Goal: Contribute content: Contribute content

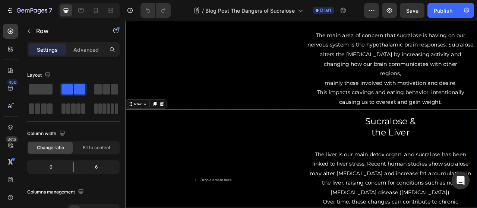
scroll to position [1186, 0]
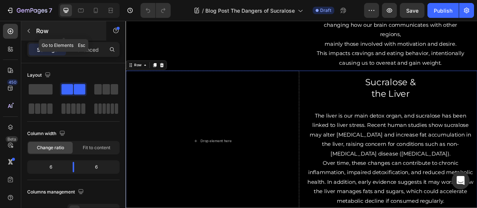
click at [30, 30] on icon "button" at bounding box center [29, 31] width 6 height 6
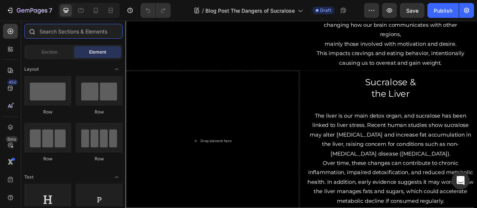
click at [80, 31] on input "text" at bounding box center [73, 31] width 98 height 15
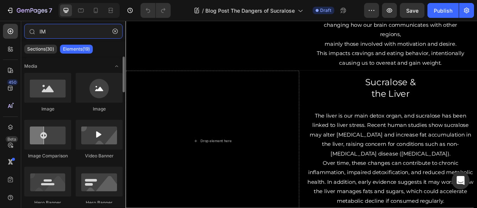
type input "IM"
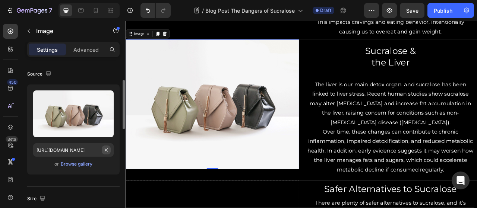
scroll to position [54, 0]
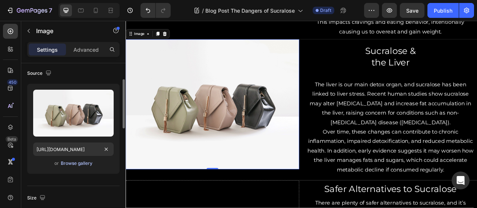
click at [68, 164] on div "Browse gallery" at bounding box center [77, 163] width 32 height 7
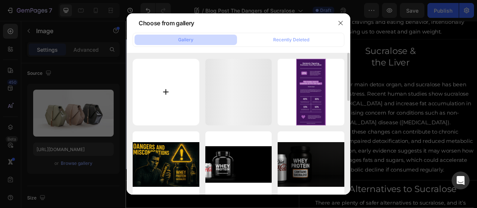
click at [166, 91] on input "file" at bounding box center [166, 92] width 67 height 67
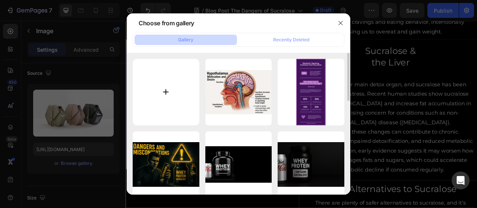
type input "C:\fakepath\ChatGPT Image [DATE], 04_52_40 PM.png"
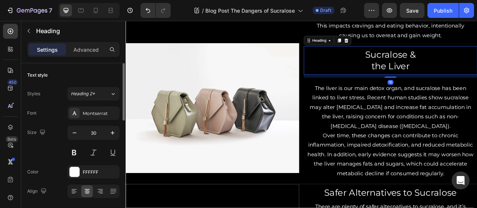
scroll to position [1221, 0]
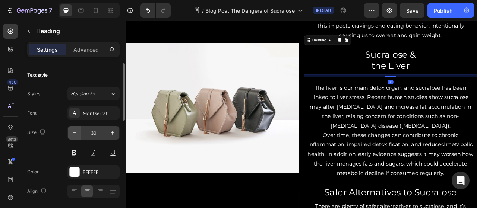
click at [79, 138] on button "button" at bounding box center [74, 132] width 13 height 13
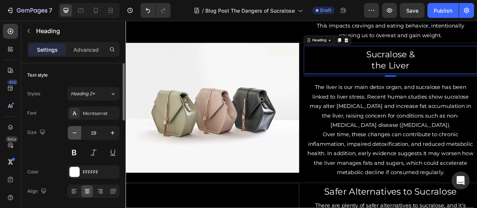
click at [79, 134] on button "button" at bounding box center [74, 132] width 13 height 13
click at [80, 136] on button "button" at bounding box center [74, 132] width 13 height 13
click at [80, 132] on button "button" at bounding box center [74, 132] width 13 height 13
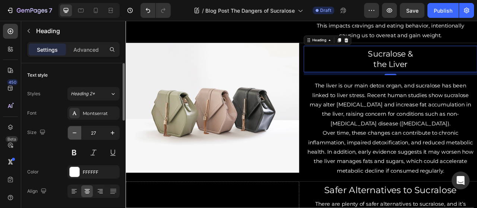
click at [78, 136] on icon "button" at bounding box center [74, 132] width 7 height 7
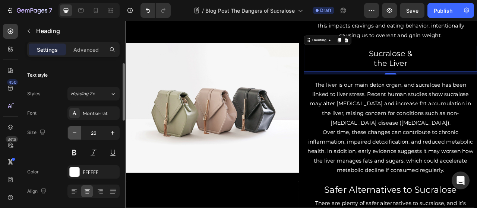
click at [78, 136] on icon "button" at bounding box center [74, 132] width 7 height 7
type input "25"
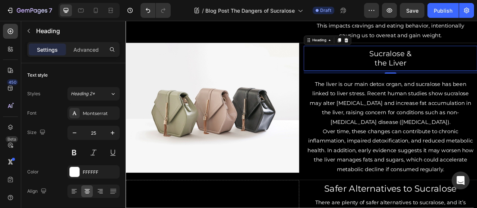
click at [269, 131] on img at bounding box center [236, 131] width 221 height 165
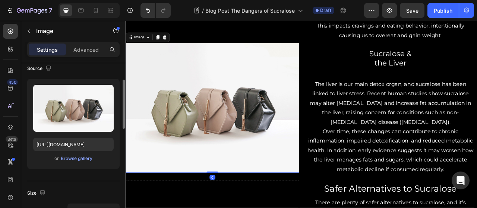
scroll to position [60, 0]
click at [82, 159] on div "Browse gallery" at bounding box center [77, 158] width 32 height 7
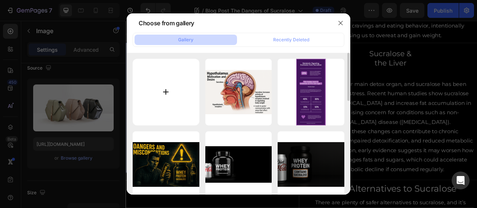
click at [168, 96] on input "file" at bounding box center [166, 92] width 67 height 67
type input "C:\fakepath\ChatGPT Image [DATE], 04_52_40 PM.png"
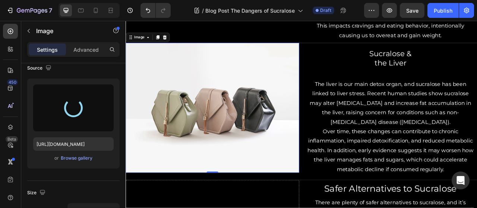
click at [266, 83] on img at bounding box center [236, 131] width 221 height 165
type input "[URL][DOMAIN_NAME]"
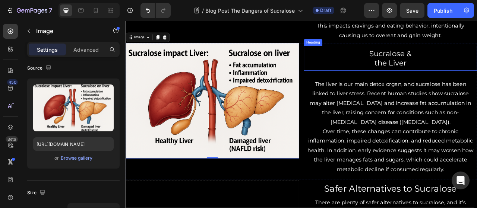
click at [409, 87] on div "Sucralose & the Liver Heading The liver is our main detox organ, and sucralose …" at bounding box center [462, 136] width 221 height 175
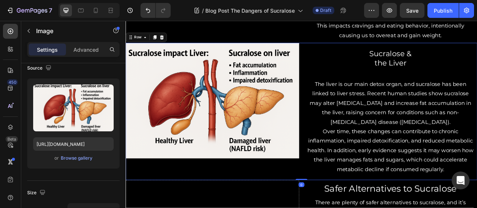
scroll to position [0, 0]
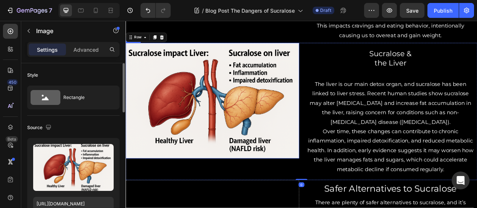
click at [287, 101] on img at bounding box center [236, 122] width 221 height 147
click at [88, 50] on p "Advanced" at bounding box center [85, 50] width 25 height 8
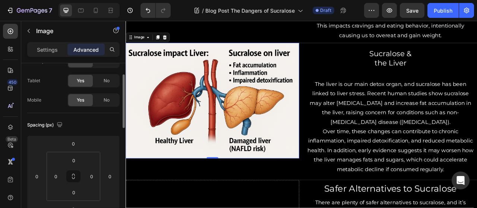
scroll to position [33, 0]
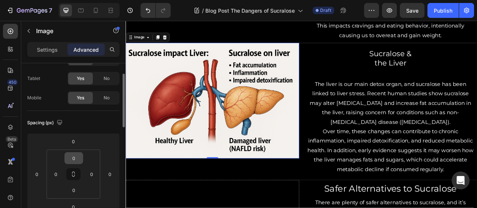
click at [73, 160] on input "0" at bounding box center [73, 158] width 15 height 11
type input "8"
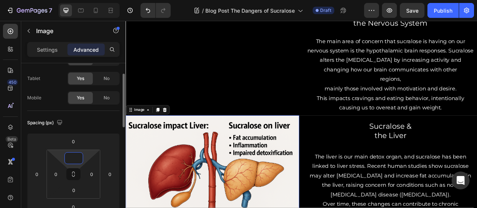
scroll to position [1131, 0]
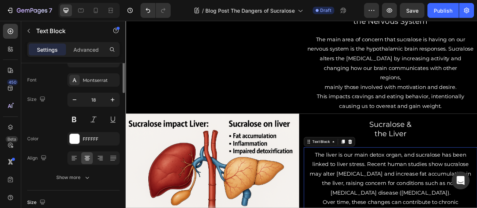
scroll to position [0, 0]
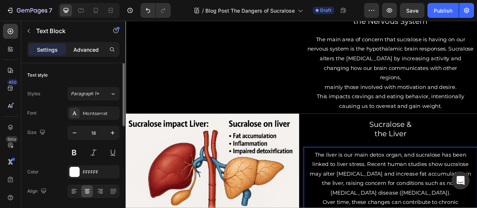
click at [84, 53] on div "Advanced" at bounding box center [85, 50] width 37 height 12
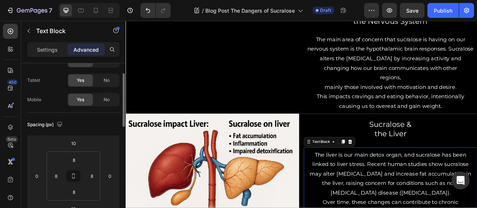
scroll to position [33, 0]
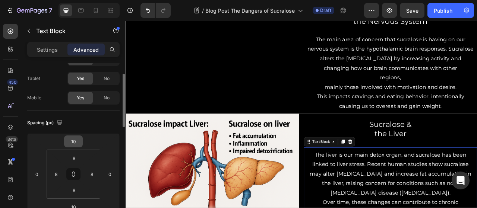
click at [75, 145] on input "10" at bounding box center [73, 141] width 15 height 11
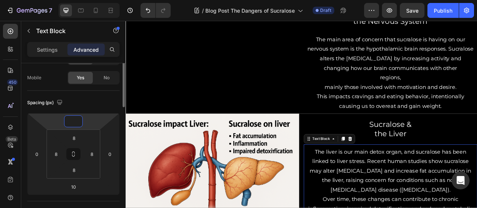
scroll to position [56, 0]
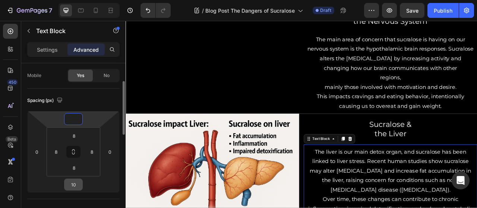
type input "0"
click at [74, 185] on input "10" at bounding box center [73, 184] width 15 height 11
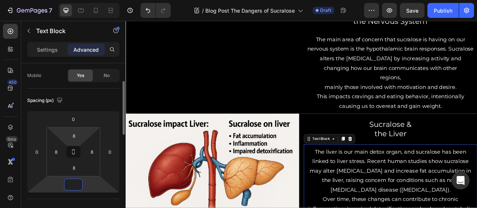
click at [73, 0] on html "7 / Blog Post The Dangers of Sucralose Draft Preview Save Publish 450 Beta IM S…" at bounding box center [238, 0] width 477 height 0
type input "0"
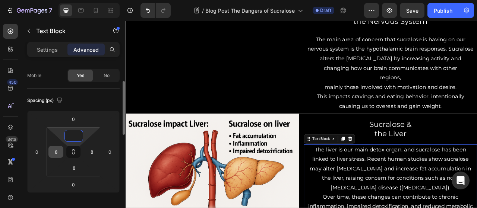
type input "0"
click at [56, 153] on input "8" at bounding box center [55, 151] width 11 height 11
type input "0"
click at [92, 154] on input "8" at bounding box center [91, 151] width 11 height 11
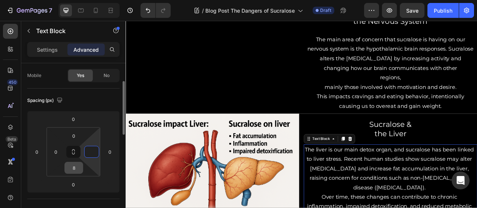
type input "0"
click at [71, 171] on input "8" at bounding box center [73, 167] width 15 height 11
type input "0"
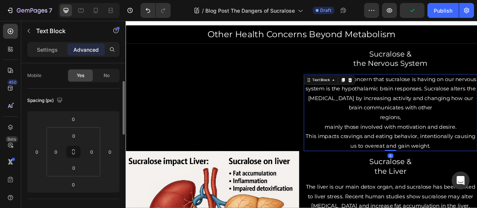
scroll to position [1076, 0]
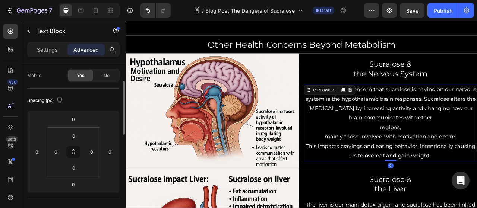
click at [477, 126] on p "The main area of concern that sucralose is having on our nervous system is the …" at bounding box center [462, 126] width 219 height 48
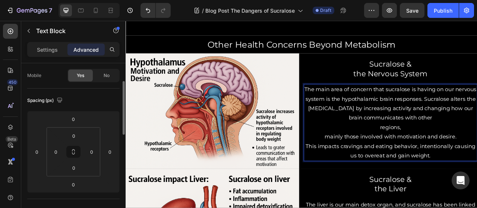
click at [477, 73] on h2 "Sucralose & the Nervous System" at bounding box center [462, 82] width 215 height 26
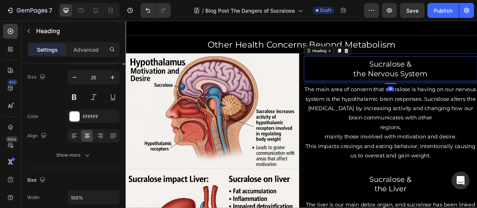
scroll to position [0, 0]
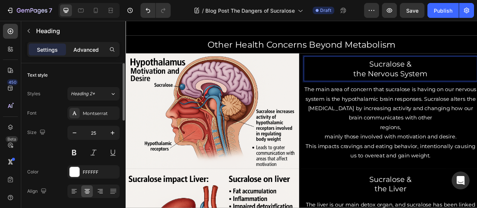
click at [79, 54] on div "Advanced" at bounding box center [85, 50] width 37 height 12
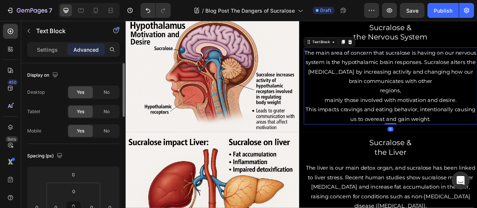
scroll to position [1140, 0]
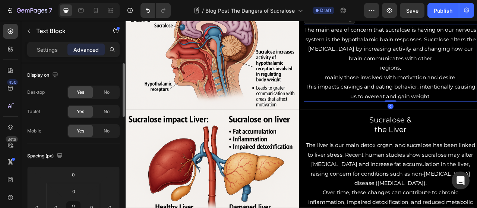
click at [476, 154] on h2 "Sucralose & the Liver" at bounding box center [462, 154] width 215 height 26
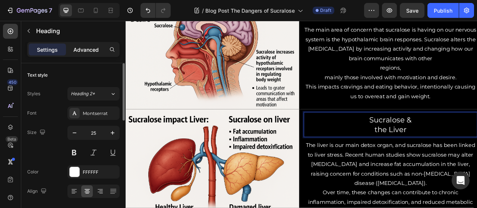
click at [84, 48] on p "Advanced" at bounding box center [85, 50] width 25 height 8
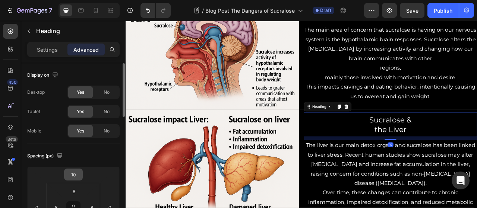
click at [73, 175] on input "10" at bounding box center [73, 174] width 15 height 11
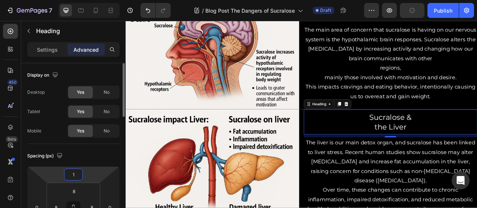
type input "10"
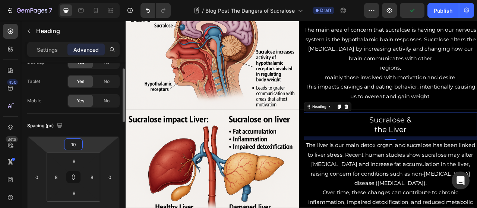
scroll to position [33, 0]
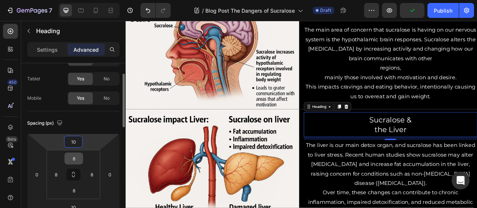
click at [72, 158] on input "8" at bounding box center [73, 158] width 15 height 11
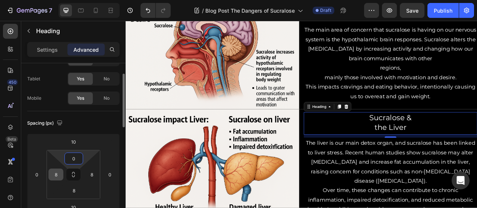
type input "0"
click at [56, 177] on input "8" at bounding box center [55, 174] width 11 height 11
type input "0"
click at [91, 174] on input "8" at bounding box center [91, 174] width 11 height 11
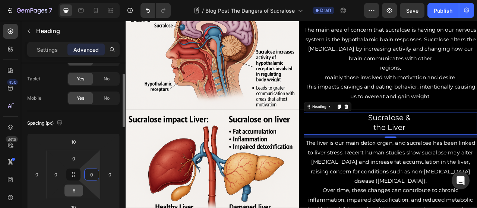
type input "0"
click at [73, 193] on input "8" at bounding box center [73, 190] width 15 height 11
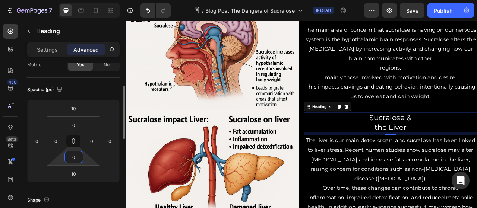
scroll to position [68, 0]
type input "0"
click at [73, 176] on input "10" at bounding box center [73, 172] width 15 height 11
type input "0"
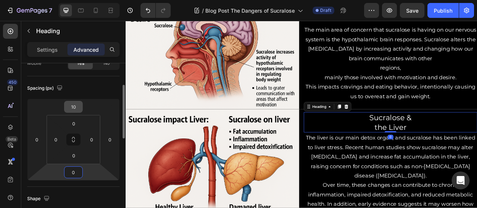
type input "0"
click at [71, 104] on input "10" at bounding box center [73, 106] width 15 height 11
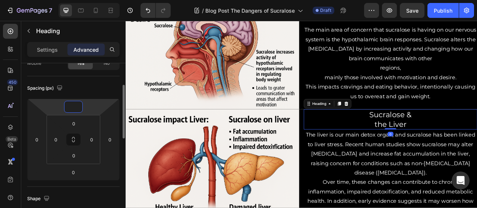
type input "0"
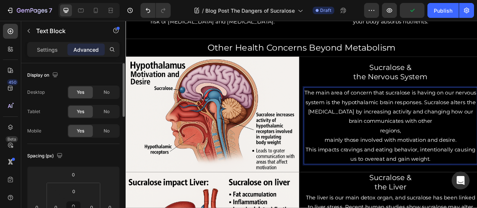
scroll to position [1071, 0]
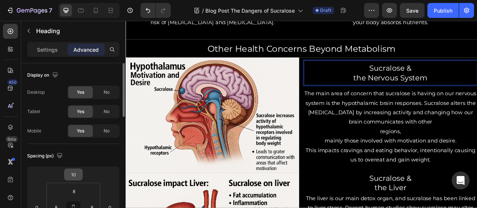
click at [72, 177] on input "10" at bounding box center [73, 174] width 15 height 11
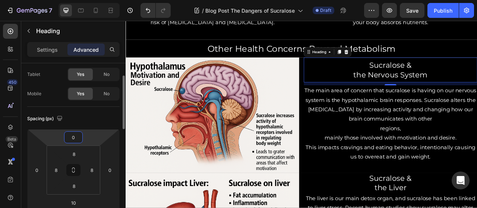
scroll to position [39, 0]
type input "0"
click at [72, 153] on input "8" at bounding box center [73, 152] width 15 height 11
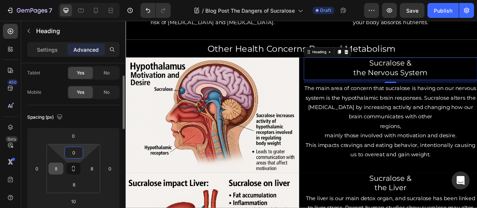
type input "0"
click at [58, 171] on input "8" at bounding box center [55, 168] width 11 height 11
type input "-"
type input "0"
click at [94, 169] on input "8" at bounding box center [91, 168] width 11 height 11
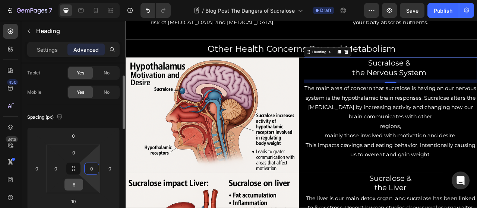
type input "0"
click at [73, 187] on input "8" at bounding box center [73, 184] width 15 height 11
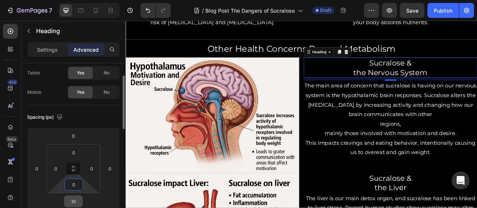
type input "0"
click at [75, 203] on input "10" at bounding box center [73, 201] width 15 height 11
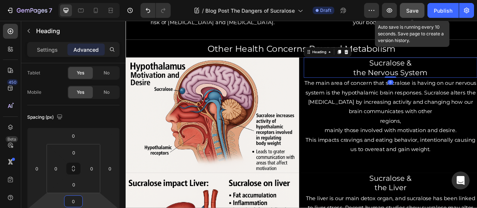
type input "0"
click at [406, 16] on button "Save" at bounding box center [412, 10] width 25 height 15
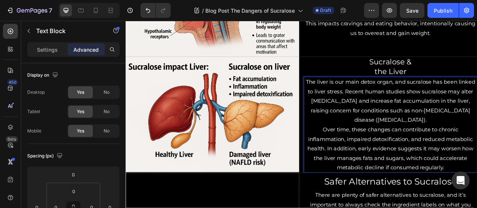
scroll to position [1212, 0]
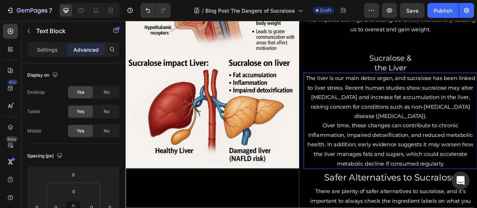
click at [372, 98] on p "The liver is our main detox organ, and sucralose has been linked to liver stres…" at bounding box center [462, 118] width 219 height 60
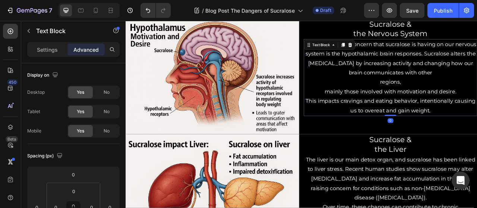
scroll to position [1086, 0]
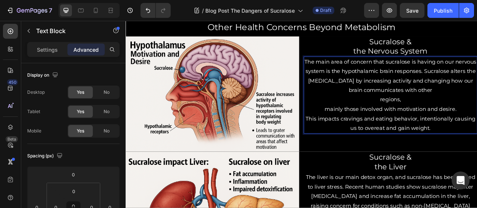
click at [375, 133] on p "mainly those involved with motivation and desire." at bounding box center [462, 134] width 219 height 12
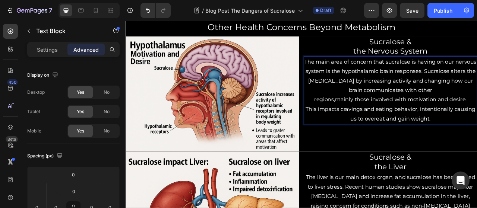
click at [477, 85] on p "The main area of concern that sucralose is having on our nervous system is the …" at bounding box center [462, 91] width 219 height 48
click at [387, 121] on p "regions,mainly those involved with motivation and desire." at bounding box center [462, 122] width 219 height 12
click at [477, 86] on p "The main area of concern that sucralose is having on our nervous system is the …" at bounding box center [462, 79] width 219 height 24
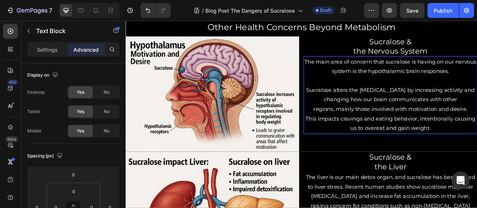
click at [477, 133] on p "regions, mainly those involved with motivation and desire." at bounding box center [462, 134] width 219 height 12
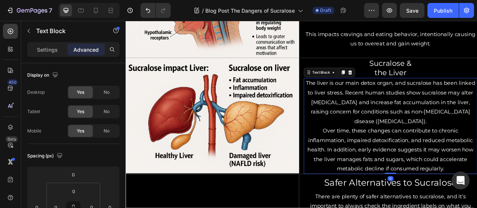
scroll to position [1213, 0]
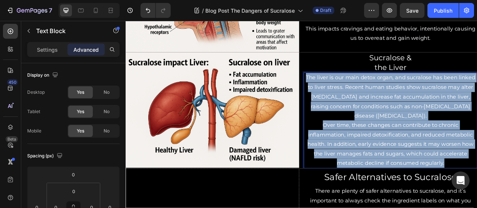
drag, startPoint x: 352, startPoint y: 90, endPoint x: 531, endPoint y: 195, distance: 208.1
click at [477, 195] on div "The liver is our main detox organ, and sucralose has been linked to liver stres…" at bounding box center [462, 148] width 221 height 122
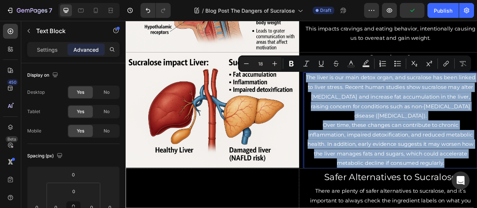
copy div "The liver is our main detox organ, and sucralose has been linked to liver stres…"
click at [436, 148] on p "Over time, these changes can contribute to chronic inflammation, impaired detox…" at bounding box center [462, 178] width 219 height 60
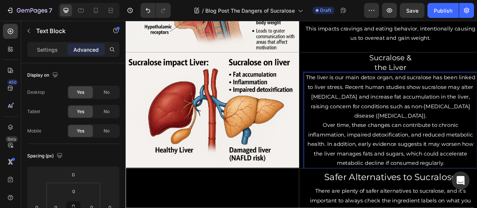
click at [353, 90] on p "The liver is our main detox organ, and sucralose has been linked to liver stres…" at bounding box center [462, 118] width 219 height 60
drag, startPoint x: 351, startPoint y: 90, endPoint x: 362, endPoint y: 92, distance: 10.5
click at [362, 92] on p "The liver is our main detox organ, and sucralose has been linked to liver stres…" at bounding box center [462, 118] width 219 height 60
click at [437, 118] on p "The liver is our main detox organ, and sucralose has been linked to liver stres…" at bounding box center [462, 118] width 219 height 60
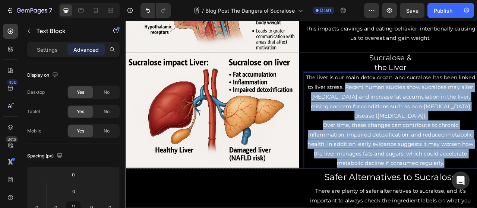
drag, startPoint x: 401, startPoint y: 102, endPoint x: 530, endPoint y: 198, distance: 160.7
click at [477, 198] on div "The liver is our main detox organ, and sucralose has been linked to liver stres…" at bounding box center [462, 148] width 221 height 122
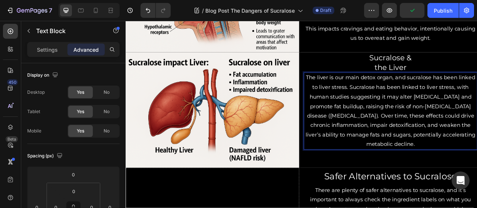
click at [477, 103] on p "The liver is our main detox organ, and sucralose has been linked to liver stres…" at bounding box center [462, 136] width 219 height 97
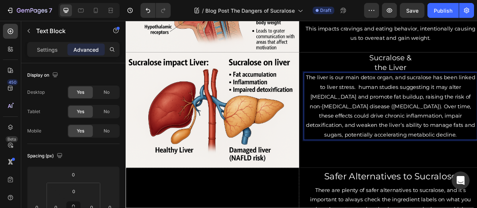
click at [415, 104] on p "The liver is our main detox organ, and sucralose has been linked to liver stres…" at bounding box center [462, 130] width 219 height 85
click at [407, 104] on p "The liver is our main detox organ, and sucralose has been linked to liver stres…" at bounding box center [462, 130] width 219 height 85
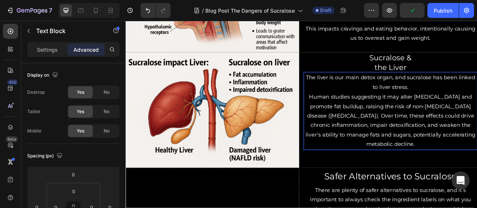
click at [414, 141] on p "Human studies suggesting it may alter [MEDICAL_DATA] and promote fat buildup, r…" at bounding box center [462, 148] width 219 height 72
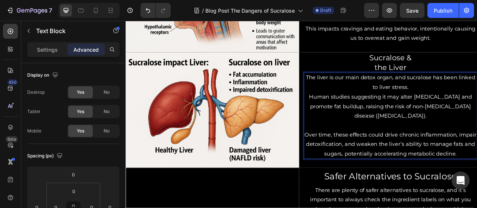
click at [477, 107] on p "The liver is our main detox organ, and sucralose has been linked to liver stres…" at bounding box center [462, 100] width 219 height 24
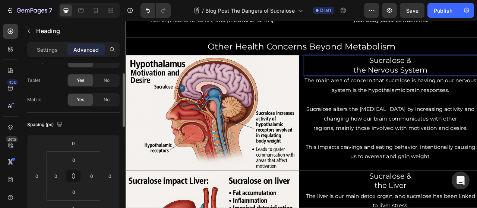
scroll to position [33, 0]
click at [71, 139] on input "0" at bounding box center [73, 141] width 15 height 11
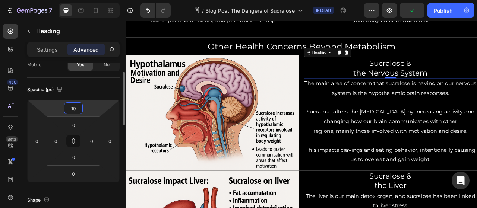
scroll to position [81, 0]
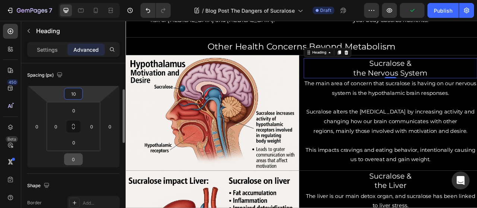
type input "10"
click at [73, 157] on input "0" at bounding box center [73, 159] width 15 height 11
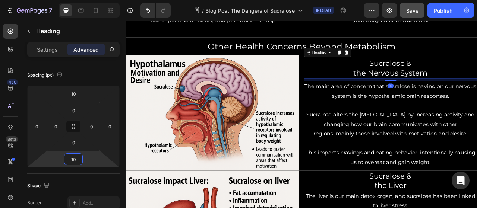
type input "10"
click at [421, 15] on button "Save" at bounding box center [412, 10] width 25 height 15
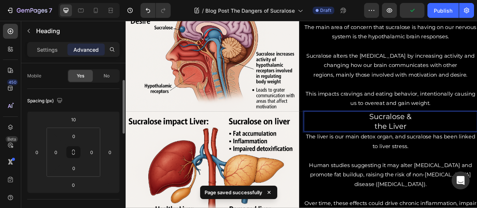
scroll to position [57, 0]
click at [72, 184] on input "0" at bounding box center [73, 182] width 15 height 11
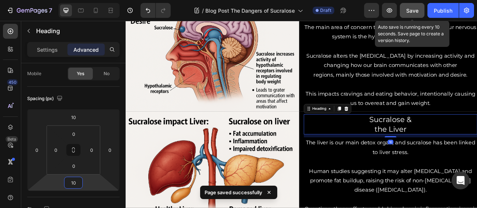
type input "10"
click at [408, 9] on span "Save" at bounding box center [412, 10] width 12 height 6
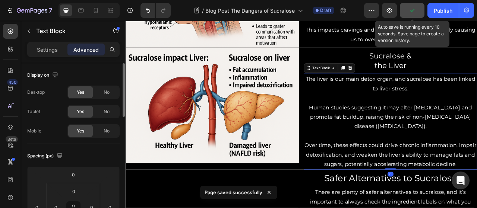
scroll to position [1218, 0]
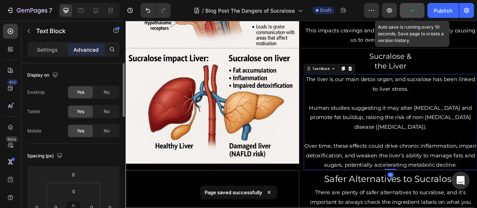
click at [303, 129] on img at bounding box center [236, 129] width 221 height 147
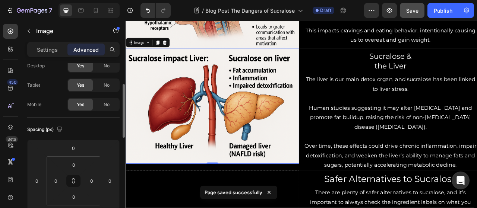
scroll to position [40, 0]
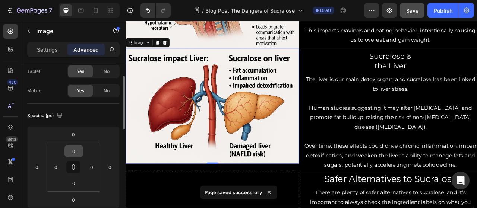
click at [75, 148] on input "0" at bounding box center [73, 151] width 15 height 11
type input "8"
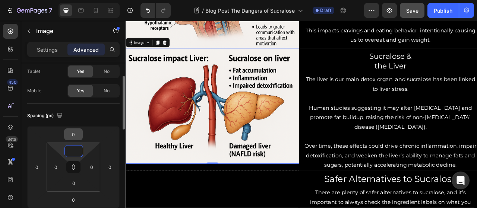
click at [74, 133] on input "0" at bounding box center [73, 134] width 15 height 11
type input "0"
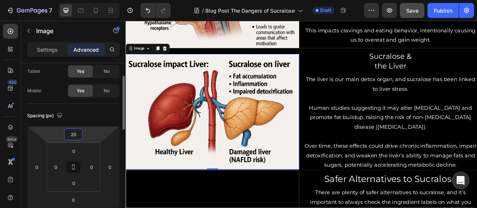
type input "2"
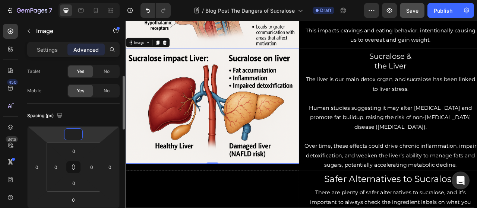
type input "5"
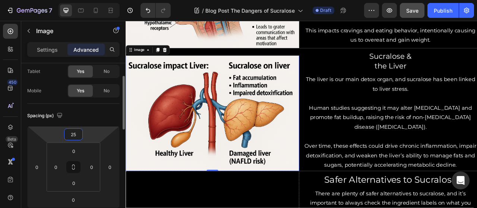
type input "2"
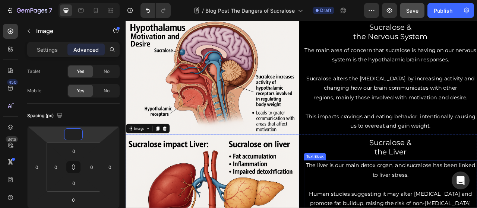
scroll to position [1088, 0]
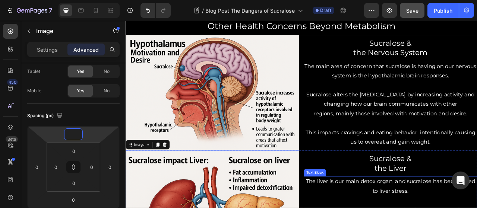
type input "0"
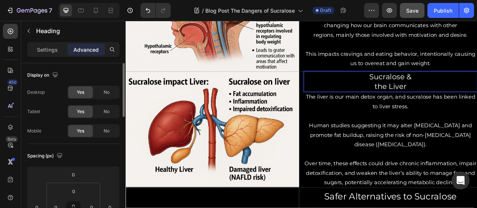
scroll to position [1198, 0]
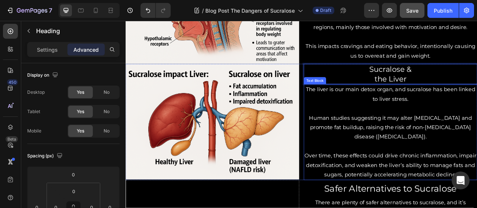
click at [360, 188] on p "Over time, these effects could drive chronic inflammation, impair detoxificatio…" at bounding box center [462, 205] width 219 height 36
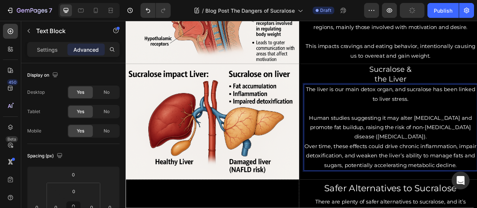
click at [362, 142] on p "Human studies suggesting it may alter [MEDICAL_DATA] and promote fat buildup, r…" at bounding box center [462, 157] width 219 height 36
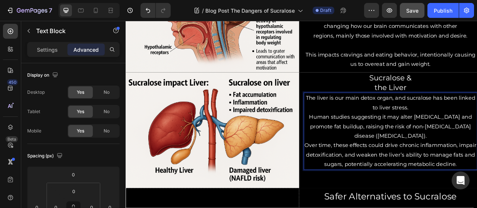
scroll to position [1187, 0]
click at [477, 168] on p "Human studies suggesting it may alter [MEDICAL_DATA] and promote fat buildup, r…" at bounding box center [462, 155] width 219 height 36
click at [477, 201] on p "Over time, these effects could drive chronic inflammation, impair detoxificatio…" at bounding box center [462, 191] width 219 height 36
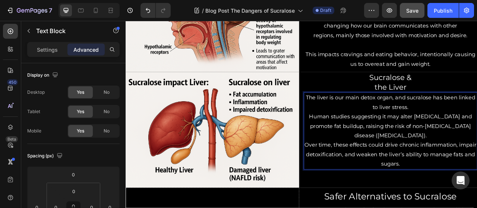
click at [477, 168] on p "Human studies suggesting it may alter [MEDICAL_DATA] and promote fat buildup, r…" at bounding box center [462, 155] width 219 height 36
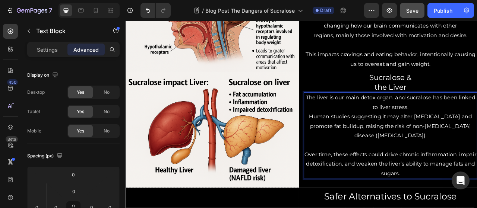
click at [477, 127] on p "The liver is our main detox organ, and sucralose has been linked to liver stres…" at bounding box center [462, 125] width 219 height 24
click at [362, 143] on p "Human studies suggesting it may alter [MEDICAL_DATA] and promote fat buildup, r…" at bounding box center [462, 155] width 219 height 36
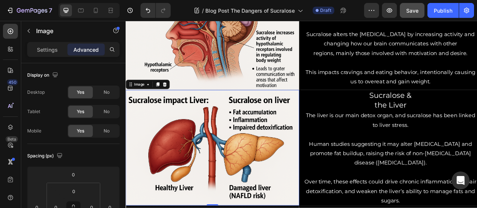
scroll to position [1164, 0]
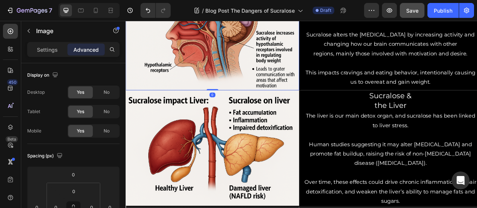
click at [317, 47] on img at bounding box center [236, 36] width 221 height 147
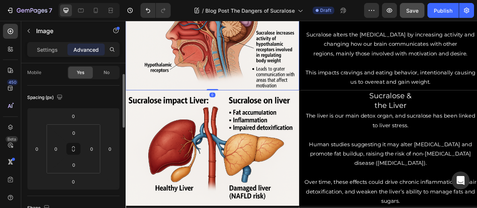
scroll to position [60, 0]
click at [73, 128] on input "0" at bounding box center [73, 131] width 15 height 11
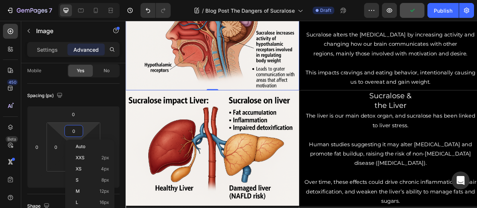
click at [248, 42] on img at bounding box center [236, 36] width 221 height 147
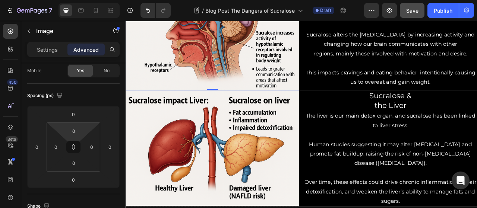
click at [238, 55] on img at bounding box center [236, 36] width 221 height 147
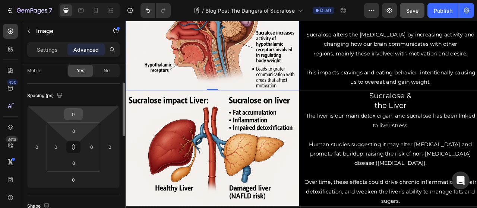
click at [78, 115] on input "0" at bounding box center [73, 114] width 15 height 11
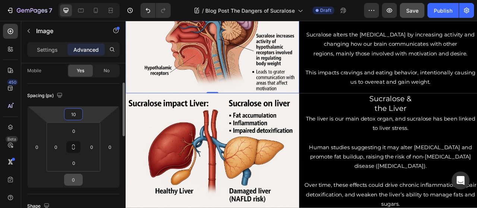
type input "10"
click at [72, 183] on input "0" at bounding box center [73, 179] width 15 height 11
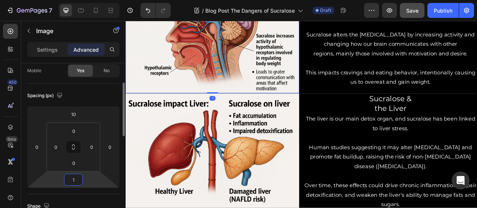
type input "10"
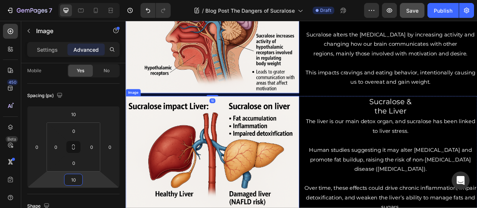
click at [162, 186] on img at bounding box center [236, 190] width 221 height 147
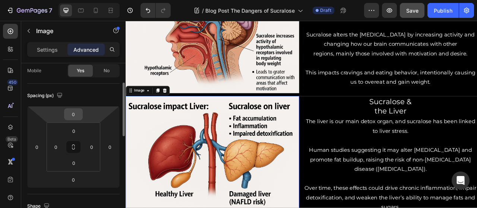
click at [79, 115] on input "0" at bounding box center [73, 114] width 15 height 11
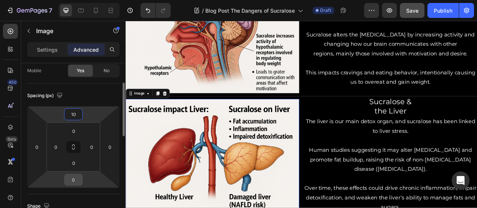
type input "10"
click at [76, 184] on input "0" at bounding box center [73, 179] width 15 height 11
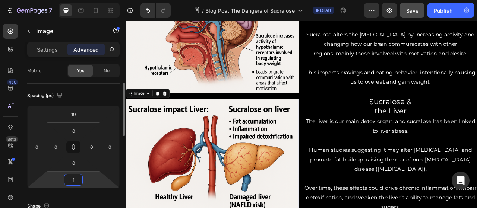
type input "10"
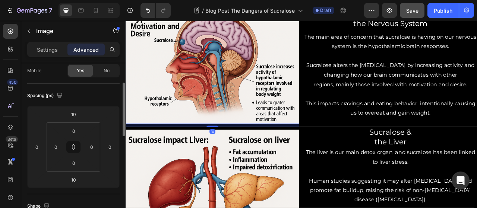
scroll to position [1130, 0]
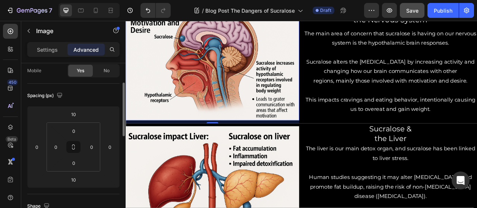
click at [416, 8] on span "Save" at bounding box center [412, 10] width 12 height 6
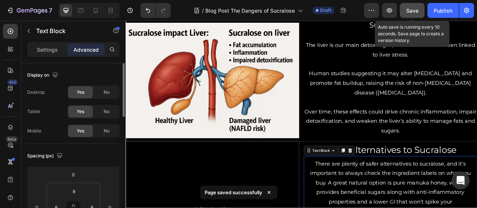
scroll to position [1259, 0]
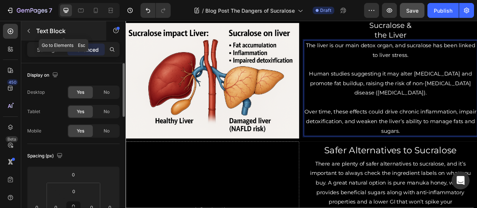
click at [30, 30] on icon "button" at bounding box center [29, 31] width 6 height 6
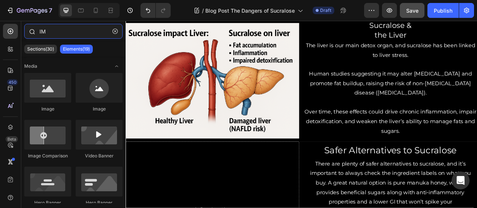
click at [50, 32] on input "IM" at bounding box center [73, 31] width 98 height 15
type input "I"
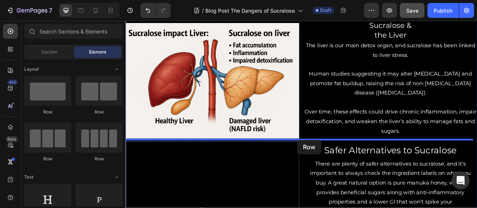
drag, startPoint x: 223, startPoint y: 124, endPoint x: 344, endPoint y: 173, distance: 130.5
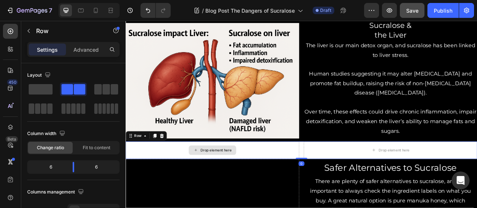
click at [291, 182] on div "Drop element here" at bounding box center [236, 186] width 221 height 22
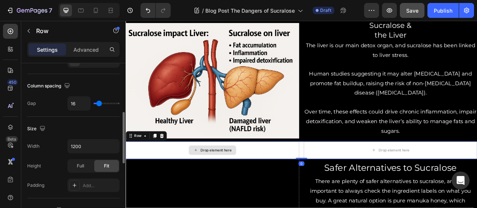
scroll to position [152, 0]
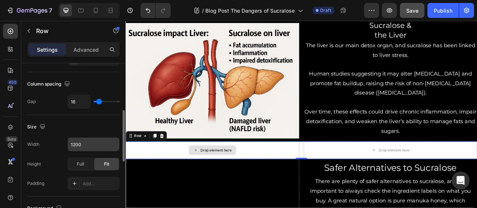
click at [78, 141] on input "1200" at bounding box center [93, 144] width 51 height 13
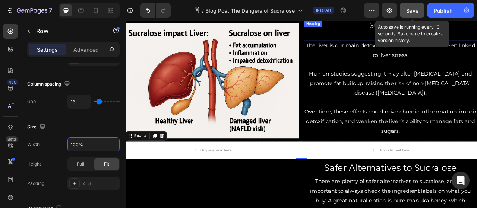
type input "100%"
click at [414, 14] on div "Save" at bounding box center [412, 11] width 12 height 8
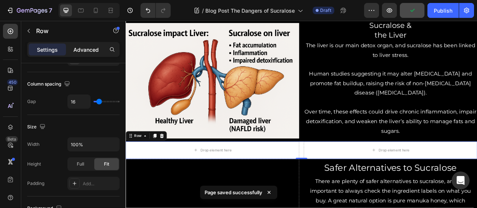
click at [84, 52] on p "Advanced" at bounding box center [85, 50] width 25 height 8
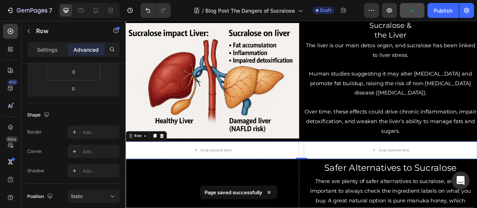
click at [40, 43] on div "Settings Advanced" at bounding box center [73, 49] width 92 height 15
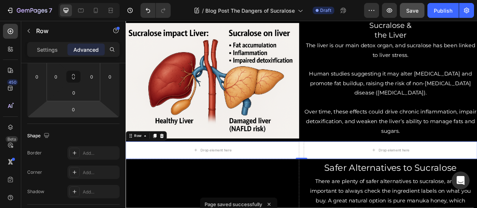
scroll to position [0, 0]
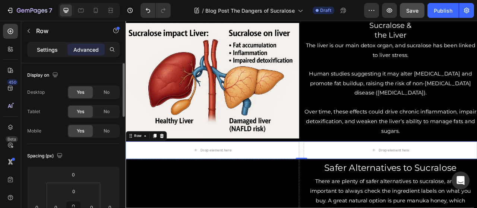
click at [41, 48] on p "Settings" at bounding box center [47, 50] width 21 height 8
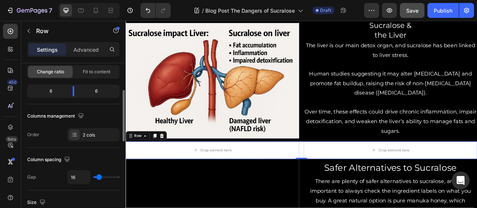
scroll to position [79, 0]
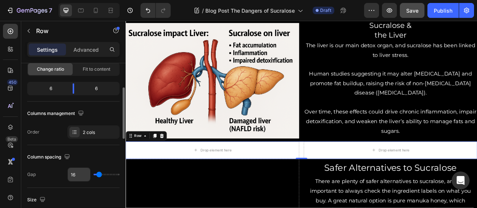
click at [77, 175] on input "16" at bounding box center [79, 174] width 22 height 13
type input "0"
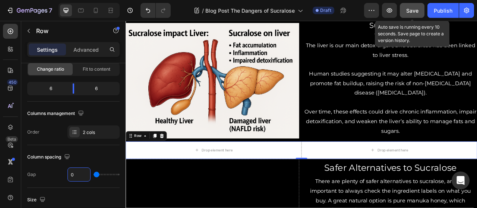
type input "0"
click at [416, 10] on span "Save" at bounding box center [412, 10] width 12 height 6
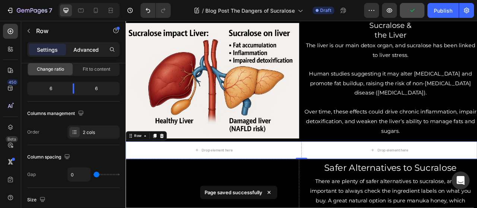
click at [85, 52] on p "Advanced" at bounding box center [85, 50] width 25 height 8
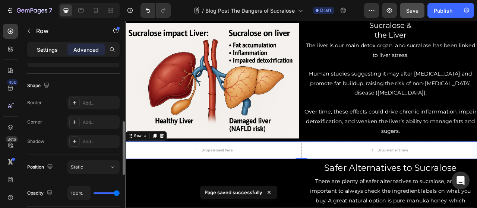
click at [41, 51] on p "Settings" at bounding box center [47, 50] width 21 height 8
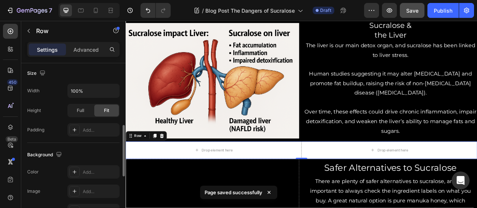
scroll to position [202, 0]
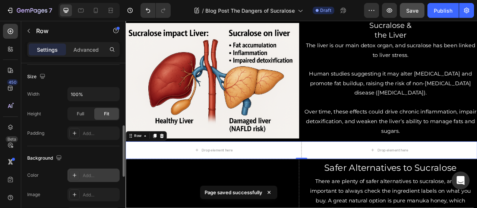
click at [89, 178] on div "Add..." at bounding box center [93, 175] width 52 height 13
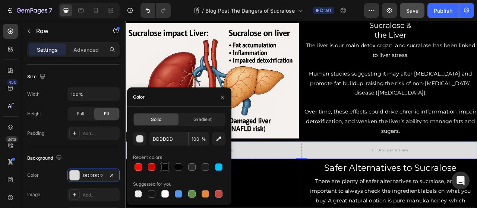
click at [166, 168] on div at bounding box center [164, 167] width 7 height 7
type input "000000"
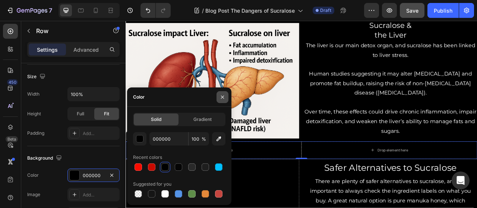
click at [218, 97] on button "button" at bounding box center [223, 97] width 12 height 12
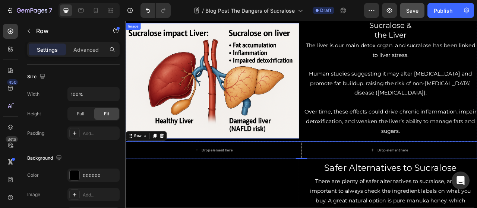
click at [366, 76] on p "Rich Text Editor. Editing area: main" at bounding box center [462, 77] width 219 height 12
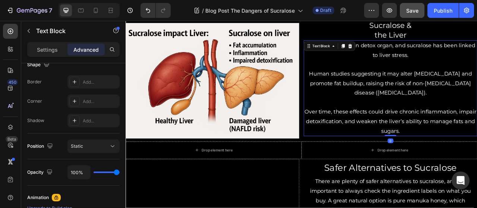
scroll to position [0, 0]
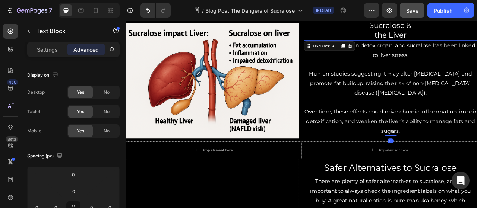
click at [381, 48] on div "Text Block" at bounding box center [384, 53] width 65 height 12
click at [375, 51] on div "Text Block" at bounding box center [374, 53] width 25 height 7
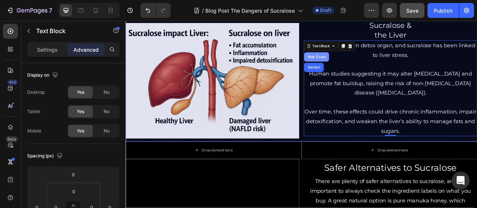
click at [369, 65] on div "Row 2 cols" at bounding box center [369, 67] width 26 height 4
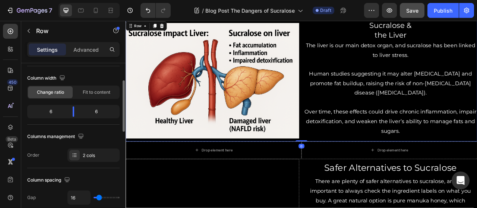
scroll to position [94, 0]
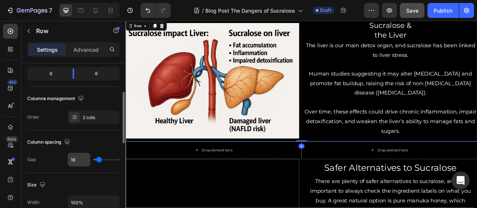
click at [75, 160] on input "16" at bounding box center [79, 159] width 22 height 13
type input "0"
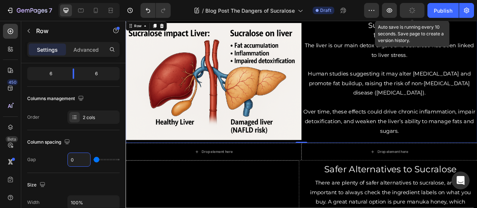
type input "0"
click at [415, 9] on div "button" at bounding box center [412, 10] width 6 height 6
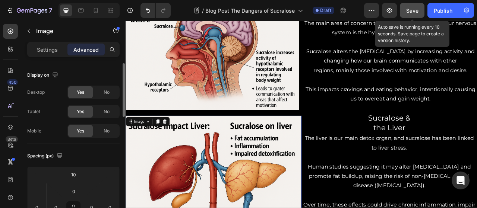
scroll to position [1139, 0]
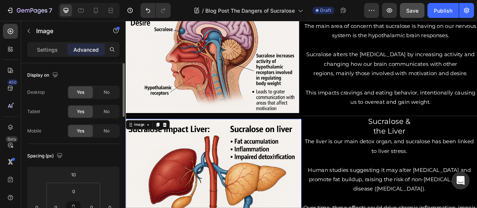
click at [391, 70] on p "Sucralose alters the [MEDICAL_DATA] by increasing activity and changing how our…" at bounding box center [462, 70] width 219 height 24
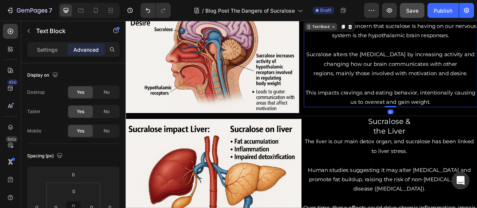
click at [374, 27] on div "Text Block" at bounding box center [374, 28] width 25 height 7
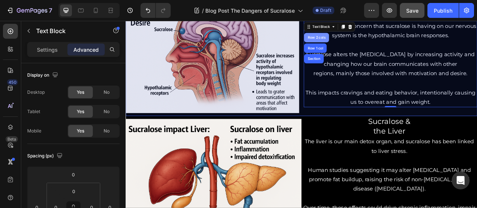
click at [367, 41] on div "Row 2 cols" at bounding box center [369, 42] width 26 height 4
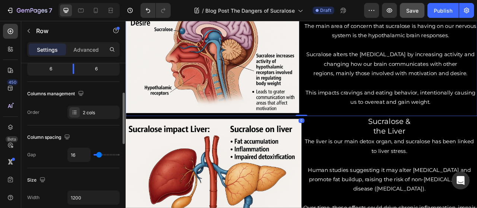
scroll to position [101, 0]
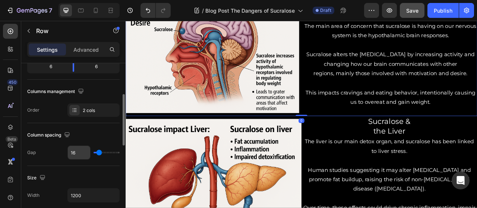
click at [76, 153] on input "16" at bounding box center [79, 152] width 22 height 13
type input "0"
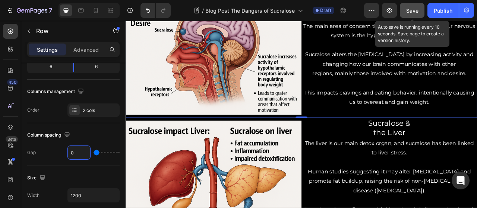
type input "0"
click at [420, 9] on button "Save" at bounding box center [412, 10] width 25 height 15
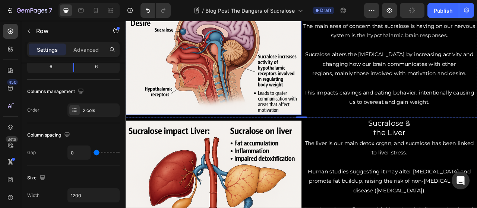
click at [272, 86] on img at bounding box center [238, 66] width 224 height 149
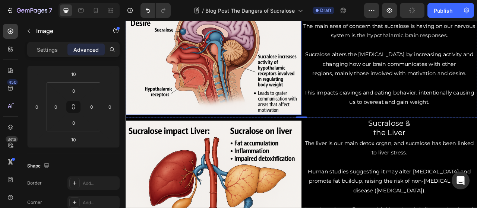
scroll to position [0, 0]
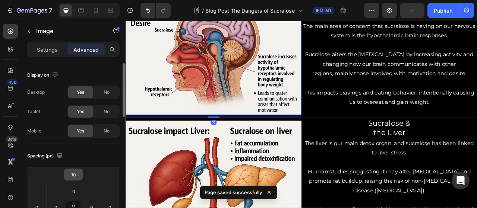
click at [69, 175] on input "10" at bounding box center [73, 174] width 15 height 11
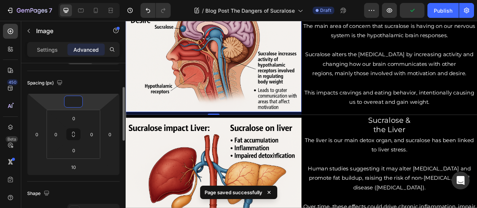
scroll to position [73, 0]
type input "0"
click at [76, 168] on input "10" at bounding box center [73, 166] width 15 height 11
type input "1"
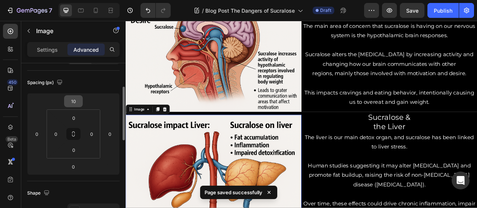
click at [77, 102] on input "10" at bounding box center [73, 101] width 15 height 11
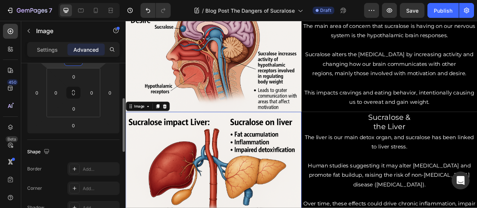
scroll to position [108, 0]
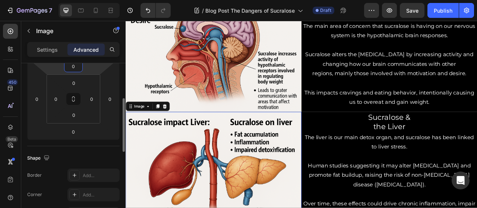
type input "0"
click at [154, 204] on img at bounding box center [238, 211] width 224 height 149
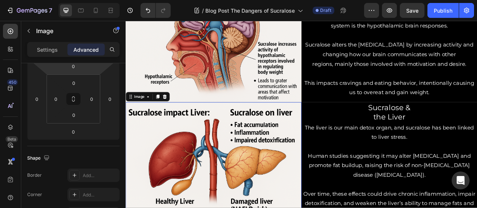
scroll to position [1152, 0]
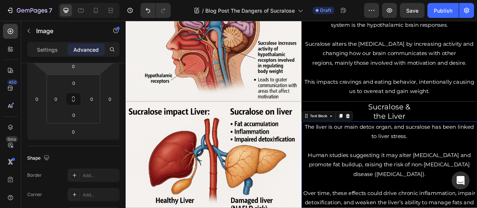
click at [416, 157] on p "The liver is our main detox organ, and sucralose has been linked to liver stres…" at bounding box center [461, 162] width 222 height 24
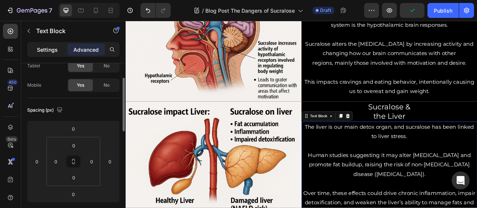
click at [48, 52] on p "Settings" at bounding box center [47, 50] width 21 height 8
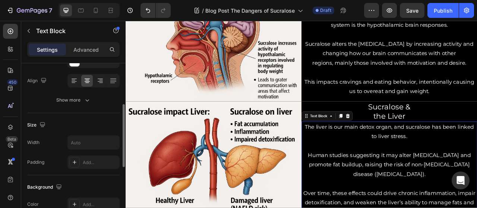
scroll to position [110, 0]
click at [75, 81] on icon at bounding box center [73, 81] width 7 height 7
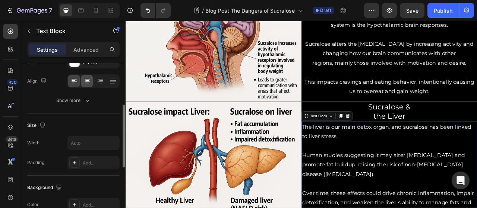
click at [87, 83] on icon at bounding box center [87, 83] width 4 height 1
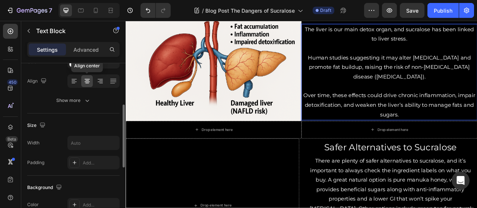
scroll to position [1278, 0]
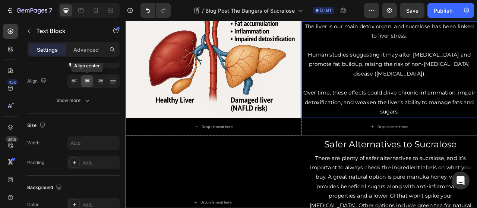
click at [463, 153] on div "Drop element here" at bounding box center [466, 156] width 40 height 6
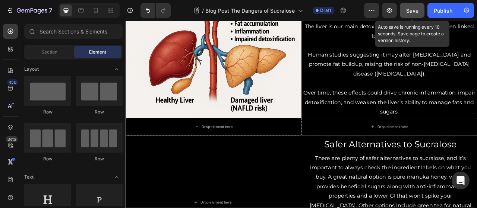
click at [413, 17] on button "Save" at bounding box center [412, 10] width 25 height 15
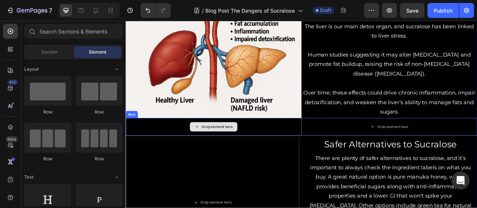
click at [306, 158] on div "Drop element here" at bounding box center [238, 156] width 224 height 22
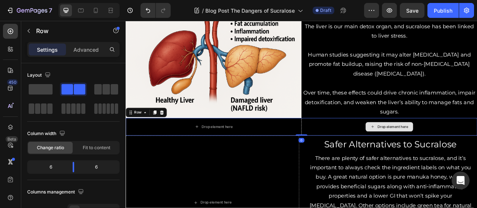
click at [410, 150] on div "Drop element here" at bounding box center [461, 156] width 224 height 22
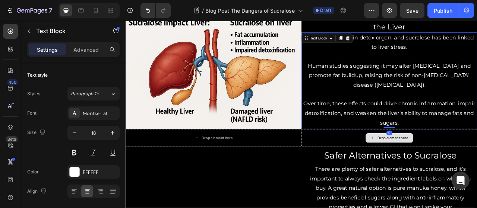
scroll to position [1266, 0]
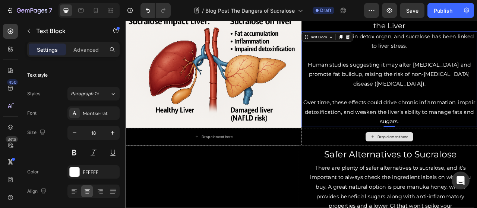
click at [360, 172] on div "Drop element here" at bounding box center [461, 169] width 224 height 22
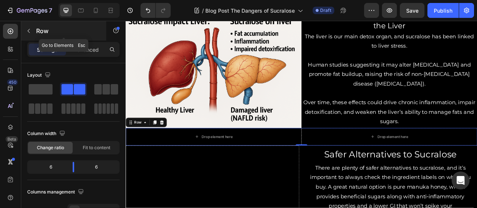
click at [29, 32] on icon "button" at bounding box center [29, 31] width 2 height 4
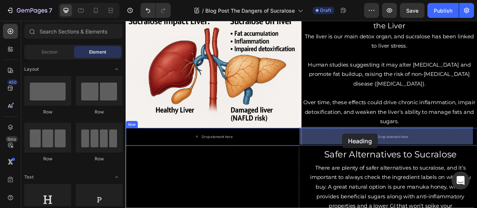
drag, startPoint x: 178, startPoint y: 217, endPoint x: 401, endPoint y: 164, distance: 229.0
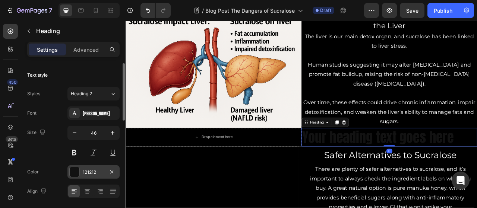
click at [97, 172] on div "121212" at bounding box center [94, 172] width 22 height 7
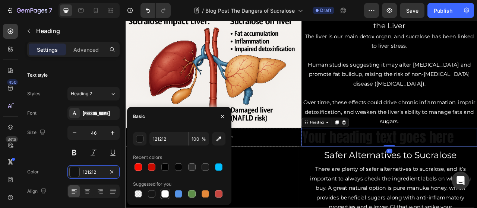
click at [168, 190] on div at bounding box center [165, 194] width 9 height 9
type input "FFFFFF"
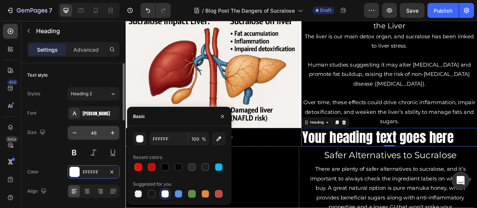
click at [97, 135] on input "46" at bounding box center [93, 132] width 25 height 13
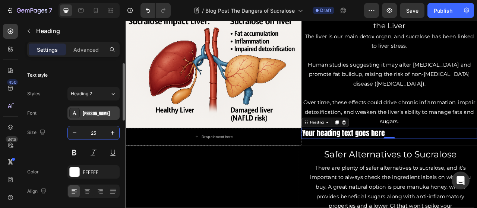
type input "25"
click at [91, 110] on div "[PERSON_NAME]" at bounding box center [100, 113] width 35 height 7
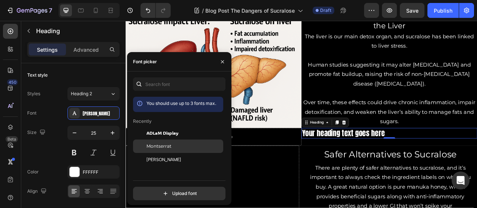
click at [158, 146] on span "Montserrat" at bounding box center [158, 146] width 25 height 7
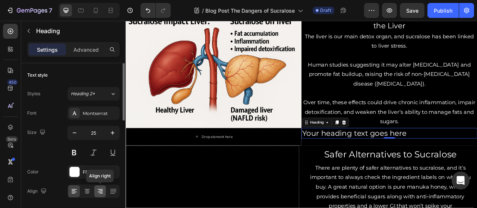
click at [100, 189] on icon at bounding box center [100, 191] width 7 height 7
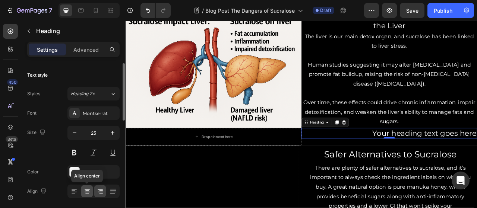
click at [88, 188] on icon at bounding box center [86, 191] width 7 height 7
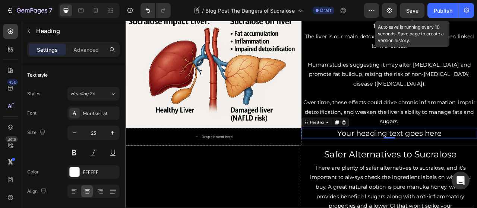
click at [415, 14] on div "Save" at bounding box center [412, 11] width 12 height 8
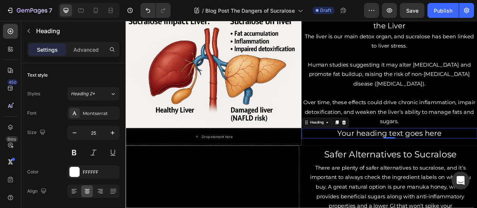
click at [477, 164] on h2 "Your heading text goes here" at bounding box center [461, 165] width 224 height 14
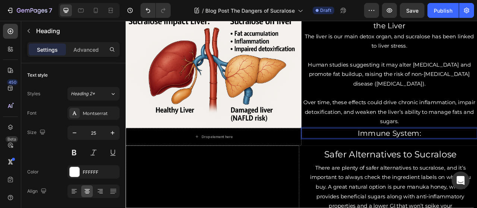
click at [459, 163] on p "Immune System:" at bounding box center [461, 164] width 222 height 12
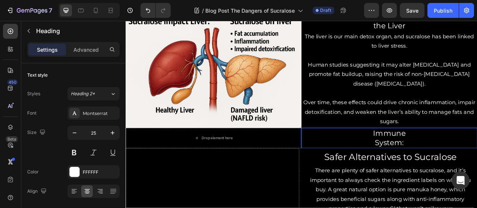
click at [477, 174] on p "Immune System:" at bounding box center [461, 170] width 222 height 24
click at [83, 46] on p "Advanced" at bounding box center [85, 50] width 25 height 8
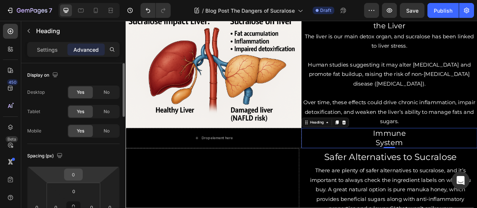
click at [78, 174] on input "0" at bounding box center [73, 174] width 15 height 11
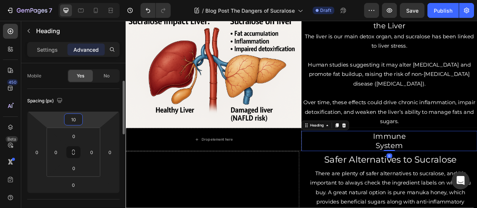
scroll to position [55, 0]
type input "10"
click at [73, 185] on input "0" at bounding box center [73, 185] width 15 height 11
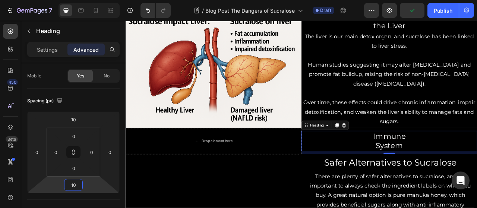
type input "10"
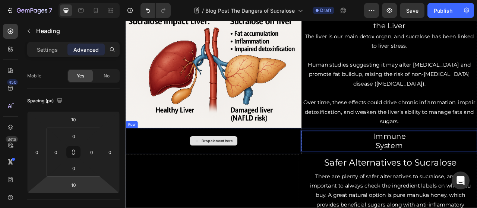
click at [297, 173] on div "Drop element here" at bounding box center [238, 174] width 224 height 33
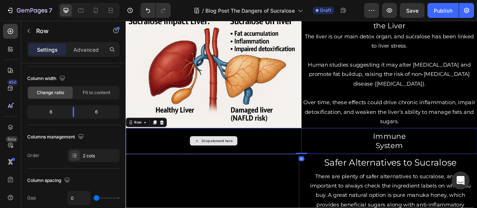
scroll to position [0, 0]
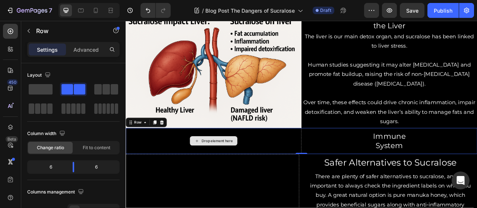
click at [154, 172] on div "Drop element here" at bounding box center [238, 174] width 224 height 33
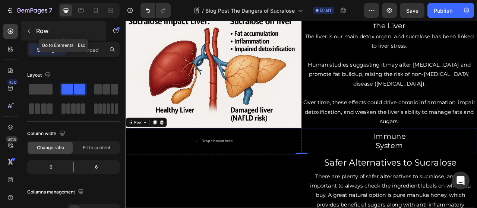
click at [32, 31] on button "button" at bounding box center [29, 31] width 12 height 12
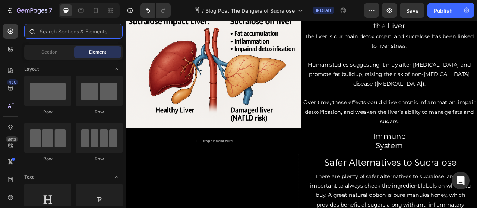
click at [53, 31] on input "text" at bounding box center [73, 31] width 98 height 15
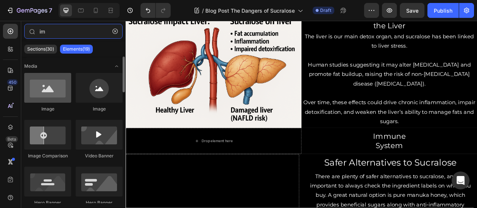
type input "im"
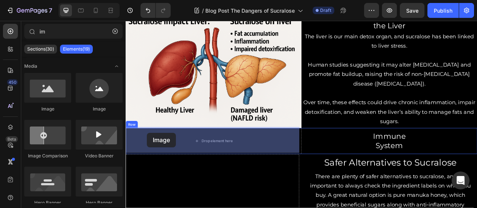
drag, startPoint x: 173, startPoint y: 111, endPoint x: 153, endPoint y: 164, distance: 56.6
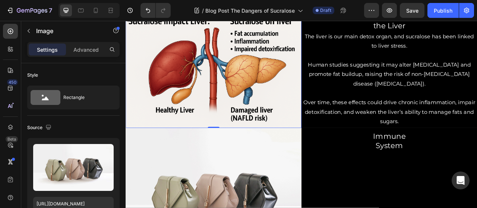
click at [235, 124] on img at bounding box center [238, 83] width 224 height 149
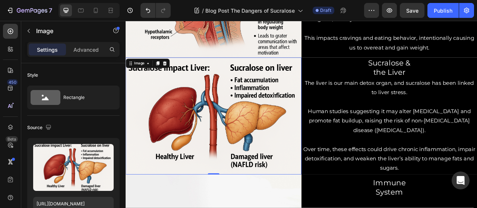
scroll to position [1237, 0]
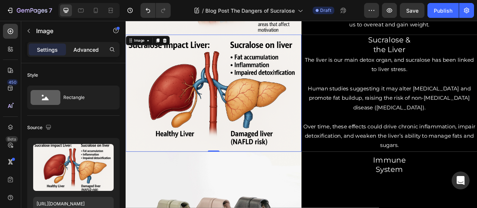
click at [81, 45] on div "Advanced" at bounding box center [85, 50] width 37 height 12
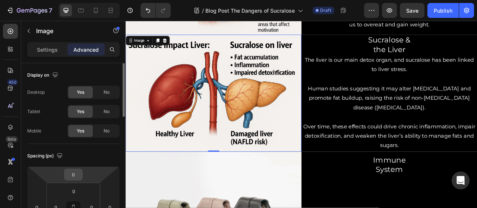
click at [76, 173] on input "0" at bounding box center [73, 174] width 15 height 11
type input "2"
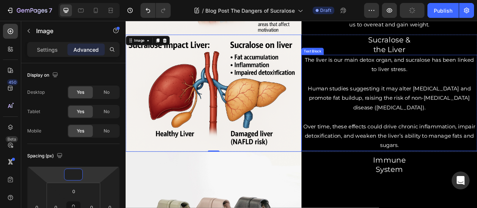
click at [390, 177] on p "Over time, these effects could drive chronic inflammation, impair detoxificatio…" at bounding box center [461, 168] width 222 height 36
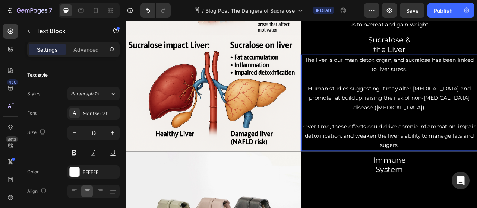
click at [350, 153] on p "Over time, these effects could drive chronic inflammation, impair detoxificatio…" at bounding box center [461, 168] width 222 height 36
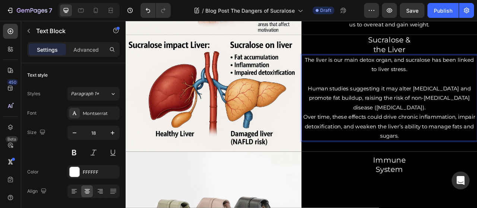
click at [477, 127] on p "Human studies suggesting it may alter [MEDICAL_DATA] and promote fat buildup, r…" at bounding box center [461, 119] width 222 height 36
click at [361, 102] on p "Human studies suggesting it may alter [MEDICAL_DATA] and promote fat buildup, r…" at bounding box center [461, 119] width 222 height 36
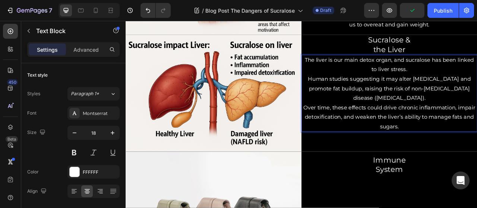
click at [477, 119] on p "Human studies suggesting it may alter [MEDICAL_DATA] and promote fat buildup, r…" at bounding box center [461, 107] width 222 height 36
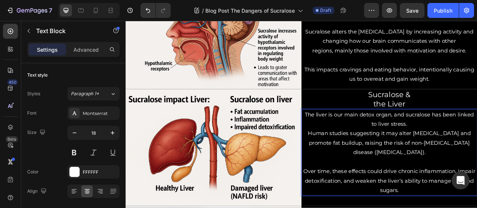
scroll to position [1169, 0]
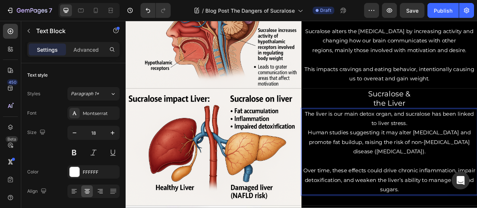
click at [477, 154] on p "The liver is our main detox organ, and sucralose has been linked to liver stres…" at bounding box center [461, 146] width 222 height 24
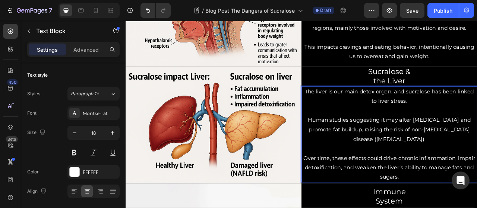
scroll to position [1197, 0]
click at [350, 191] on p "Over time, these effects could drive chronic inflammation, impair detoxificatio…" at bounding box center [461, 208] width 222 height 36
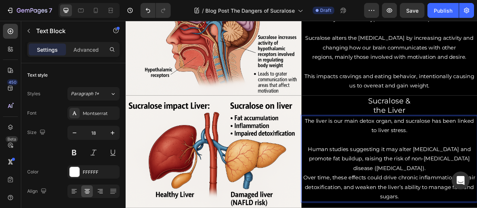
scroll to position [1159, 0]
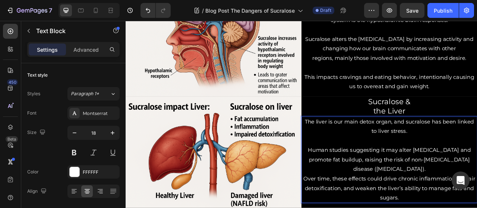
click at [431, 161] on p "The liver is our main detox organ, and sucralose has been linked to liver stres…" at bounding box center [461, 156] width 222 height 24
click at [360, 181] on p "Human studies suggesting it may alter [MEDICAL_DATA] and promote fat buildup, r…" at bounding box center [461, 198] width 222 height 36
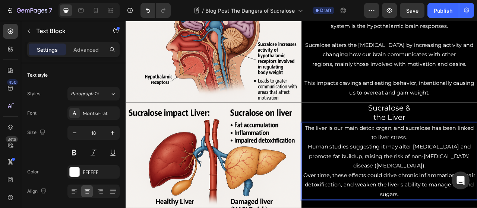
scroll to position [1151, 0]
click at [350, 102] on p "This impacts cravings and eating behavior, intentionally causing us to overeat …" at bounding box center [461, 107] width 222 height 24
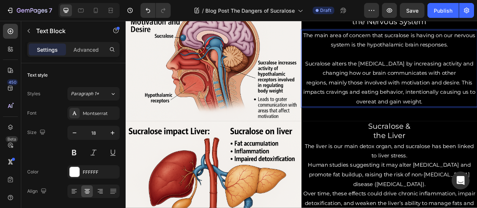
scroll to position [1127, 0]
click at [353, 75] on p "Sucralose alters the [MEDICAL_DATA] by increasing activity and changing how our…" at bounding box center [461, 82] width 222 height 24
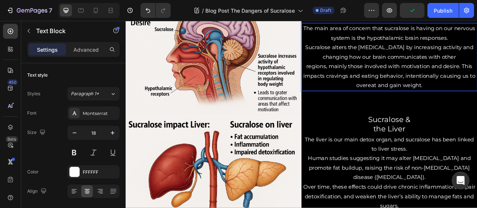
scroll to position [1136, 0]
click at [350, 30] on p "The main area of concern that sucralose is having on our nervous system is the …" at bounding box center [461, 37] width 222 height 24
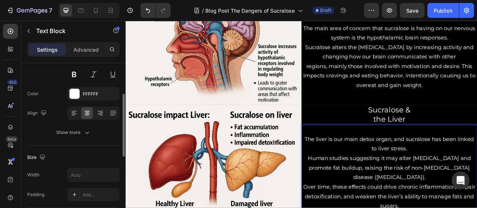
scroll to position [79, 0]
click at [92, 50] on p "Advanced" at bounding box center [85, 50] width 25 height 8
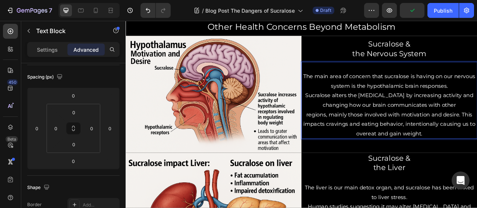
click at [350, 92] on p "The main area of concern that sucralose is having on our nervous system is the …" at bounding box center [461, 98] width 222 height 24
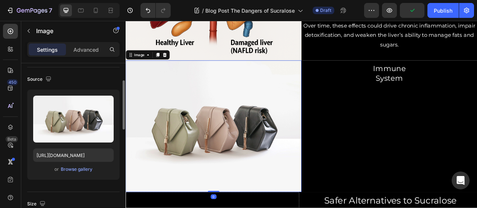
scroll to position [54, 0]
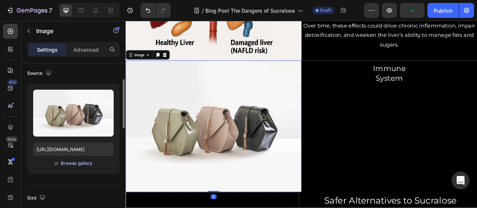
click at [78, 163] on div "Browse gallery" at bounding box center [77, 163] width 32 height 7
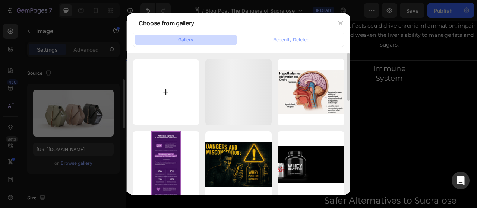
click at [172, 94] on input "file" at bounding box center [166, 92] width 67 height 67
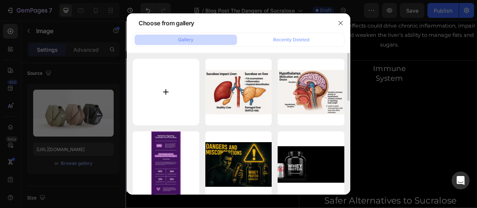
type input "C:\fakepath\ChatGPT Image [DATE], 05_27_04 PM.png"
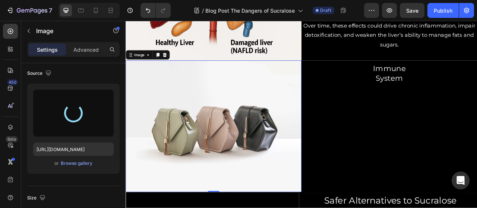
type input "[URL][DOMAIN_NAME]"
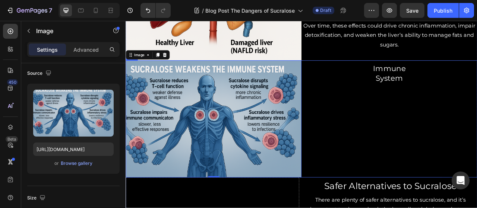
click at [419, 102] on div "Immune System Heading" at bounding box center [461, 146] width 224 height 149
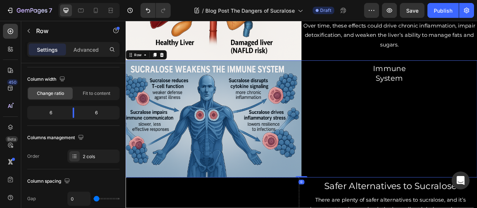
scroll to position [0, 0]
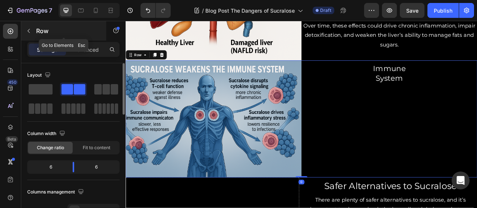
click at [31, 32] on icon "button" at bounding box center [29, 31] width 6 height 6
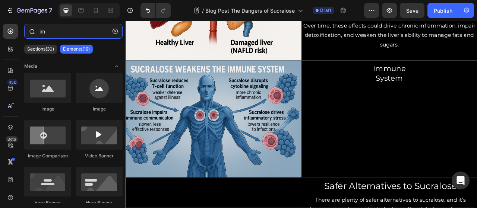
click at [53, 32] on input "im" at bounding box center [73, 31] width 98 height 15
type input "i"
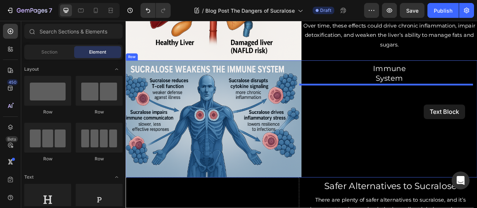
drag, startPoint x: 222, startPoint y: 214, endPoint x: 505, endPoint y: 127, distance: 296.2
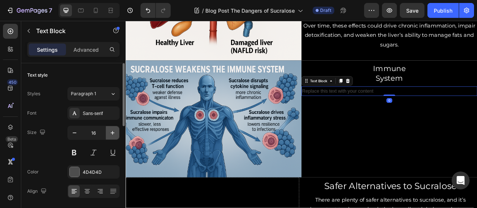
click at [114, 130] on icon "button" at bounding box center [112, 132] width 7 height 7
type input "18"
click at [104, 114] on div "Sans-serif" at bounding box center [100, 113] width 35 height 7
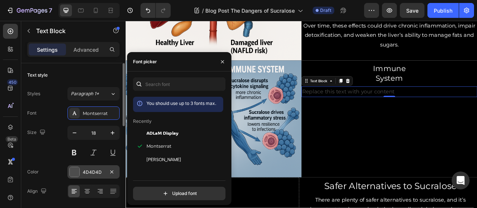
click at [92, 171] on div "4D4D4D" at bounding box center [94, 172] width 22 height 7
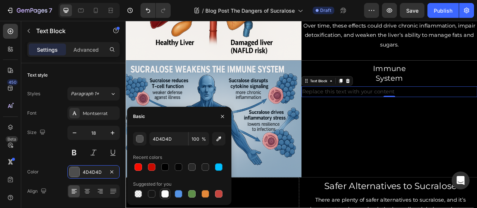
click at [168, 193] on div at bounding box center [164, 193] width 7 height 7
type input "FFFFFF"
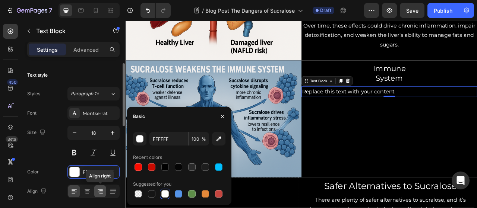
click at [100, 189] on icon at bounding box center [100, 189] width 5 height 1
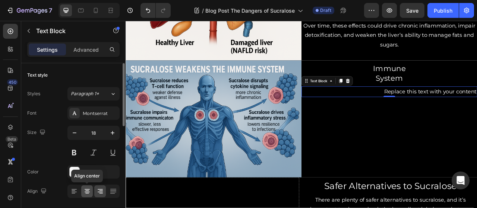
click at [88, 189] on icon at bounding box center [87, 189] width 5 height 1
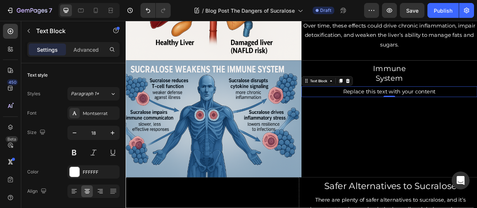
click at [477, 105] on div "Replace this text with your content" at bounding box center [461, 111] width 224 height 13
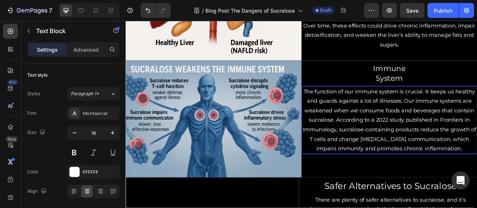
click at [475, 123] on p "The function of our immune system is crucial. It keeps us healthy and guards ag…" at bounding box center [461, 147] width 222 height 85
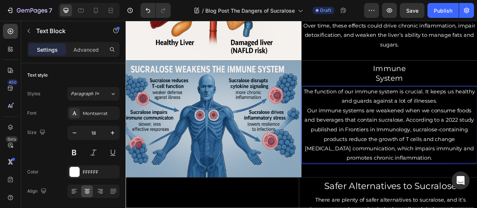
click at [477, 146] on p "Our immune systems are weakened when we consume foods and beverages that contai…" at bounding box center [461, 165] width 222 height 72
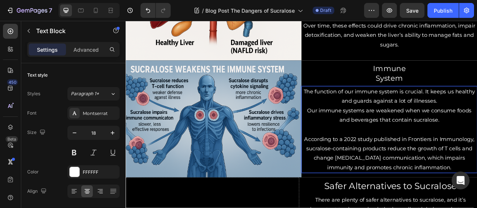
click at [477, 123] on p "The function of our immune system is crucial. It keeps us healthy and guards ag…" at bounding box center [461, 117] width 222 height 24
click at [353, 132] on p "Our immune systems are weakened when we consume foods and beverages that contai…" at bounding box center [461, 141] width 222 height 24
click at [350, 167] on p "According to a 2022 study published in Frontiers in Immunology, sucralose-conta…" at bounding box center [461, 190] width 222 height 48
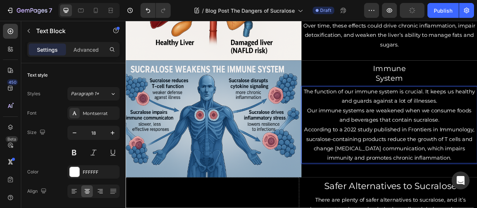
click at [477, 147] on p "Our immune systems are weakened when we consume foods and beverages that contai…" at bounding box center [461, 141] width 222 height 24
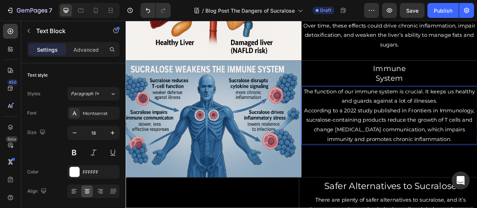
click at [350, 108] on p "The function of our immune system is crucial. It keeps us healthy and guards ag…" at bounding box center [461, 117] width 222 height 24
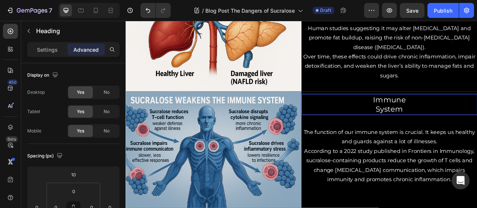
scroll to position [1350, 0]
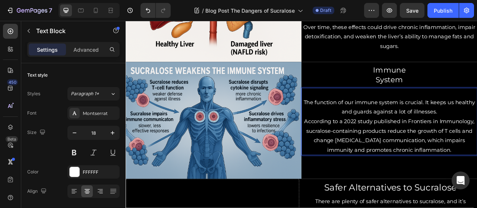
click at [477, 136] on p "The function of our immune system is crucial. It keeps us healthy and guards ag…" at bounding box center [461, 131] width 222 height 24
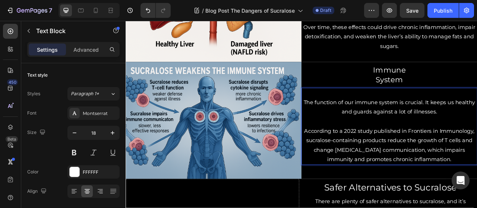
click at [350, 122] on p "The function of our immune system is crucial. It keeps us healthy and guards ag…" at bounding box center [461, 131] width 222 height 24
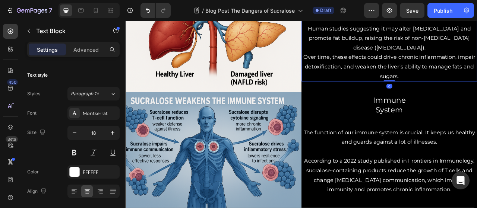
scroll to position [1315, 0]
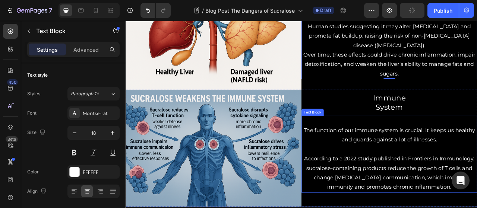
click at [351, 160] on p "The function of our immune system is crucial. It keeps us healthy and guards ag…" at bounding box center [461, 167] width 222 height 24
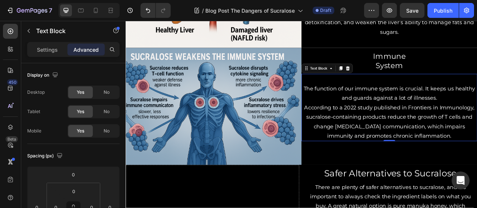
scroll to position [1373, 0]
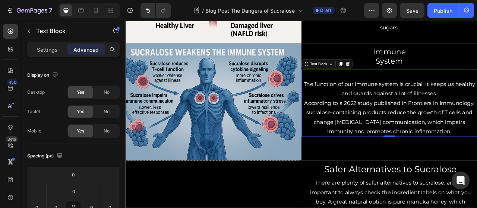
click at [477, 179] on div "Immune System Heading The function of our immune system is crucial. It keeps us…" at bounding box center [461, 124] width 224 height 149
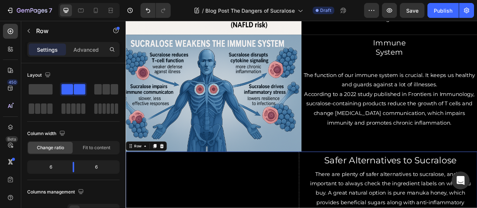
scroll to position [1375, 0]
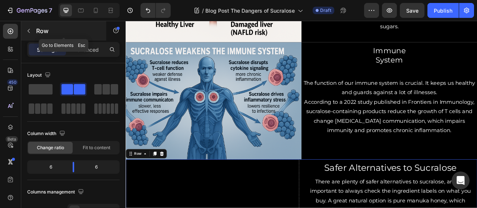
click at [29, 32] on icon "button" at bounding box center [29, 31] width 6 height 6
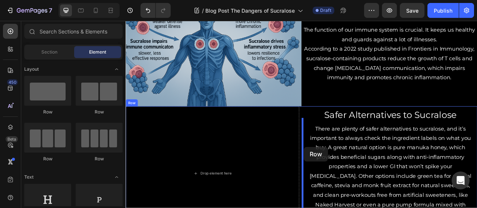
scroll to position [1464, 0]
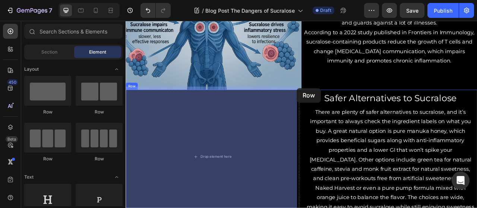
drag, startPoint x: 214, startPoint y: 116, endPoint x: 343, endPoint y: 107, distance: 130.0
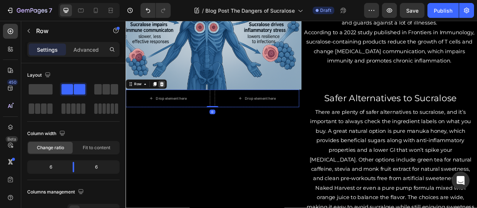
click at [172, 99] on icon at bounding box center [171, 102] width 6 height 6
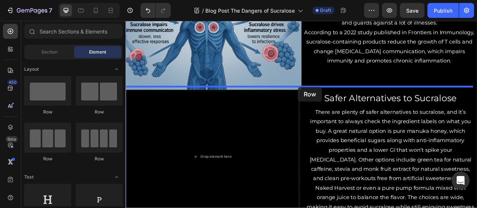
drag, startPoint x: 214, startPoint y: 109, endPoint x: 345, endPoint y: 105, distance: 130.5
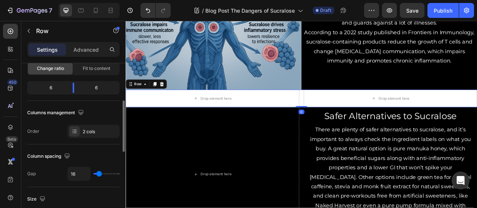
scroll to position [92, 0]
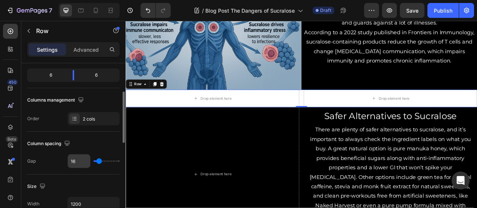
click at [75, 160] on input "16" at bounding box center [79, 161] width 22 height 13
type input "0"
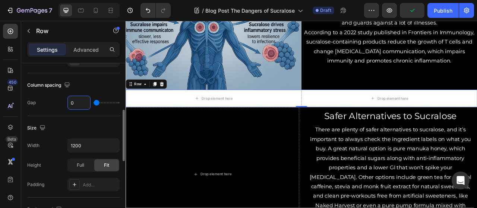
scroll to position [151, 0]
type input "0"
click at [79, 143] on input "1200" at bounding box center [93, 145] width 51 height 13
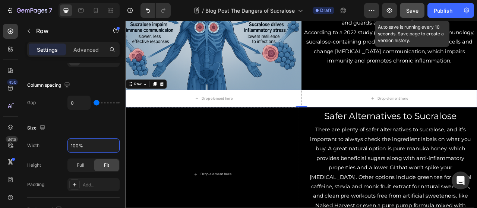
type input "100%"
click at [405, 13] on button "Save" at bounding box center [412, 10] width 25 height 15
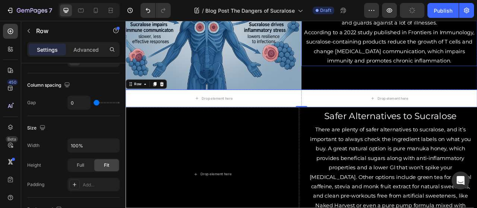
click at [375, 75] on p "According to a 2022 study published in Frontiers in Immunology, sucralose-conta…" at bounding box center [461, 54] width 222 height 48
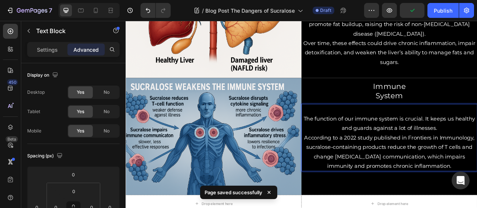
scroll to position [1321, 0]
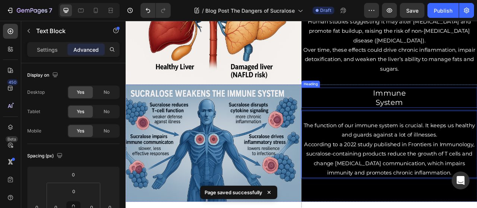
click at [440, 119] on p "Immune System" at bounding box center [461, 119] width 222 height 24
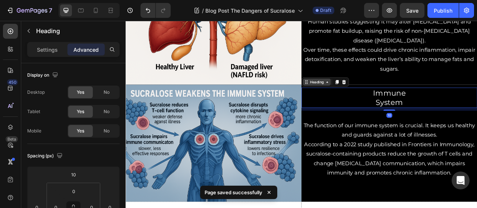
click at [368, 96] on div "Heading" at bounding box center [369, 99] width 20 height 7
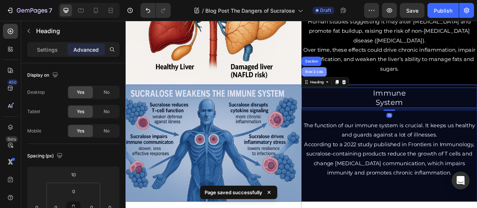
click at [359, 84] on div "Row 2 cols" at bounding box center [366, 86] width 26 height 4
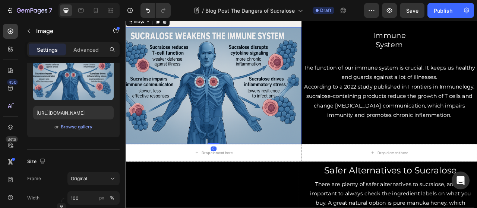
scroll to position [1412, 0]
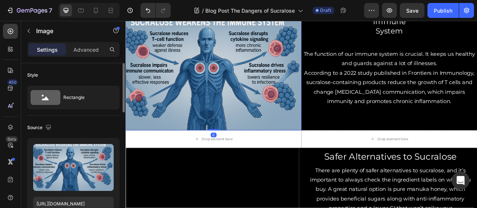
click at [195, 162] on div "Drop element here" at bounding box center [238, 172] width 224 height 22
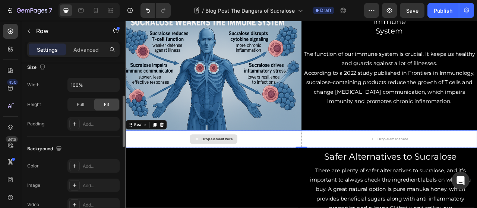
scroll to position [215, 0]
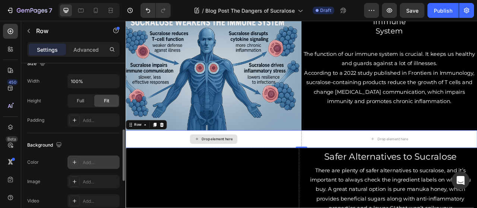
click at [88, 161] on div "Add..." at bounding box center [100, 163] width 35 height 7
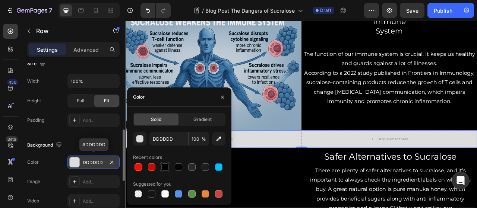
click at [164, 169] on div at bounding box center [164, 167] width 7 height 7
type input "000000"
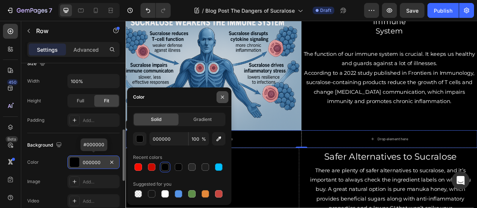
click at [224, 98] on icon "button" at bounding box center [223, 97] width 6 height 6
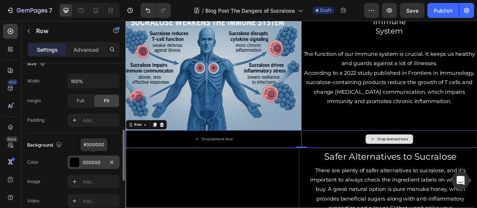
click at [381, 161] on div "Drop element here" at bounding box center [461, 172] width 224 height 22
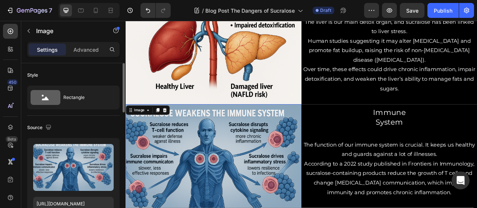
scroll to position [1295, 0]
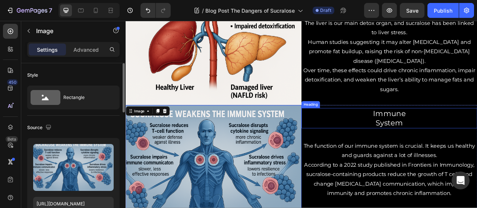
click at [431, 137] on p "Immune System" at bounding box center [461, 145] width 222 height 24
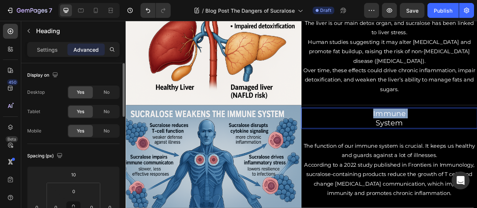
click at [431, 137] on p "Immune System" at bounding box center [461, 145] width 222 height 24
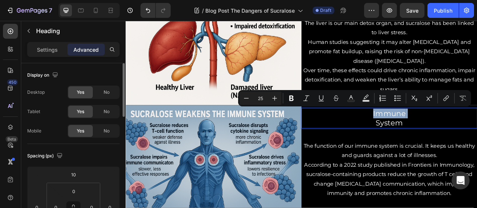
click at [431, 137] on p "Immune System" at bounding box center [461, 145] width 222 height 24
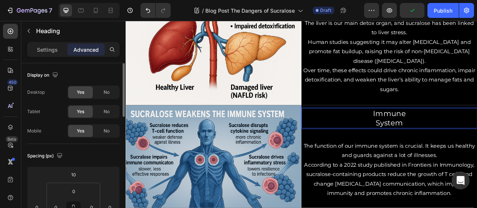
click at [477, 149] on p "Immune System" at bounding box center [461, 145] width 222 height 24
click at [433, 139] on p "Immune System" at bounding box center [461, 145] width 222 height 24
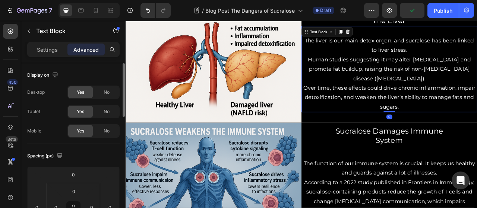
scroll to position [1275, 0]
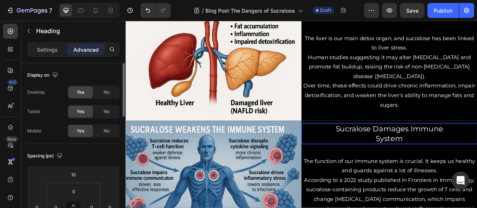
click at [444, 157] on p "Sucralose Damages Immune System" at bounding box center [461, 165] width 222 height 24
click at [477, 155] on p "Sucralose damages Immune System" at bounding box center [461, 165] width 222 height 24
click at [477, 155] on p "Sucralose damages the Immune System" at bounding box center [461, 165] width 222 height 24
click at [444, 168] on p "Sucralose damages the immune System" at bounding box center [461, 165] width 222 height 24
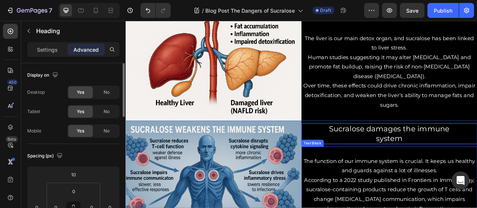
click at [477, 199] on p "The function of our immune system is crucial. It keeps us healthy and guards ag…" at bounding box center [461, 206] width 222 height 24
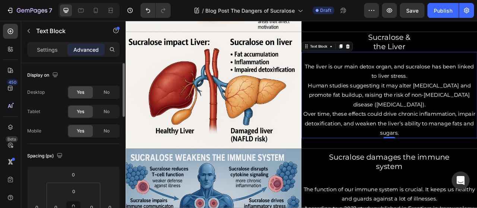
scroll to position [1245, 0]
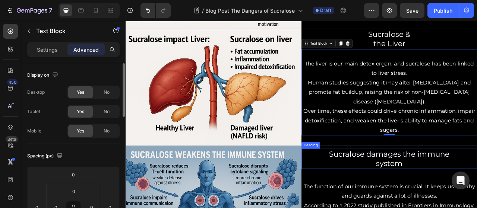
click at [432, 185] on p "Sucralose damages the immune system" at bounding box center [461, 197] width 222 height 24
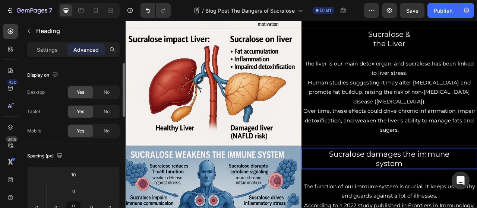
click at [432, 185] on p "Sucralose damages the immune system" at bounding box center [461, 197] width 222 height 24
click at [477, 186] on p "Sucralose Damages the immune system" at bounding box center [461, 197] width 222 height 24
click at [445, 198] on p "Sucralose Damages the Immune system" at bounding box center [461, 197] width 222 height 24
click at [477, 191] on p "Sucralose Damages the Immune System" at bounding box center [461, 197] width 222 height 24
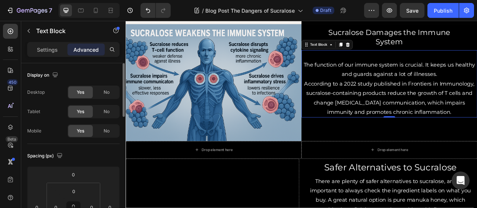
scroll to position [1421, 0]
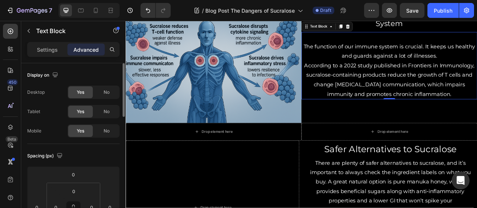
click at [400, 154] on div "Drop element here" at bounding box center [461, 162] width 224 height 22
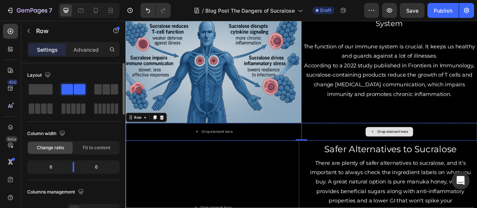
click at [395, 153] on div "Drop element here" at bounding box center [461, 162] width 224 height 22
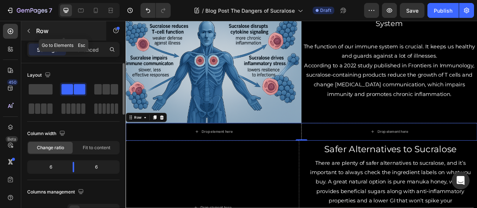
click at [28, 31] on icon "button" at bounding box center [29, 31] width 6 height 6
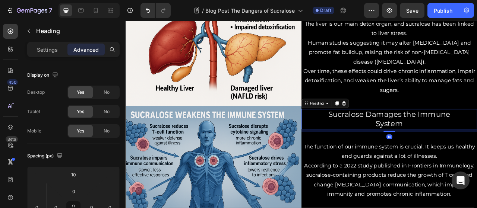
scroll to position [1306, 0]
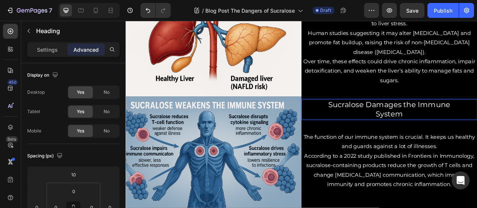
click at [473, 124] on p "Sucralose Damages the Immune System" at bounding box center [461, 134] width 222 height 24
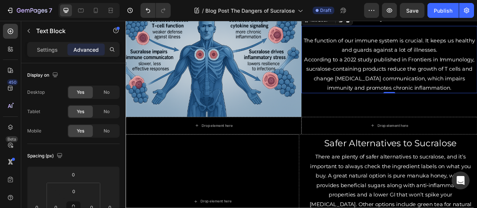
scroll to position [1430, 0]
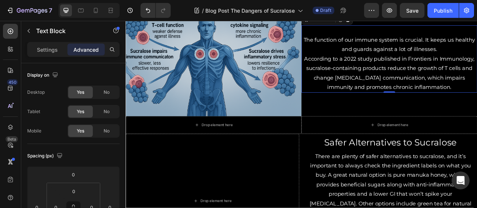
click at [404, 156] on div "Drop element here" at bounding box center [461, 154] width 224 height 22
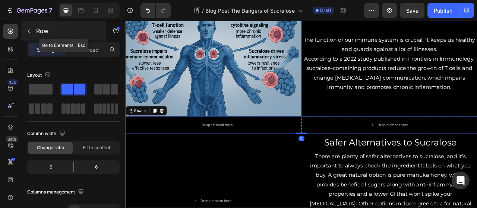
click at [29, 31] on icon "button" at bounding box center [29, 31] width 6 height 6
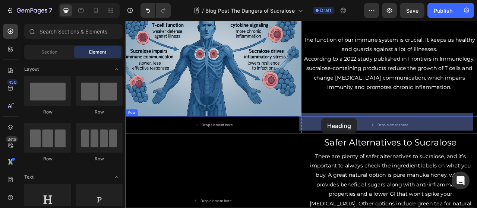
drag, startPoint x: 181, startPoint y: 221, endPoint x: 373, endPoint y: 143, distance: 208.0
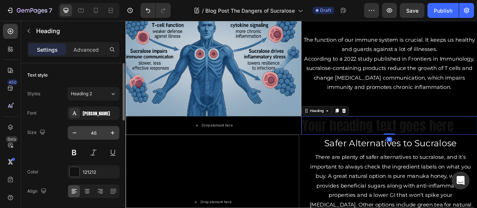
click at [97, 133] on input "46" at bounding box center [93, 132] width 25 height 13
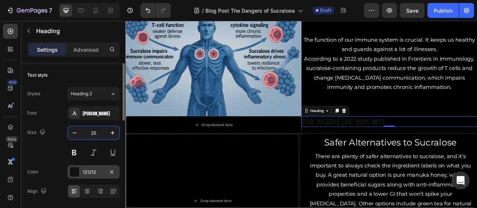
type input "25"
click at [81, 174] on div "121212" at bounding box center [93, 171] width 52 height 13
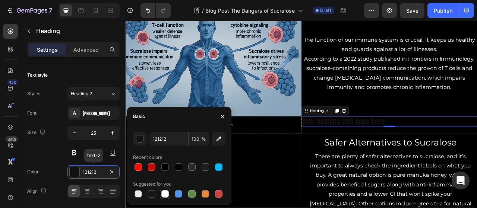
click at [166, 194] on div at bounding box center [164, 193] width 7 height 7
type input "FFFFFF"
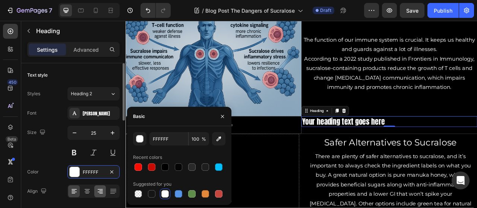
click at [102, 193] on icon at bounding box center [100, 191] width 7 height 7
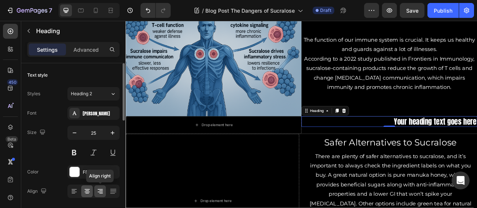
click at [87, 193] on icon at bounding box center [87, 193] width 4 height 1
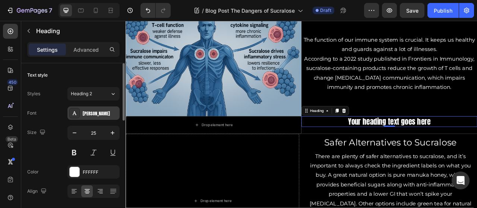
click at [95, 115] on div "[PERSON_NAME]" at bounding box center [100, 113] width 35 height 7
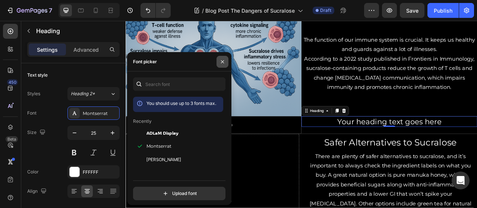
click at [223, 60] on icon "button" at bounding box center [223, 62] width 6 height 6
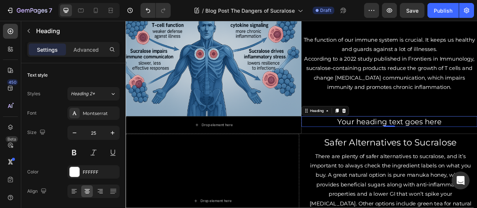
click at [477, 145] on h2 "Your heading text goes here" at bounding box center [461, 150] width 224 height 14
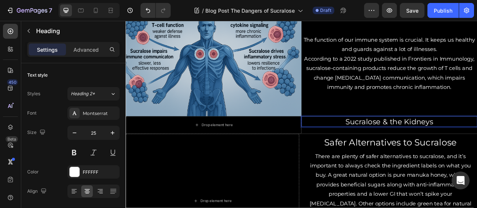
click at [476, 145] on p "Sucralose & the Kidneys" at bounding box center [461, 149] width 222 height 12
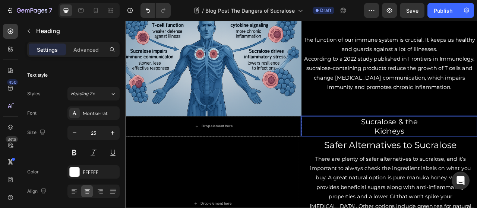
click at [477, 155] on p "Sucralose & the Kidneys" at bounding box center [461, 155] width 222 height 24
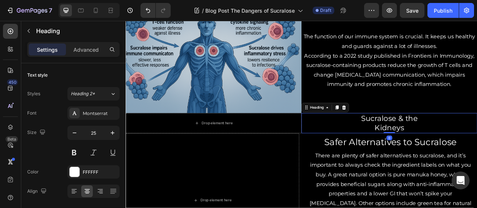
scroll to position [1440, 0]
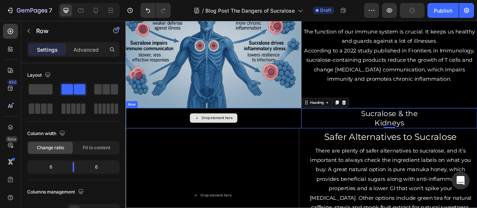
click at [320, 142] on div "Drop element here" at bounding box center [238, 145] width 224 height 26
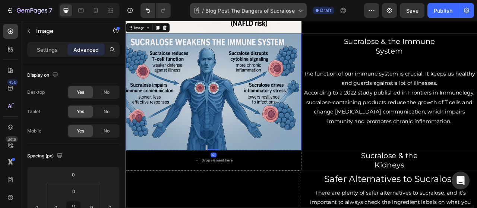
scroll to position [1424, 0]
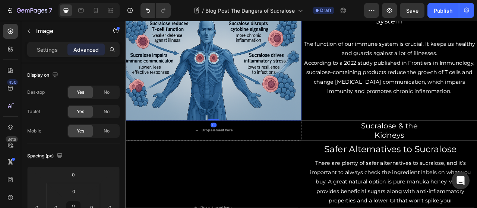
click at [319, 160] on div "Drop element here" at bounding box center [238, 161] width 224 height 26
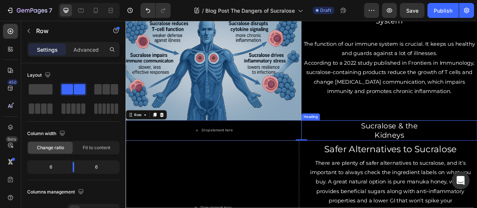
click at [477, 164] on p "Sucralose & the Kidneys" at bounding box center [461, 161] width 222 height 24
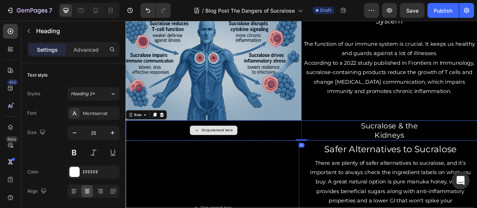
click at [295, 152] on div "Drop element here" at bounding box center [238, 161] width 224 height 26
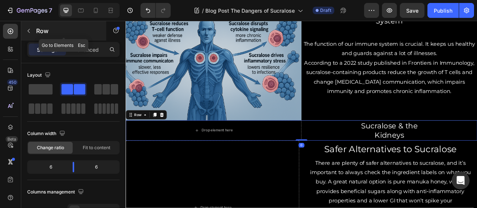
click at [26, 32] on icon "button" at bounding box center [29, 31] width 6 height 6
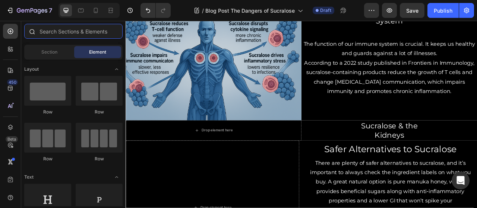
click at [59, 35] on input "text" at bounding box center [73, 31] width 98 height 15
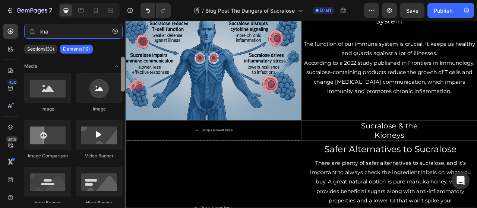
type input "ima"
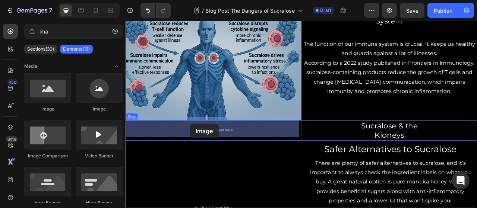
drag, startPoint x: 247, startPoint y: 123, endPoint x: 208, endPoint y: 153, distance: 49.2
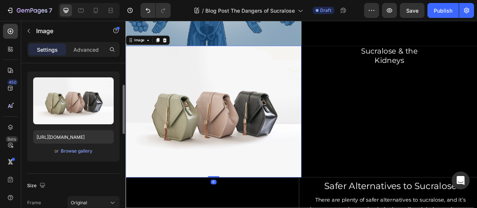
scroll to position [69, 0]
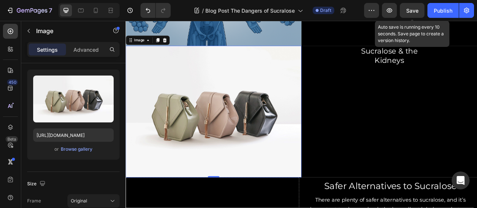
click at [414, 10] on span "Save" at bounding box center [412, 10] width 12 height 6
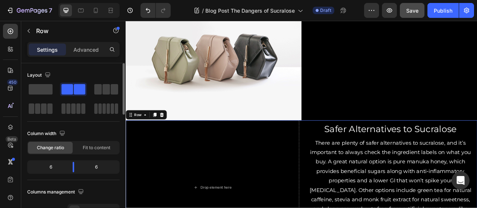
scroll to position [1571, 0]
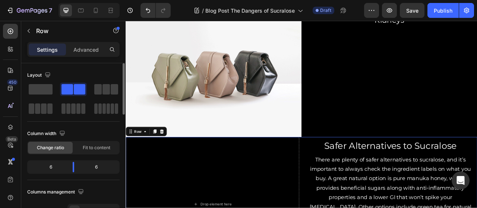
click at [192, 100] on img at bounding box center [238, 85] width 224 height 168
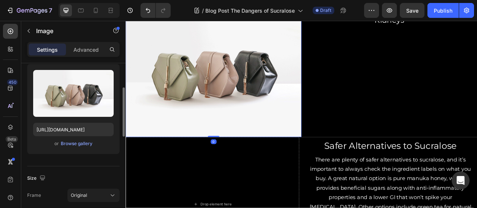
scroll to position [76, 0]
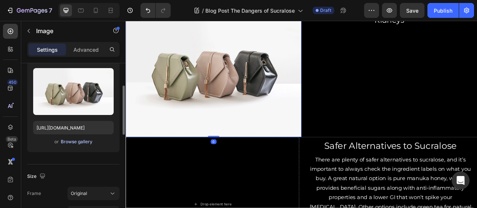
click at [69, 140] on div "Browse gallery" at bounding box center [77, 142] width 32 height 7
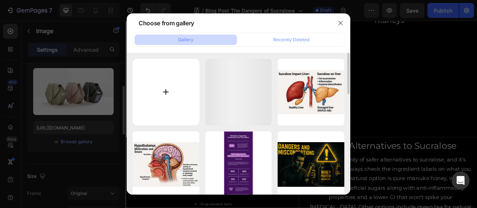
click at [157, 84] on input "file" at bounding box center [166, 92] width 67 height 67
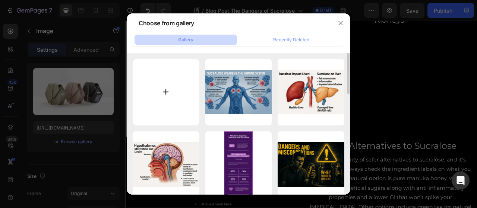
type input "C:\fakepath\ChatGPT Image [DATE], 05_48_42 PM.png"
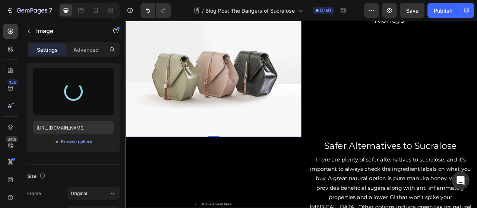
type input "[URL][DOMAIN_NAME]"
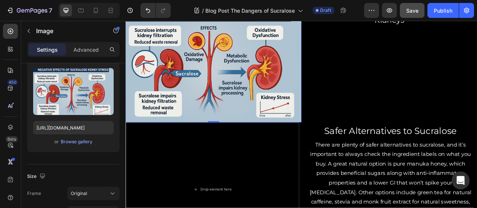
click at [416, 14] on button "Save" at bounding box center [412, 10] width 25 height 15
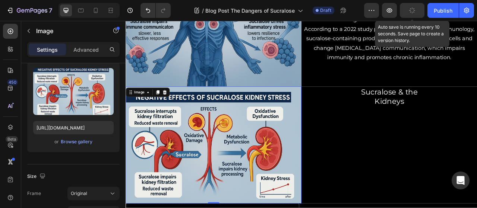
scroll to position [1461, 0]
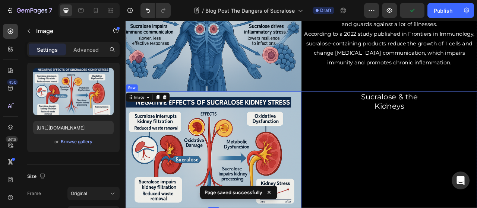
click at [412, 183] on div "Sucralose & the Kidneys Heading" at bounding box center [461, 185] width 224 height 149
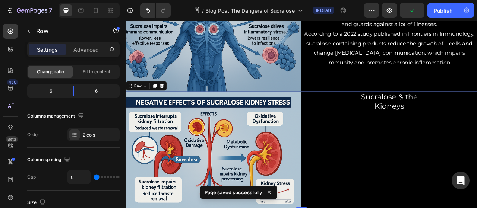
scroll to position [0, 0]
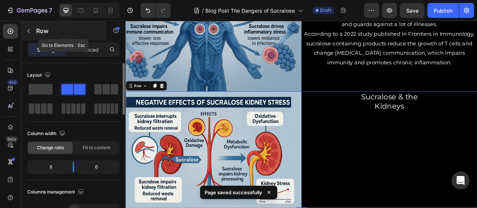
click at [33, 28] on button "button" at bounding box center [29, 31] width 12 height 12
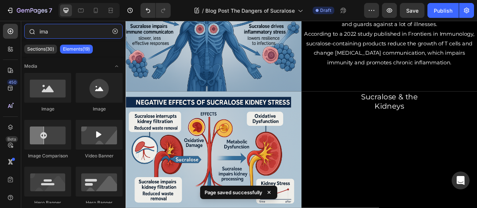
click at [81, 32] on input "ima" at bounding box center [73, 31] width 98 height 15
type input "i"
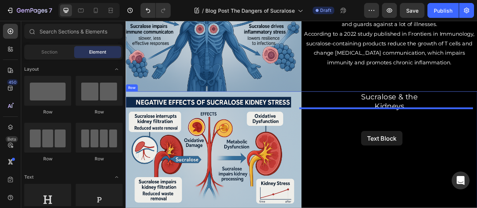
drag, startPoint x: 256, startPoint y: 205, endPoint x: 425, endPoint y: 161, distance: 174.9
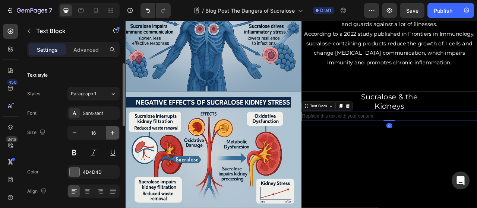
click at [116, 130] on icon "button" at bounding box center [112, 132] width 7 height 7
type input "18"
click at [103, 114] on div "Sans-serif" at bounding box center [100, 113] width 35 height 7
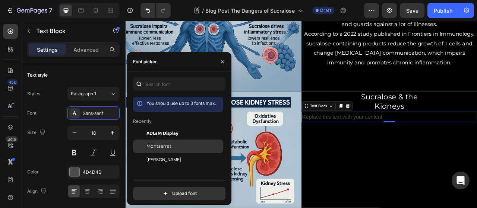
click at [162, 146] on span "Montserrat" at bounding box center [158, 146] width 25 height 7
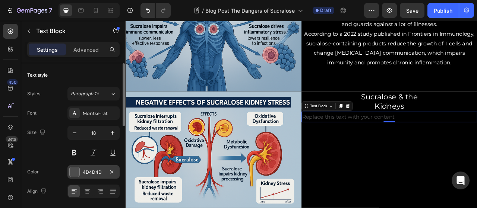
click at [95, 173] on div "4D4D4D" at bounding box center [94, 172] width 22 height 7
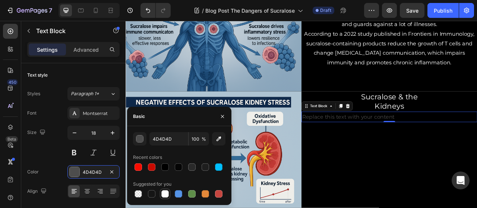
click at [170, 194] on div at bounding box center [165, 194] width 10 height 10
type input "FFFFFF"
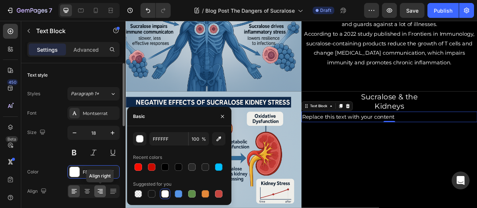
click at [98, 191] on icon at bounding box center [100, 191] width 7 height 7
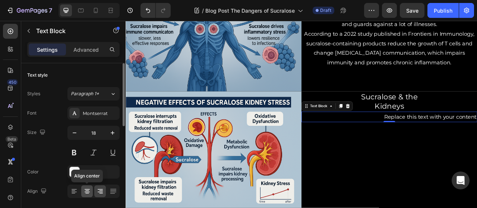
click at [89, 189] on icon at bounding box center [86, 191] width 7 height 7
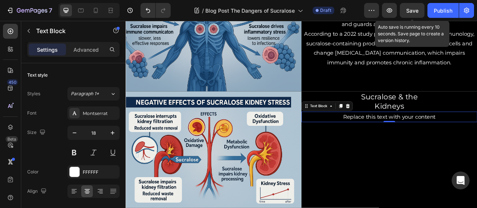
click at [414, 8] on span "Save" at bounding box center [412, 10] width 12 height 6
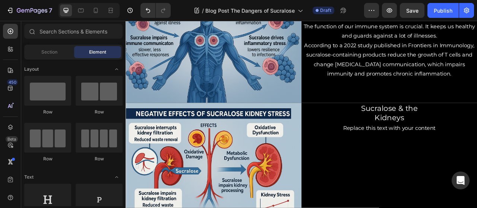
scroll to position [1479, 0]
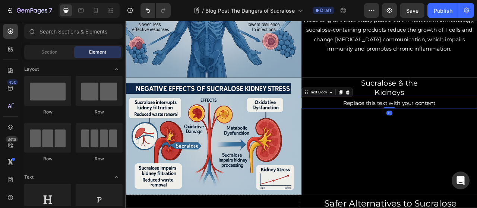
click at [477, 123] on div "Replace this text with your content" at bounding box center [461, 125] width 224 height 13
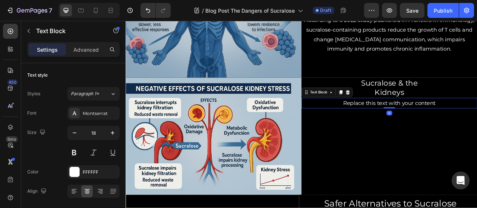
click at [477, 123] on div "Replace this text with your content" at bounding box center [461, 125] width 224 height 13
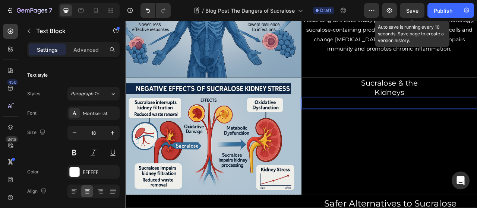
click at [414, 7] on div "Save" at bounding box center [412, 11] width 12 height 8
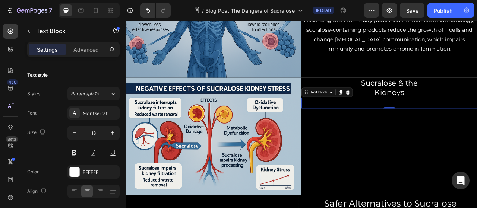
click at [406, 121] on div "Rich Text Editor. Editing area: main" at bounding box center [461, 125] width 224 height 13
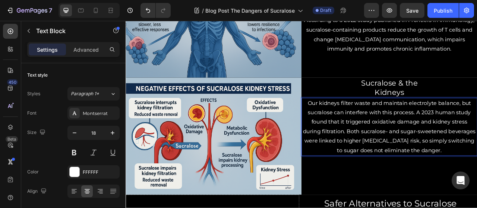
click at [477, 134] on p "Our kidneys filter waste and maintain electrolyte balance, but sucralose can in…" at bounding box center [461, 156] width 222 height 72
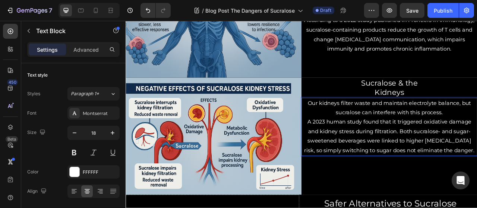
click at [470, 157] on p "A 2023 human study found that it triggered oxidative damage and kidney stress d…" at bounding box center [461, 168] width 222 height 48
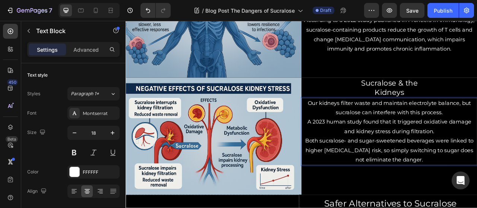
click at [477, 134] on p "Our kidneys filter waste and maintain electrolyte balance, but sucralose can in…" at bounding box center [461, 132] width 222 height 24
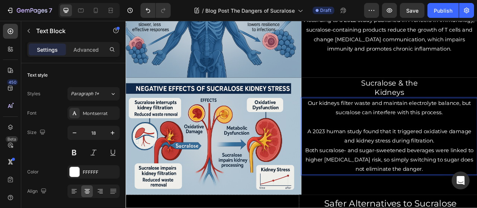
click at [477, 168] on p "A 2023 human study found that it triggered oxidative damage and kidney stress d…" at bounding box center [461, 168] width 222 height 24
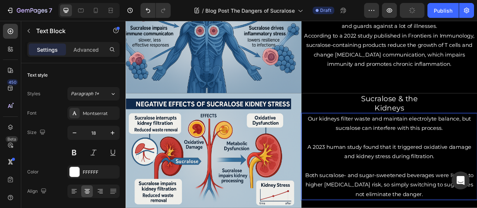
scroll to position [1476, 0]
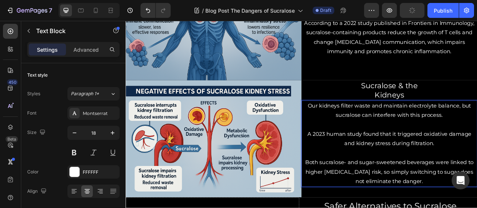
click at [355, 125] on p "Our kidneys filter waste and maintain electrolyte balance, but sucralose can in…" at bounding box center [461, 135] width 222 height 24
click at [353, 162] on p "A 2023 human study found that it triggered oxidative damage and kidney stress d…" at bounding box center [461, 172] width 222 height 24
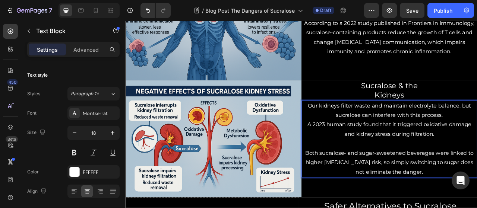
click at [351, 184] on p "Both sucralose- and sugar-sweetened beverages were linked to higher [MEDICAL_DA…" at bounding box center [461, 202] width 222 height 36
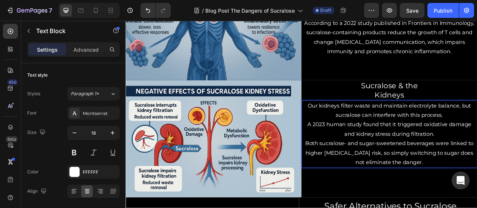
click at [354, 123] on p "Our kidneys filter waste and maintain electrolyte balance, but sucralose can in…" at bounding box center [461, 135] width 222 height 24
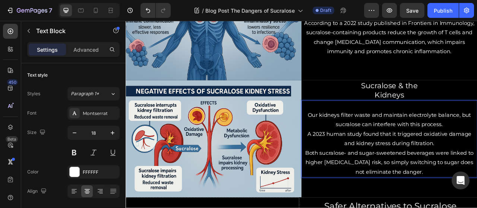
click at [477, 135] on p "Our kidneys filter waste and maintain electrolyte balance, but sucralose can in…" at bounding box center [461, 147] width 222 height 24
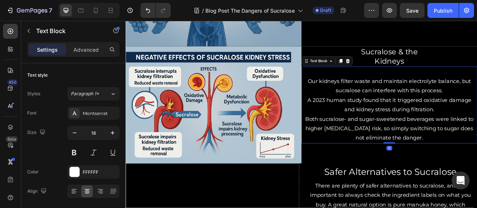
scroll to position [1518, 0]
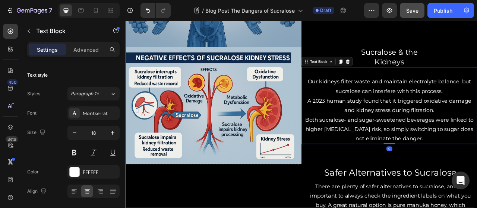
click at [421, 9] on button "Save" at bounding box center [412, 10] width 25 height 15
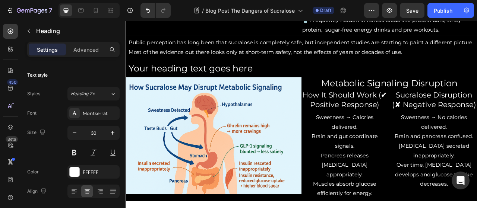
scroll to position [593, 0]
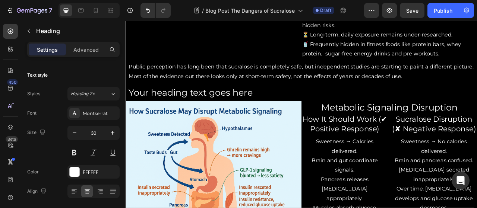
click at [443, 107] on div "Your heading text goes here Heading" at bounding box center [349, 112] width 447 height 22
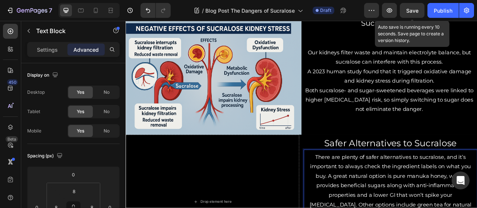
scroll to position [1539, 0]
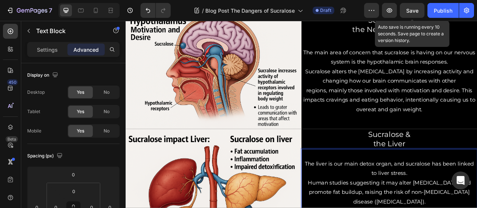
click at [477, 159] on div "Sucralose & the Nervous System Heading The main area of concern that sucralose …" at bounding box center [461, 84] width 224 height 149
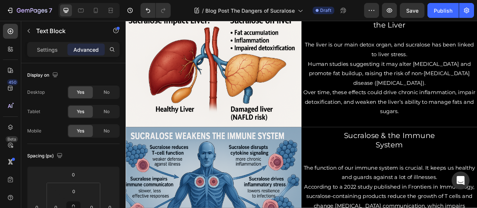
scroll to position [1241, 0]
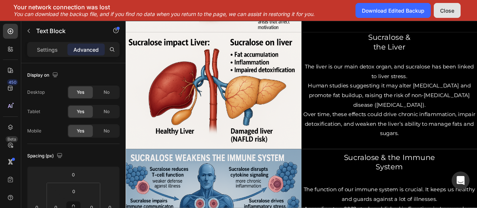
click at [456, 9] on button "Close" at bounding box center [447, 10] width 27 height 15
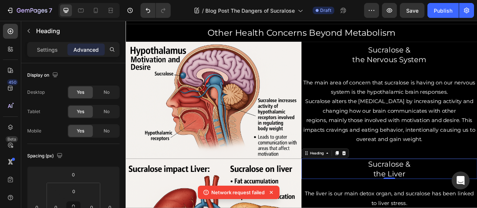
scroll to position [1056, 0]
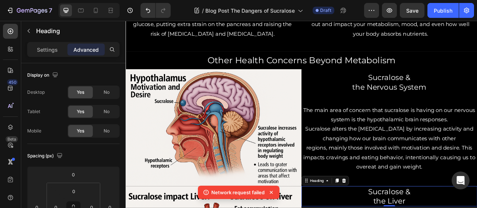
click at [271, 193] on icon at bounding box center [271, 192] width 3 height 3
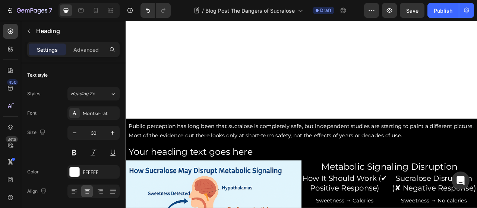
scroll to position [680, 0]
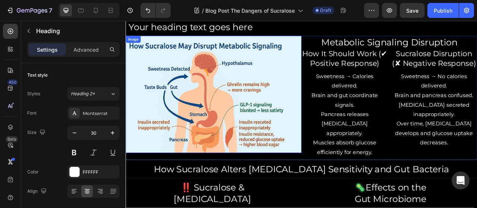
click at [245, 72] on img at bounding box center [238, 114] width 224 height 149
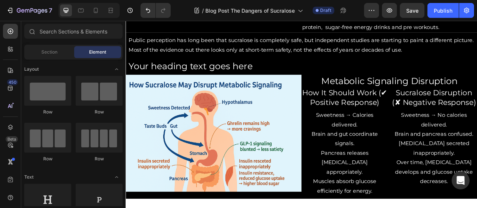
scroll to position [556, 0]
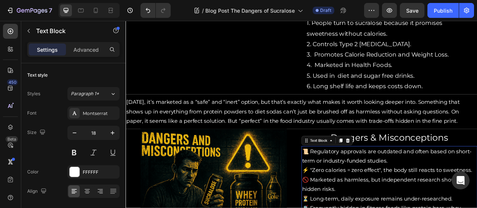
scroll to position [475, 0]
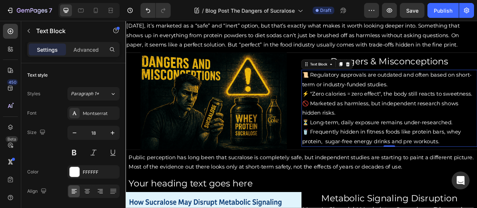
click at [408, 120] on p "⚡ "Zero calories = zero effect", the body still reacts to sweetness." at bounding box center [461, 114] width 222 height 12
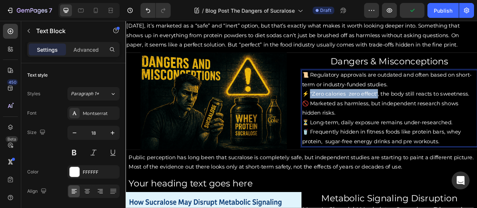
drag, startPoint x: 357, startPoint y: 117, endPoint x: 444, endPoint y: 120, distance: 86.9
click at [444, 120] on p "⚡ "Zero calories zero effect", the body still reacts to sweetness." at bounding box center [461, 114] width 222 height 12
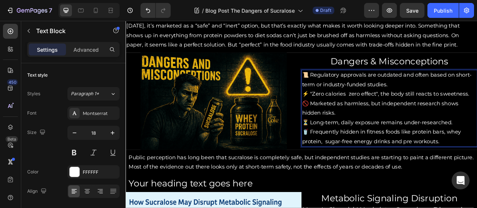
drag, startPoint x: 416, startPoint y: 116, endPoint x: 471, endPoint y: 132, distance: 57.0
click at [471, 132] on p "🚫 Marketed as harmless, but independent research shows hidden risks." at bounding box center [461, 132] width 222 height 24
click at [404, 120] on p "⚡ "Zero calories zero effect", the body still reacts to sweetness." at bounding box center [461, 114] width 222 height 12
drag, startPoint x: 356, startPoint y: 116, endPoint x: 444, endPoint y: 121, distance: 88.1
click at [444, 120] on p "⚡ "Zero calories zero effect", the body still reacts to sweetness." at bounding box center [461, 114] width 222 height 12
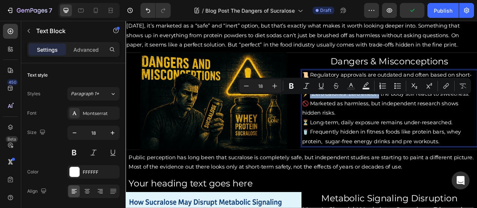
copy p ""Zero calories zero effect","
click at [353, 162] on p "🥤 Frequently hidden in fitness foods like protein bars, whey protein, sugar-fre…" at bounding box center [461, 169] width 222 height 24
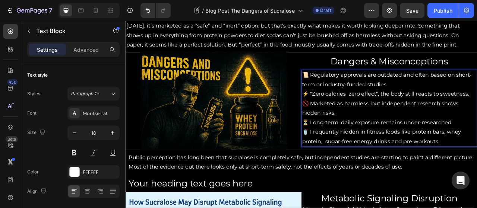
click at [392, 170] on p "🥤 Frequently hidden in fitness foods like protein bars, whey protein, sugar-fre…" at bounding box center [461, 169] width 222 height 24
click at [405, 120] on p "⚡ "Zero calories zero effect", the body still reacts to sweetness." at bounding box center [461, 114] width 222 height 12
click at [404, 120] on p "⚡ "Zero calories =zero effect", the body still reacts to sweetness." at bounding box center [461, 114] width 222 height 12
click at [406, 118] on p "⚡ "Zero calories=zero effect", the body still reacts to sweetness." at bounding box center [461, 114] width 222 height 12
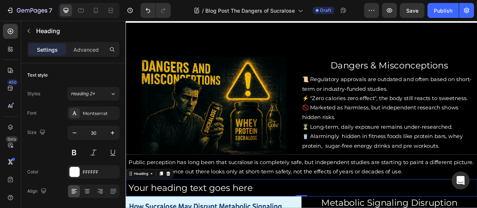
scroll to position [567, 0]
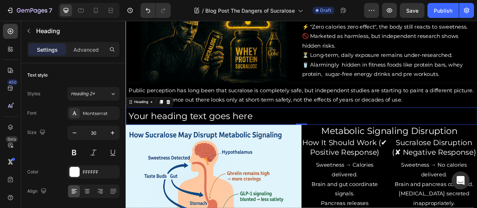
click at [337, 142] on h2 "Your heading text goes here" at bounding box center [349, 143] width 441 height 16
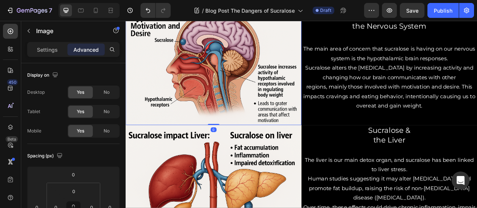
scroll to position [1057, 0]
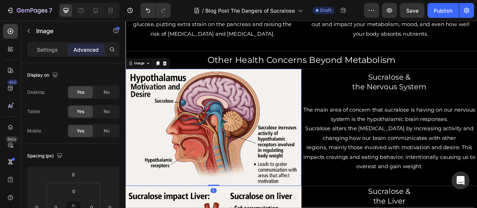
click at [195, 152] on img at bounding box center [238, 156] width 224 height 149
click at [174, 73] on icon at bounding box center [175, 75] width 5 height 5
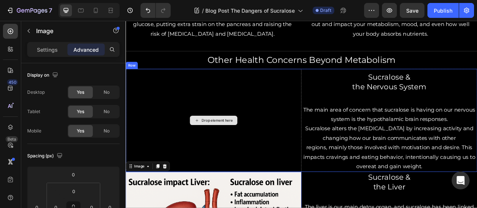
click at [180, 201] on div "Image" at bounding box center [154, 207] width 56 height 12
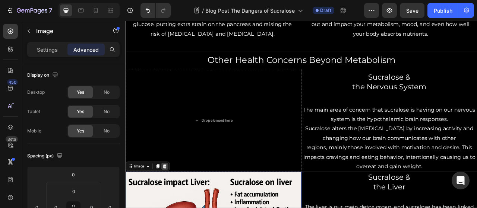
click at [174, 204] on icon at bounding box center [175, 206] width 5 height 5
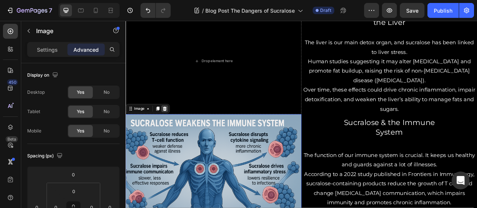
click at [177, 130] on icon at bounding box center [175, 133] width 6 height 6
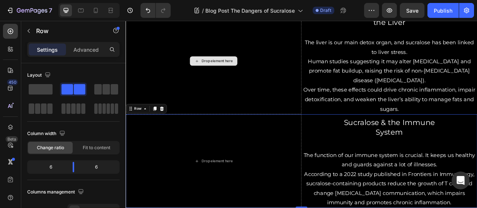
scroll to position [1363, 0]
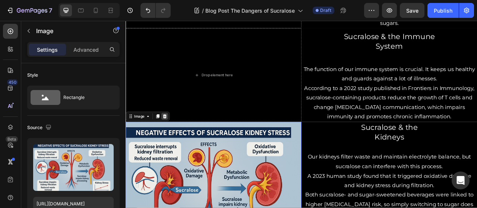
click at [179, 139] on div at bounding box center [175, 142] width 9 height 9
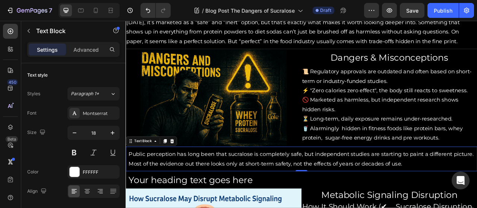
scroll to position [496, 0]
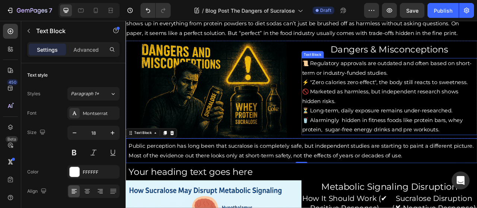
click at [400, 124] on p "🚫 Marketed as harmless, but independent research shows hidden risks." at bounding box center [461, 117] width 222 height 24
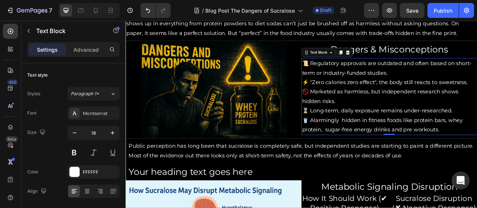
click at [400, 124] on p "🚫 Marketed as harmless, but independent research shows hidden risks." at bounding box center [461, 117] width 222 height 24
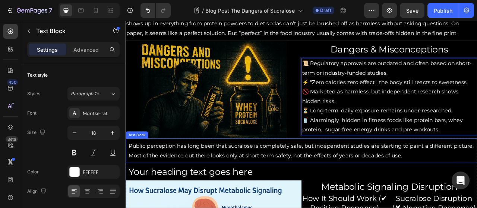
click at [477, 192] on p "Public perception has long been that sucralose is completely safe, but independ…" at bounding box center [349, 187] width 440 height 24
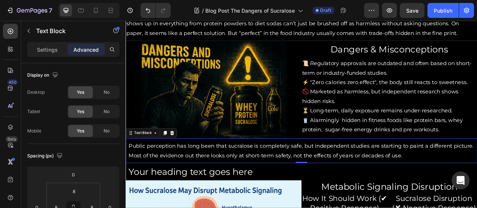
click at [477, 192] on p "Public perception has long been that sucralose is completely safe, but independ…" at bounding box center [349, 187] width 440 height 24
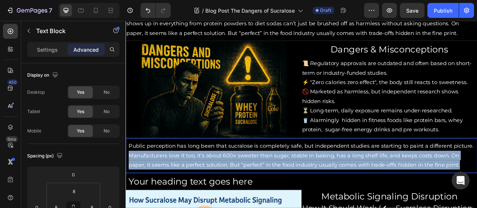
drag, startPoint x: 158, startPoint y: 192, endPoint x: 564, endPoint y: 202, distance: 406.0
click at [477, 202] on div "Public perception has long been that sucralose is completely safe, but independ…" at bounding box center [349, 193] width 441 height 38
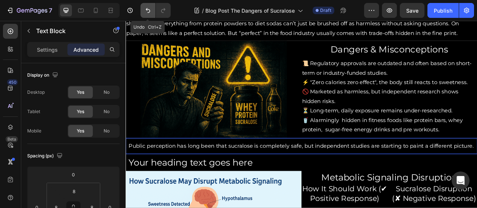
click at [153, 8] on button "Undo/Redo" at bounding box center [148, 10] width 15 height 15
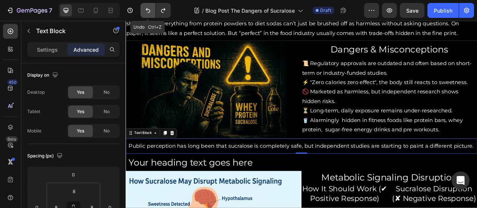
click at [153, 8] on button "Undo/Redo" at bounding box center [148, 10] width 15 height 15
click at [151, 8] on icon "Undo/Redo" at bounding box center [147, 10] width 7 height 7
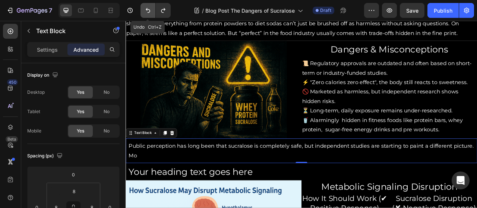
click at [151, 8] on icon "Undo/Redo" at bounding box center [147, 10] width 7 height 7
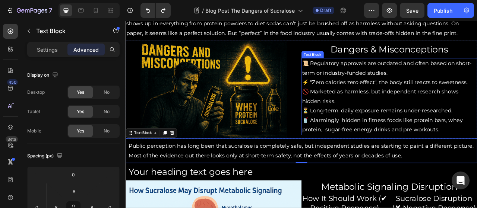
click at [407, 121] on p "🚫 Marketed as harmless, but independent research shows hidden risks." at bounding box center [461, 117] width 222 height 24
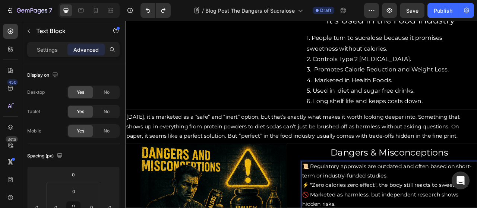
scroll to position [348, 0]
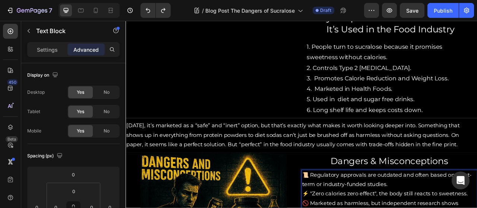
click at [477, 129] on p "6. Long shelf life and keeps costs down." at bounding box center [462, 134] width 213 height 13
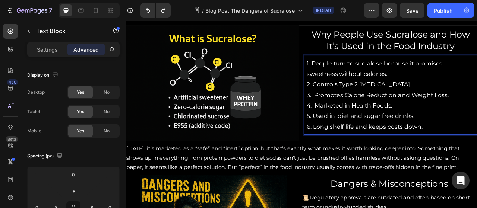
scroll to position [314, 0]
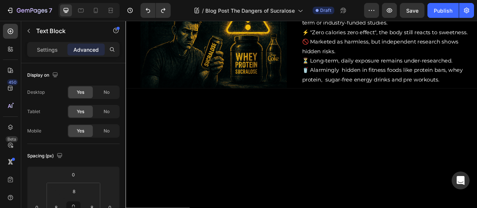
drag, startPoint x: 353, startPoint y: 86, endPoint x: 522, endPoint y: 166, distance: 187.0
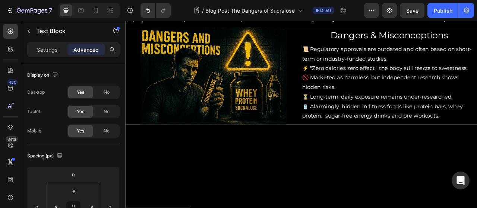
drag, startPoint x: 407, startPoint y: 125, endPoint x: 448, endPoint y: 152, distance: 48.2
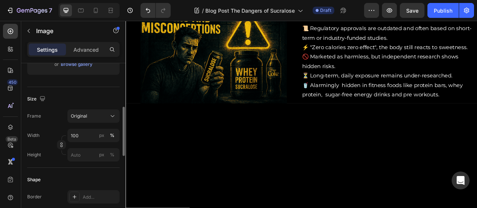
scroll to position [154, 0]
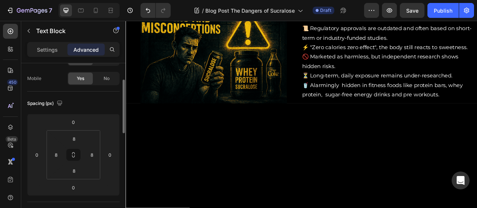
scroll to position [54, 0]
click at [74, 136] on input "8" at bounding box center [73, 137] width 15 height 11
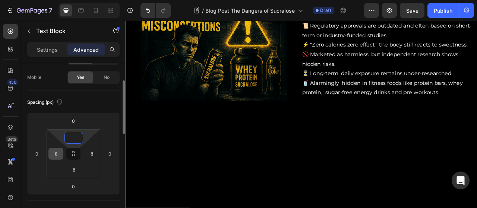
type input "0"
click at [54, 158] on input "8" at bounding box center [55, 153] width 11 height 11
type input "0"
click at [91, 153] on input "8" at bounding box center [91, 153] width 11 height 11
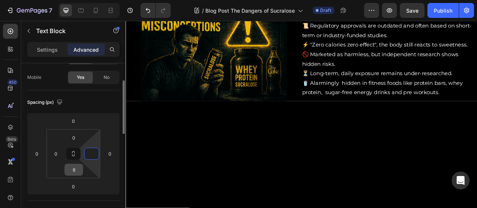
type input "0"
click at [74, 170] on input "8" at bounding box center [73, 169] width 15 height 11
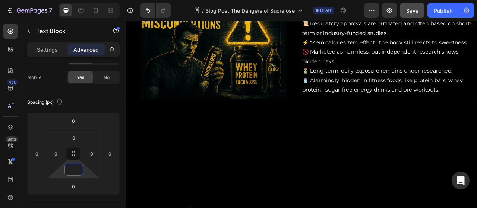
type input "0"
click at [410, 15] on button "Save" at bounding box center [412, 10] width 25 height 15
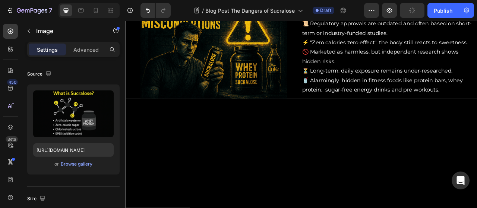
scroll to position [0, 0]
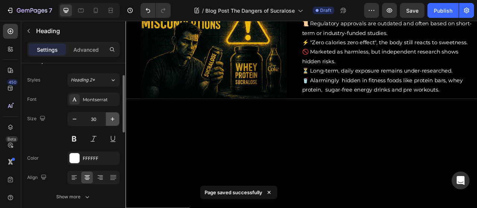
scroll to position [10, 0]
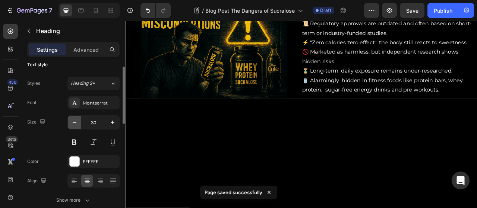
click at [74, 124] on icon "button" at bounding box center [74, 122] width 7 height 7
click at [75, 124] on icon "button" at bounding box center [74, 122] width 7 height 7
click at [73, 123] on icon "button" at bounding box center [74, 122] width 7 height 7
click at [74, 122] on icon "button" at bounding box center [75, 122] width 4 height 1
click at [73, 123] on icon "button" at bounding box center [74, 122] width 7 height 7
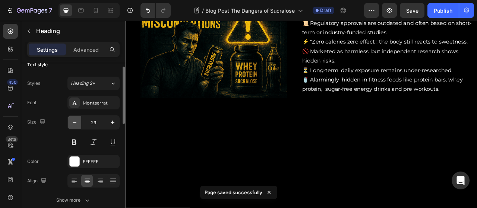
click at [73, 123] on icon "button" at bounding box center [74, 122] width 7 height 7
click at [73, 124] on icon "button" at bounding box center [74, 122] width 7 height 7
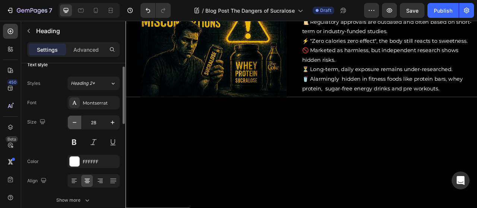
click at [72, 124] on icon "button" at bounding box center [74, 122] width 7 height 7
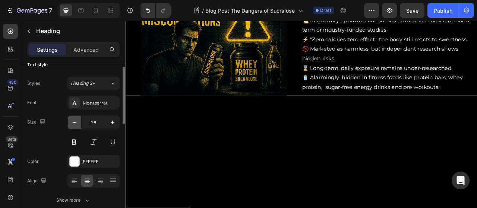
click at [73, 121] on icon "button" at bounding box center [74, 122] width 7 height 7
type input "25"
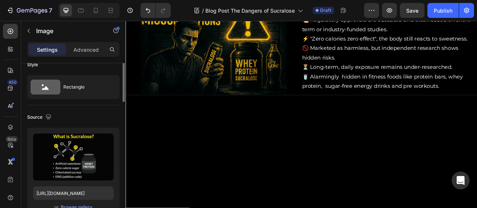
scroll to position [0, 0]
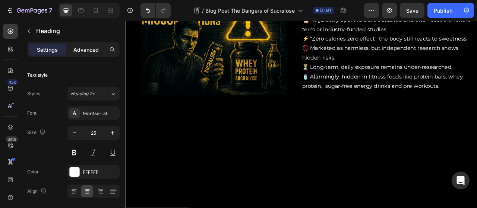
click at [81, 54] on div "Advanced" at bounding box center [85, 50] width 37 height 12
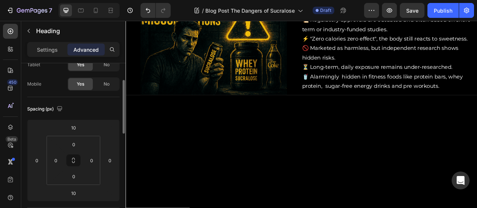
scroll to position [51, 0]
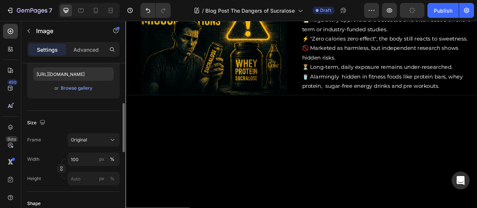
scroll to position [131, 0]
click at [62, 167] on icon "button" at bounding box center [61, 167] width 5 height 5
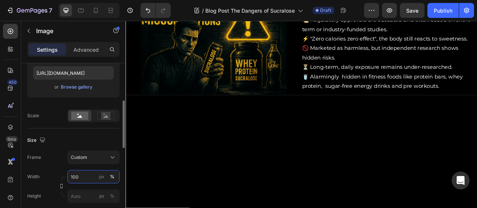
click at [77, 175] on input "100" at bounding box center [93, 176] width 52 height 13
type input "3"
type input "8"
type input "1"
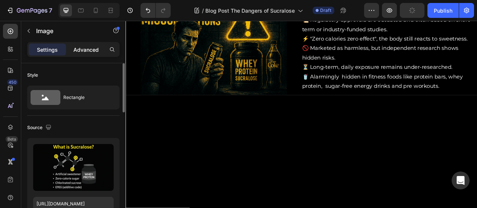
click at [80, 51] on p "Advanced" at bounding box center [85, 50] width 25 height 8
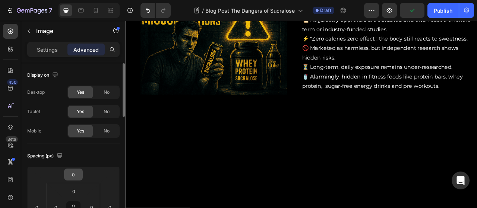
click at [71, 170] on input "0" at bounding box center [73, 174] width 15 height 11
click at [75, 174] on input "0" at bounding box center [73, 174] width 15 height 11
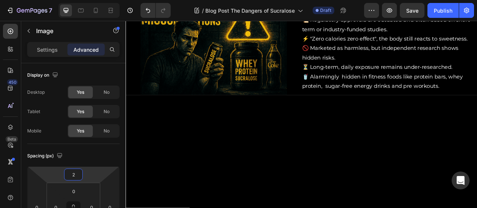
type input "2"
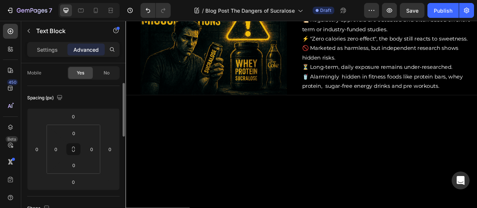
scroll to position [60, 0]
click at [73, 178] on input "0" at bounding box center [73, 180] width 15 height 11
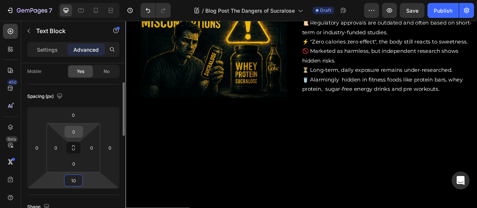
type input "10"
click at [75, 132] on input "0" at bounding box center [73, 131] width 15 height 11
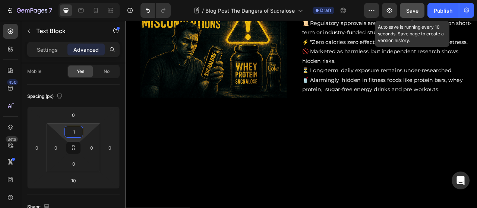
type input "1"
click at [414, 8] on span "Save" at bounding box center [412, 10] width 12 height 6
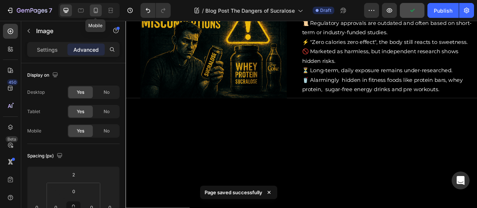
click at [94, 13] on icon at bounding box center [95, 10] width 7 height 7
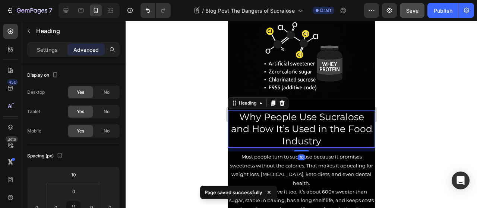
scroll to position [219, 0]
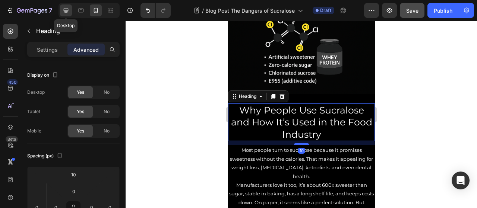
click at [66, 8] on icon at bounding box center [66, 10] width 5 height 5
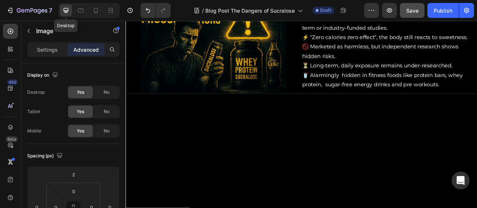
scroll to position [319, 0]
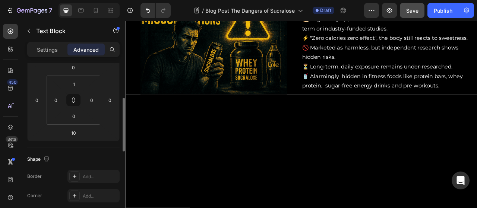
scroll to position [107, 0]
click at [53, 54] on div "Settings" at bounding box center [47, 50] width 37 height 12
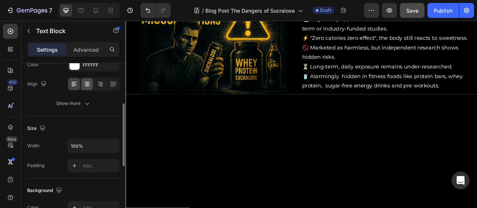
click at [85, 85] on icon at bounding box center [86, 84] width 7 height 7
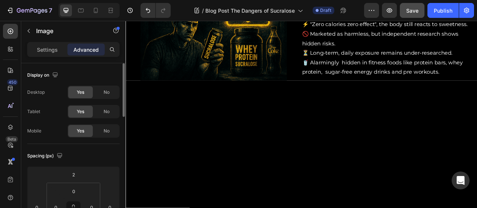
scroll to position [330, 0]
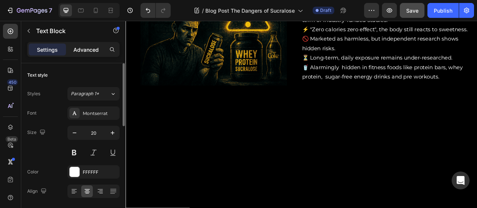
click at [83, 54] on div "Advanced" at bounding box center [85, 50] width 37 height 12
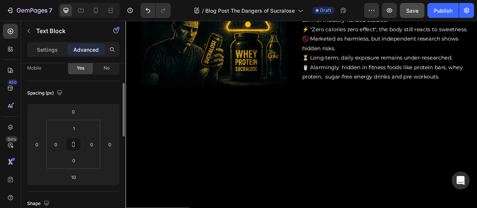
scroll to position [63, 0]
click at [76, 132] on input "1" at bounding box center [73, 128] width 15 height 11
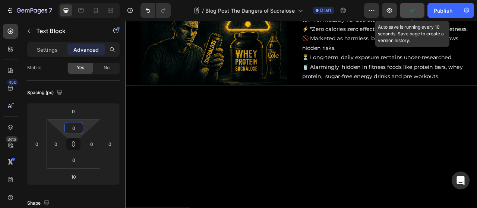
type input "0"
click at [405, 11] on button "button" at bounding box center [412, 10] width 25 height 15
click at [46, 51] on p "Settings" at bounding box center [47, 50] width 21 height 8
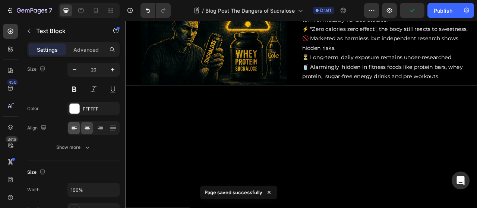
click at [74, 126] on icon at bounding box center [74, 126] width 5 height 1
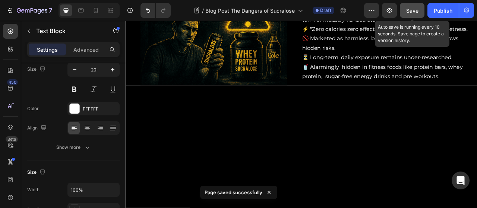
click at [410, 10] on span "Save" at bounding box center [412, 10] width 12 height 6
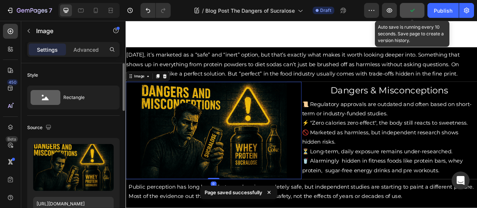
scroll to position [522, 0]
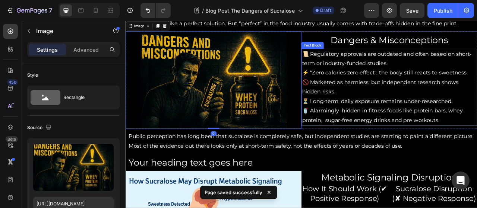
click at [395, 137] on p "🥤 Alarmingly hidden in fitness foods like protein bars, whey protein, sugar-fre…" at bounding box center [461, 142] width 222 height 24
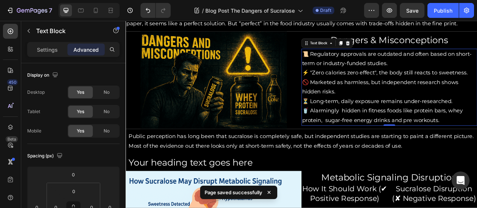
click at [395, 137] on p "🥤 Alarmingly hidden in fitness foods like protein bars, whey protein, sugar-fre…" at bounding box center [461, 142] width 222 height 24
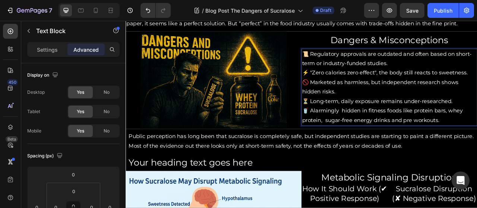
click at [404, 86] on p "⚡ "Zero calories zero effect", the body still reacts to sweetness." at bounding box center [461, 87] width 222 height 12
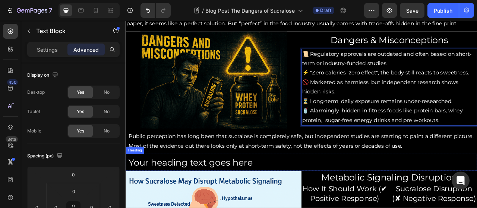
click at [264, 199] on h2 "Your heading text goes here" at bounding box center [349, 201] width 441 height 16
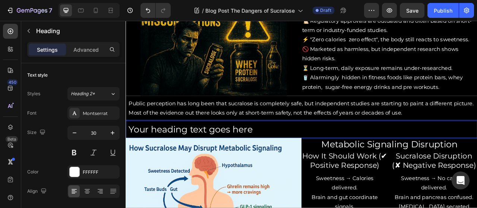
scroll to position [565, 0]
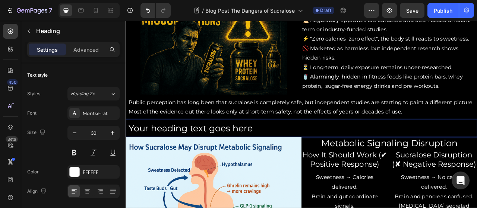
click at [295, 155] on p "Your heading text goes here" at bounding box center [349, 158] width 440 height 15
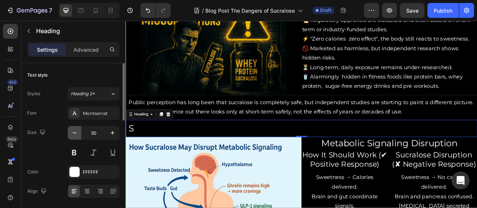
click at [77, 132] on icon "button" at bounding box center [74, 132] width 7 height 7
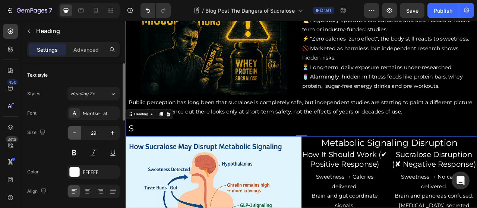
click at [77, 132] on icon "button" at bounding box center [74, 132] width 7 height 7
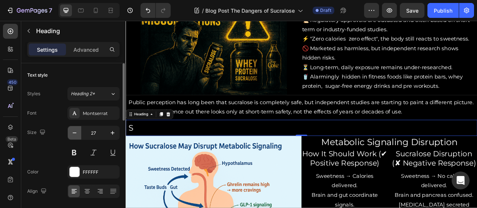
click at [77, 132] on icon "button" at bounding box center [74, 132] width 7 height 7
type input "26"
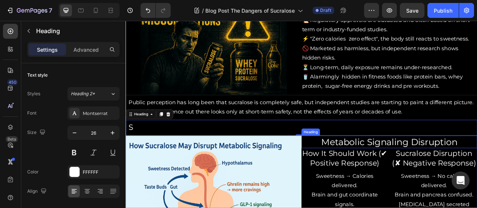
click at [410, 175] on h2 "Metabolic Signaling Disruption" at bounding box center [461, 175] width 224 height 16
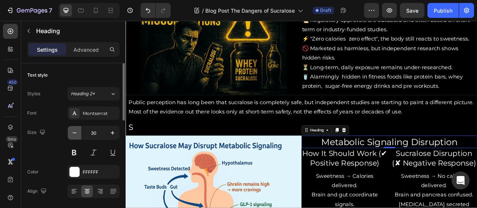
click at [77, 133] on icon "button" at bounding box center [74, 132] width 7 height 7
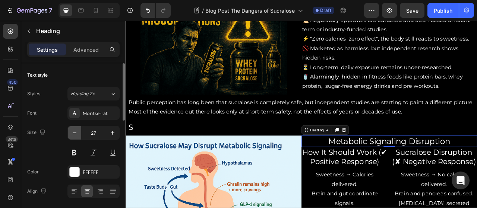
click at [77, 133] on icon "button" at bounding box center [74, 132] width 7 height 7
type input "26"
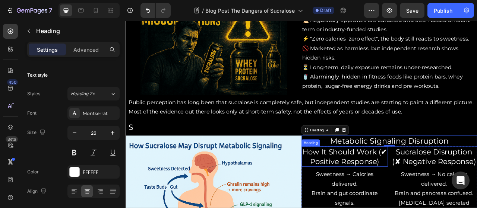
click at [373, 193] on h2 "How It Should Work (✔ Positive Response)" at bounding box center [404, 194] width 110 height 26
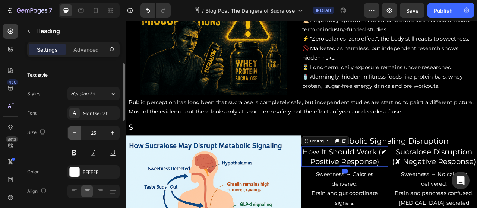
click at [76, 131] on icon "button" at bounding box center [74, 132] width 7 height 7
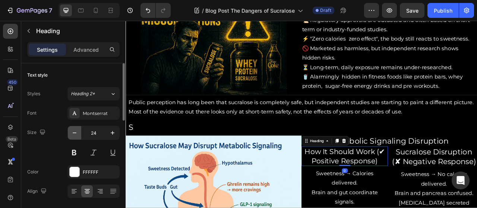
click at [76, 131] on icon "button" at bounding box center [74, 132] width 7 height 7
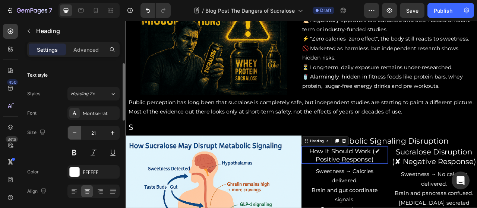
click at [76, 131] on icon "button" at bounding box center [74, 132] width 7 height 7
type input "20"
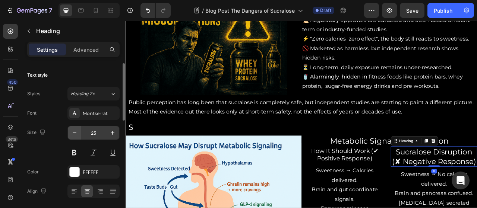
click at [75, 134] on icon "button" at bounding box center [74, 132] width 7 height 7
click at [73, 133] on icon "button" at bounding box center [74, 132] width 7 height 7
click at [72, 134] on icon "button" at bounding box center [74, 132] width 7 height 7
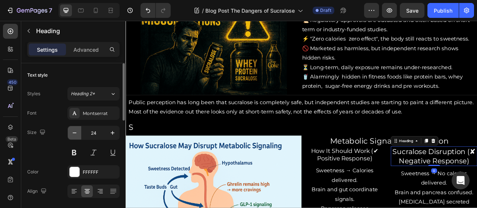
click at [72, 134] on icon "button" at bounding box center [74, 132] width 7 height 7
click at [72, 135] on icon "button" at bounding box center [74, 132] width 7 height 7
click at [72, 136] on icon "button" at bounding box center [74, 132] width 7 height 7
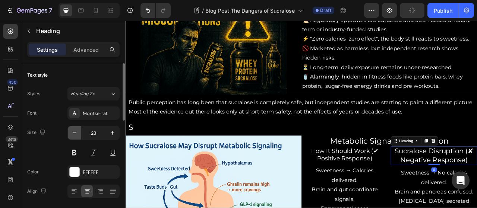
click at [72, 136] on icon "button" at bounding box center [74, 132] width 7 height 7
click at [73, 135] on icon "button" at bounding box center [74, 132] width 7 height 7
type input "20"
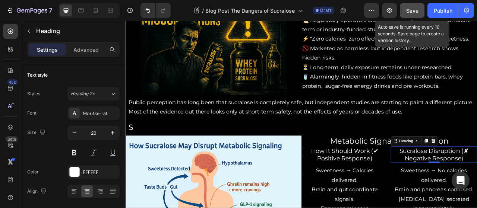
click at [413, 4] on button "Save" at bounding box center [412, 10] width 25 height 15
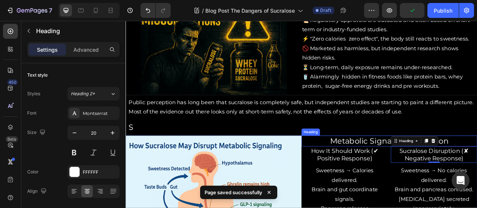
click at [401, 174] on h2 "Metabolic Signaling Disruption" at bounding box center [461, 174] width 224 height 14
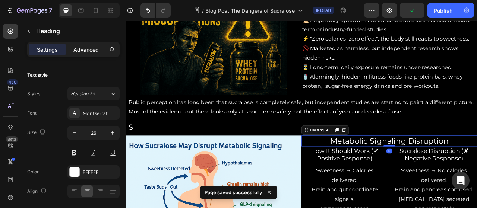
click at [81, 54] on div "Advanced" at bounding box center [85, 50] width 37 height 12
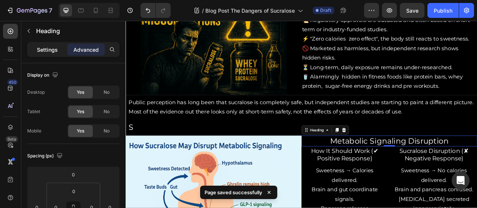
click at [48, 55] on div "Settings" at bounding box center [47, 50] width 37 height 12
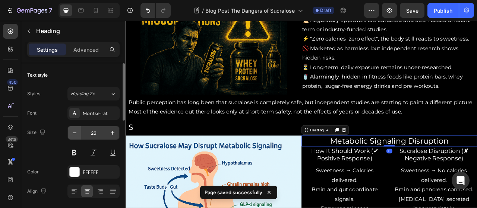
click at [76, 135] on icon "button" at bounding box center [74, 132] width 7 height 7
type input "25"
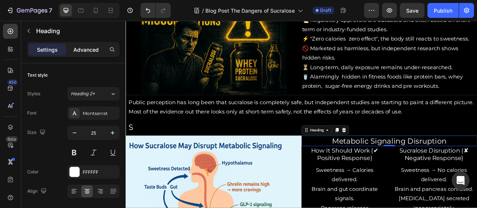
click at [88, 46] on p "Advanced" at bounding box center [85, 50] width 25 height 8
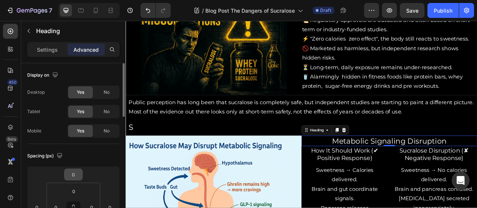
click at [73, 174] on input "0" at bounding box center [73, 174] width 15 height 11
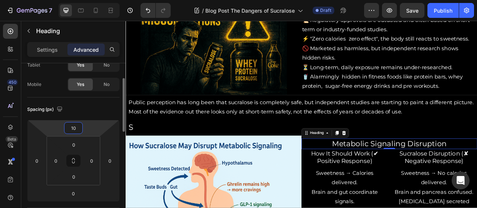
scroll to position [47, 0]
type input "1"
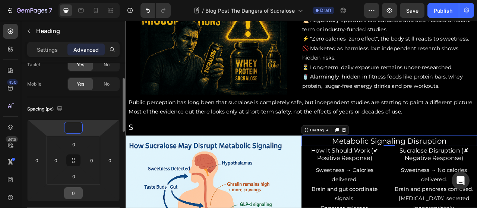
click at [75, 194] on input "0" at bounding box center [73, 193] width 15 height 11
type input "0"
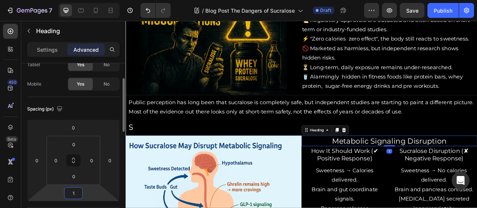
type input "10"
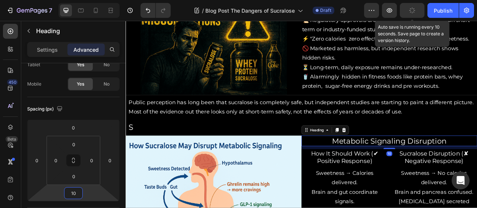
click at [410, 8] on div "button" at bounding box center [412, 10] width 6 height 6
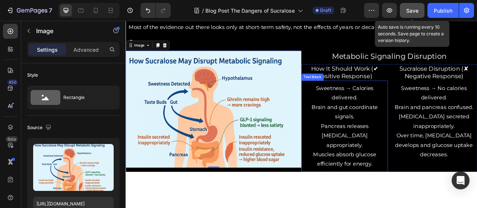
scroll to position [605, 0]
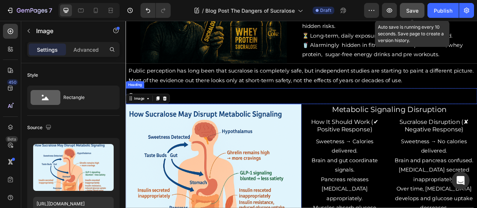
click at [275, 118] on p "S" at bounding box center [349, 117] width 440 height 13
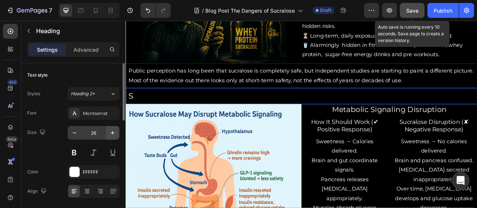
click at [119, 130] on button "button" at bounding box center [112, 132] width 13 height 13
click at [113, 132] on icon "button" at bounding box center [112, 132] width 7 height 7
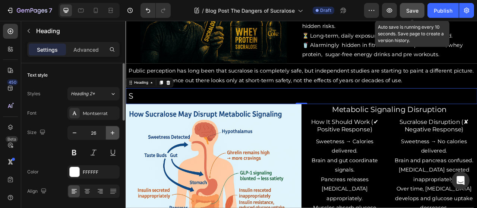
click at [110, 131] on icon "button" at bounding box center [112, 132] width 7 height 7
click at [113, 133] on icon "button" at bounding box center [113, 133] width 4 height 4
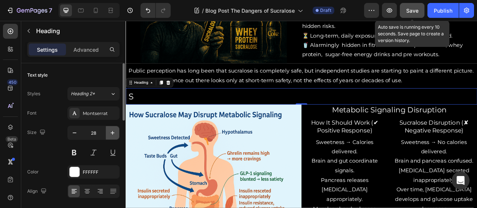
click at [109, 132] on icon "button" at bounding box center [112, 132] width 7 height 7
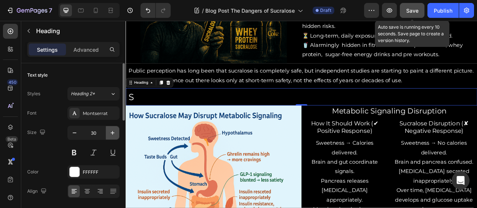
click at [113, 136] on icon "button" at bounding box center [112, 132] width 7 height 7
click at [71, 134] on icon "button" at bounding box center [74, 132] width 7 height 7
type input "30"
click at [92, 171] on div "FFFFFF" at bounding box center [94, 172] width 22 height 7
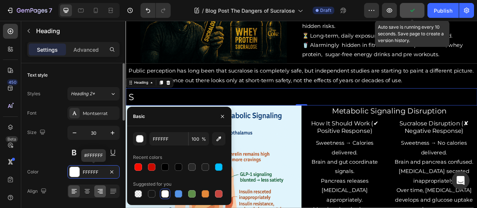
click at [100, 191] on icon at bounding box center [100, 191] width 7 height 7
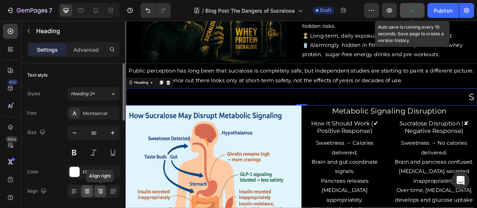
click at [86, 191] on icon at bounding box center [86, 191] width 7 height 7
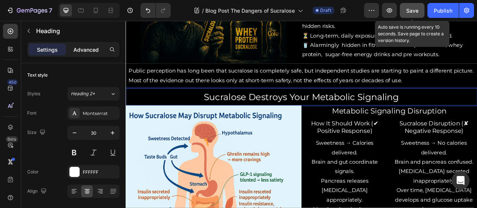
click at [81, 46] on p "Advanced" at bounding box center [85, 50] width 25 height 8
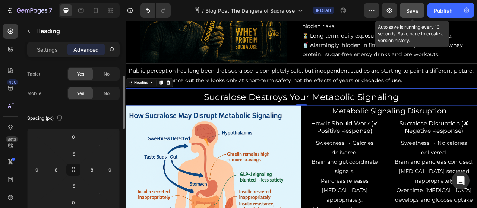
scroll to position [38, 0]
click at [74, 158] on input "8" at bounding box center [73, 153] width 15 height 11
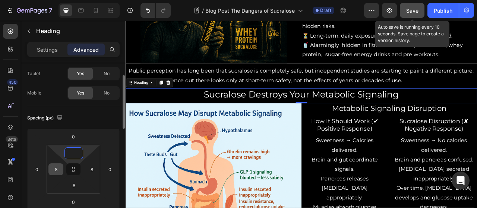
type input "0"
click at [55, 172] on input "8" at bounding box center [55, 169] width 11 height 11
type input "0"
click at [94, 166] on input "8" at bounding box center [91, 169] width 11 height 11
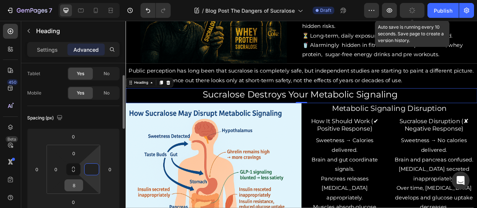
type input "0"
click at [72, 188] on input "8" at bounding box center [73, 185] width 15 height 11
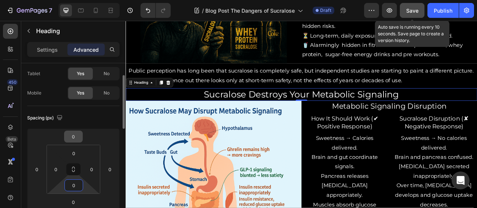
type input "0"
click at [72, 136] on input "0" at bounding box center [73, 136] width 15 height 11
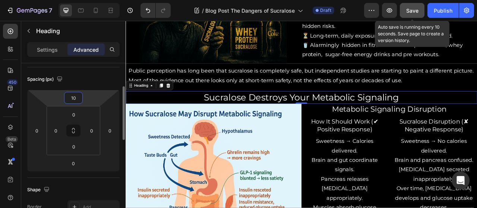
scroll to position [77, 0]
type input "10"
click at [75, 165] on input "0" at bounding box center [73, 163] width 15 height 11
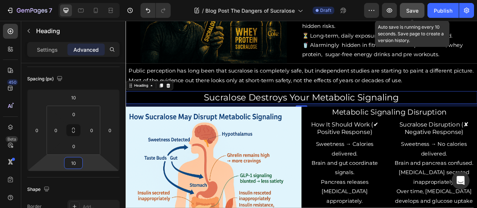
type input "10"
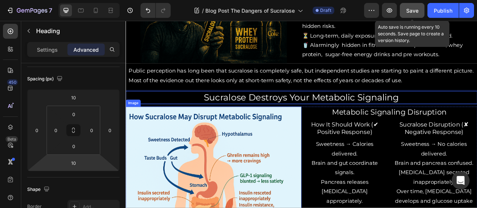
click at [255, 142] on img at bounding box center [238, 204] width 224 height 149
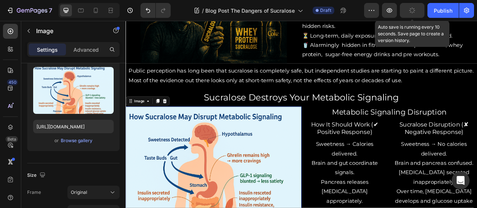
scroll to position [0, 0]
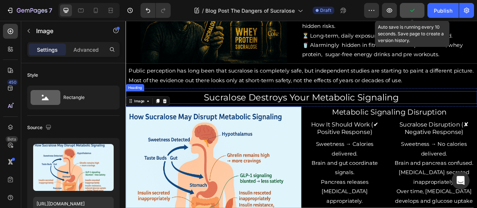
click at [477, 122] on p "Sucralose Destroys Your Metabolic Signaling" at bounding box center [349, 118] width 446 height 15
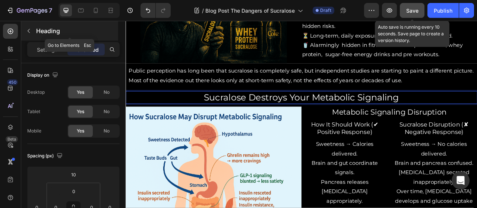
click at [29, 33] on icon "button" at bounding box center [29, 31] width 6 height 6
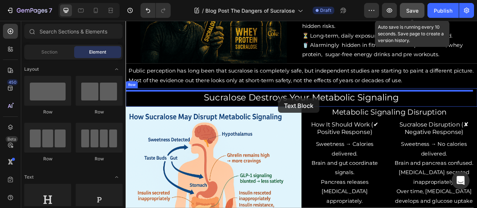
drag, startPoint x: 221, startPoint y: 220, endPoint x: 319, endPoint y: 120, distance: 140.2
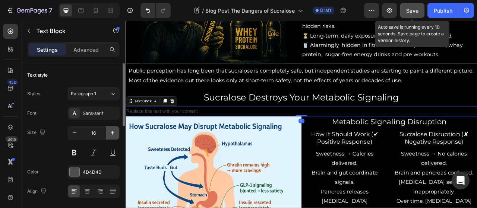
click at [112, 135] on icon "button" at bounding box center [112, 132] width 7 height 7
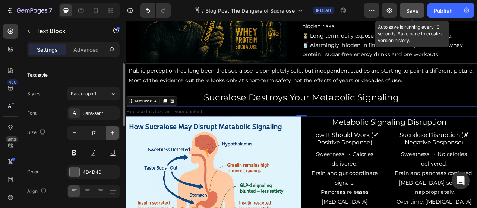
type input "18"
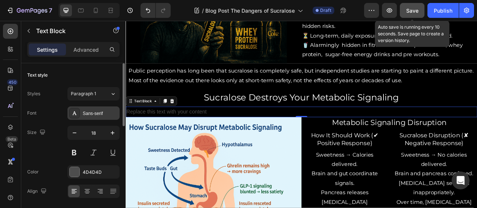
click at [92, 111] on div "Sans-serif" at bounding box center [100, 113] width 35 height 7
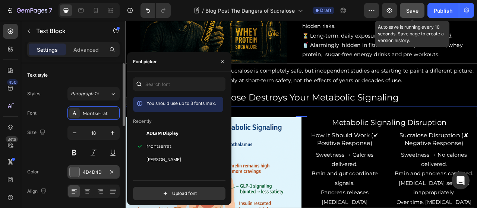
click at [95, 167] on div "4D4D4D" at bounding box center [93, 171] width 52 height 13
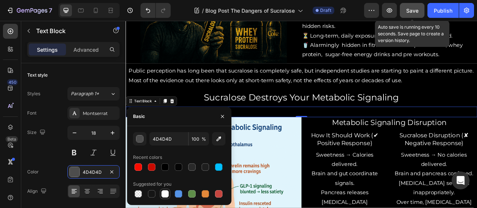
click at [163, 194] on div at bounding box center [164, 193] width 7 height 7
type input "FFFFFF"
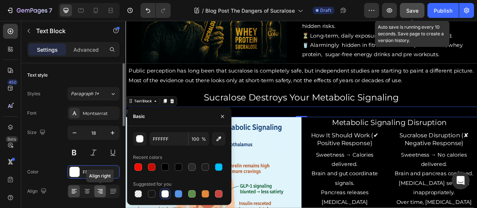
click at [97, 189] on icon at bounding box center [100, 191] width 7 height 7
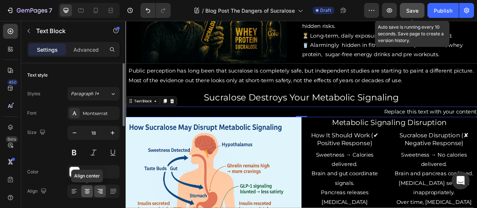
click at [86, 188] on icon at bounding box center [86, 191] width 7 height 7
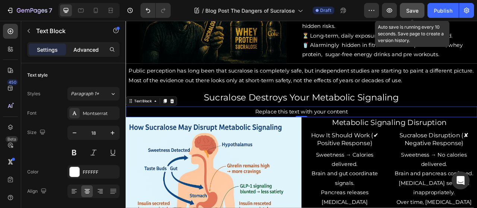
click at [84, 53] on div "Advanced" at bounding box center [85, 50] width 37 height 12
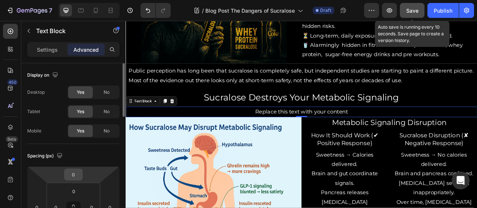
click at [76, 176] on input "0" at bounding box center [73, 174] width 15 height 11
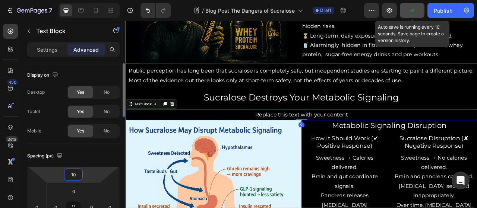
type input "1"
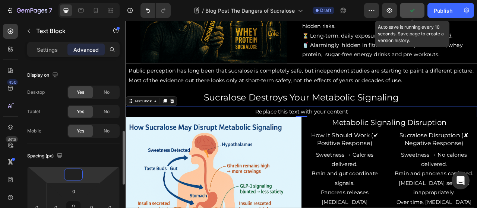
scroll to position [52, 0]
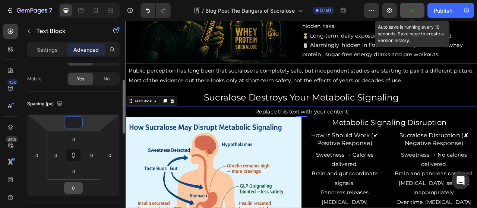
click at [74, 189] on input "0" at bounding box center [73, 188] width 15 height 11
type input "0"
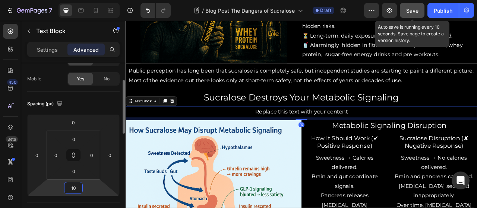
type input "1"
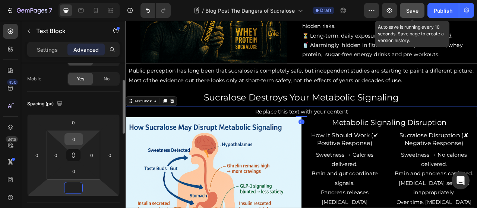
click at [75, 140] on input "0" at bounding box center [73, 139] width 15 height 11
type input "0"
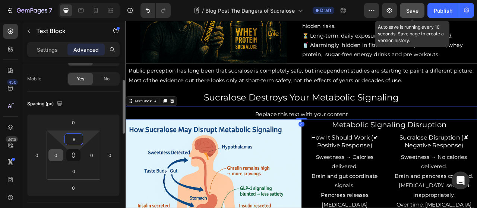
type input "8"
click at [51, 152] on input "0" at bounding box center [55, 155] width 11 height 11
click at [72, 135] on input "8" at bounding box center [73, 139] width 15 height 11
type input "0"
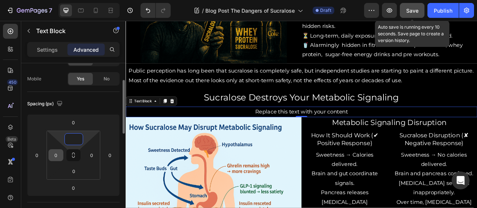
type input "0"
click at [59, 155] on input "0" at bounding box center [55, 155] width 11 height 11
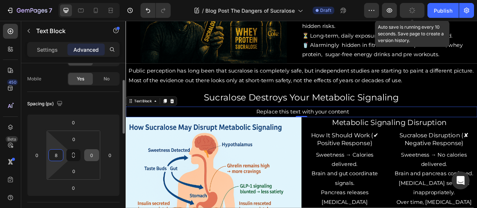
type input "8"
click at [92, 155] on input "0" at bounding box center [91, 155] width 11 height 11
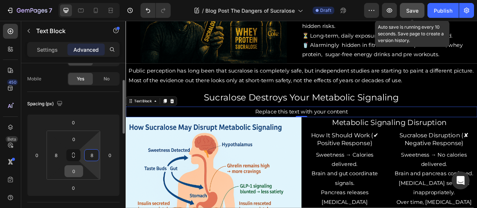
type input "8"
click at [75, 172] on input "0" at bounding box center [73, 171] width 15 height 11
type input "9"
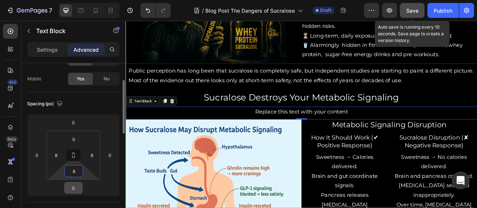
type input "8"
click at [72, 183] on input "0" at bounding box center [73, 188] width 15 height 11
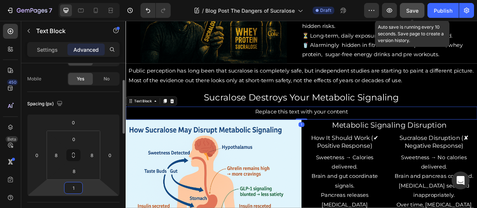
type input "10"
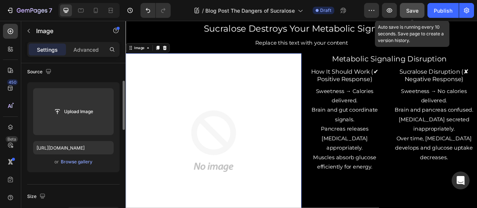
scroll to position [57, 0]
click at [75, 162] on div "Browse gallery" at bounding box center [77, 161] width 32 height 7
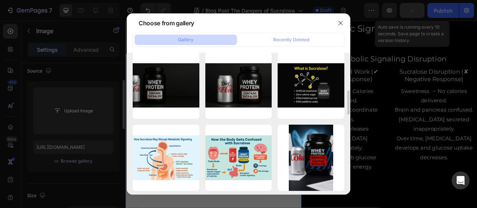
scroll to position [225, 0]
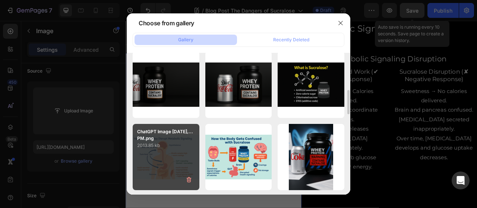
click at [152, 155] on div "ChatGPT Image Aug 22,...PM.png 2013.85 kb" at bounding box center [166, 157] width 67 height 67
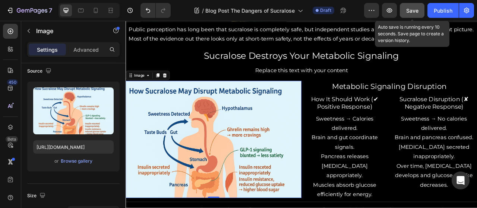
scroll to position [650, 0]
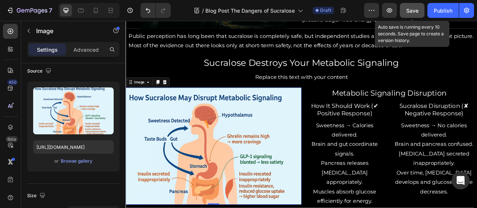
click at [411, 12] on span "Save" at bounding box center [412, 10] width 12 height 6
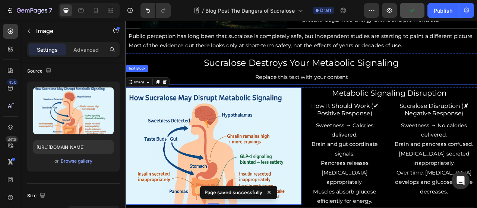
click at [415, 88] on div "Replace this text with your content" at bounding box center [349, 92] width 441 height 13
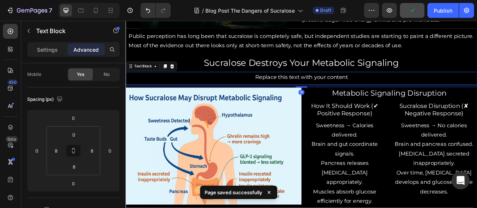
scroll to position [0, 0]
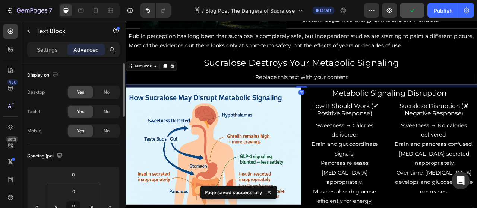
click at [413, 92] on div "Replace this text with your content" at bounding box center [349, 92] width 441 height 13
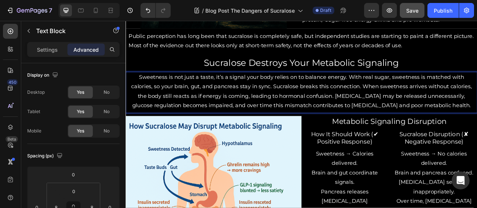
click at [407, 19] on div "7 / Blog Post The Dangers of Sucralose Draft Preview Save Publish" at bounding box center [238, 10] width 477 height 21
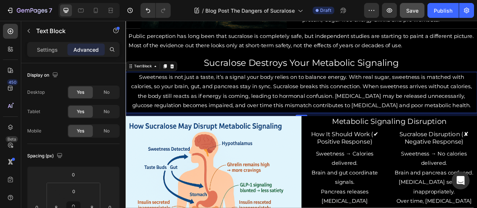
click at [408, 6] on button "Save" at bounding box center [412, 10] width 25 height 15
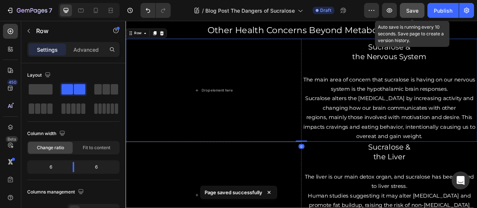
scroll to position [1152, 0]
